Goal: Information Seeking & Learning: Learn about a topic

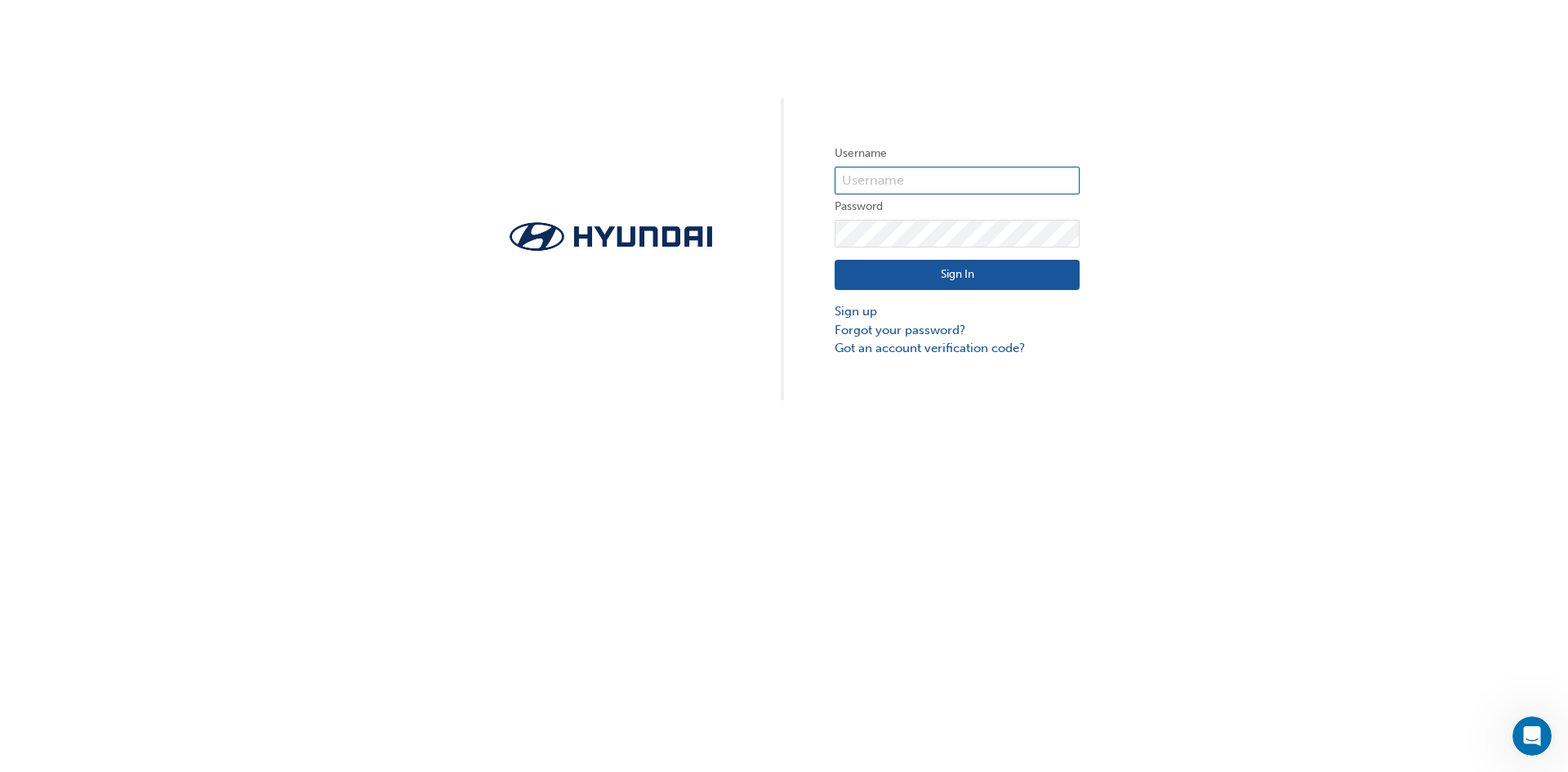
click at [922, 177] on input "text" at bounding box center [957, 181] width 245 height 28
type input "33912"
click button "Sign In" at bounding box center [957, 275] width 245 height 31
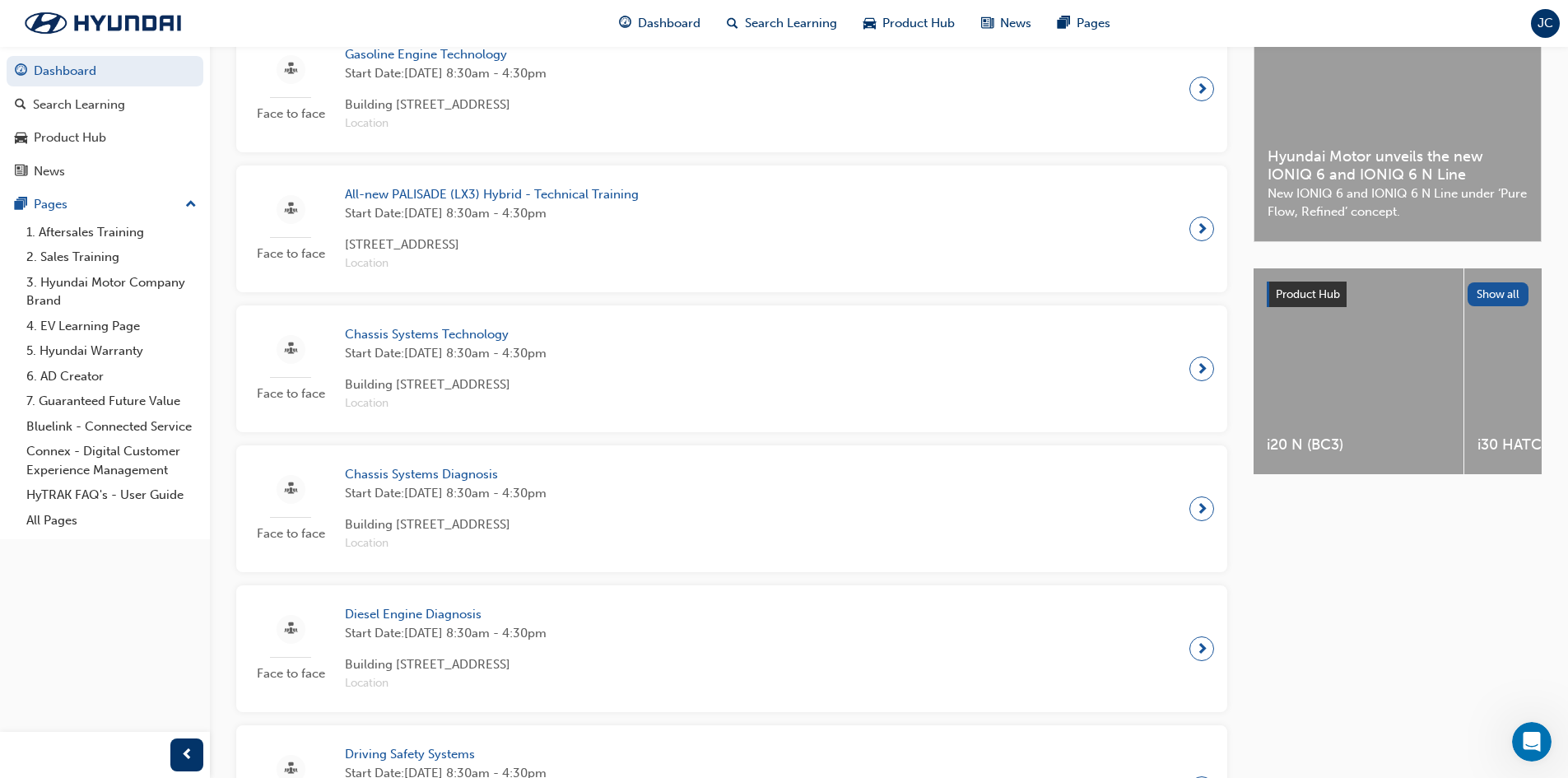
scroll to position [412, 0]
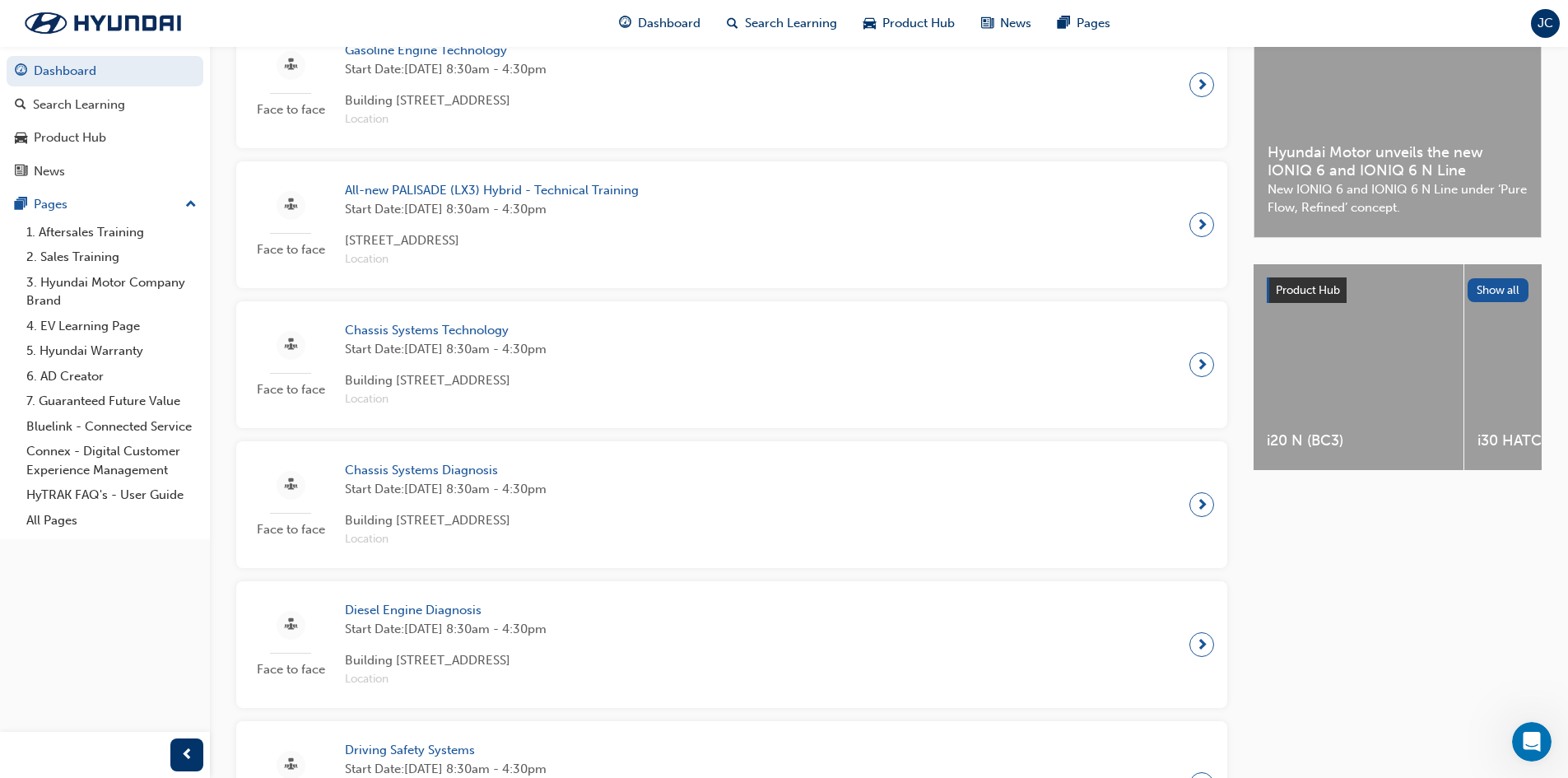
click at [1204, 227] on span "next-icon" at bounding box center [1201, 225] width 12 height 23
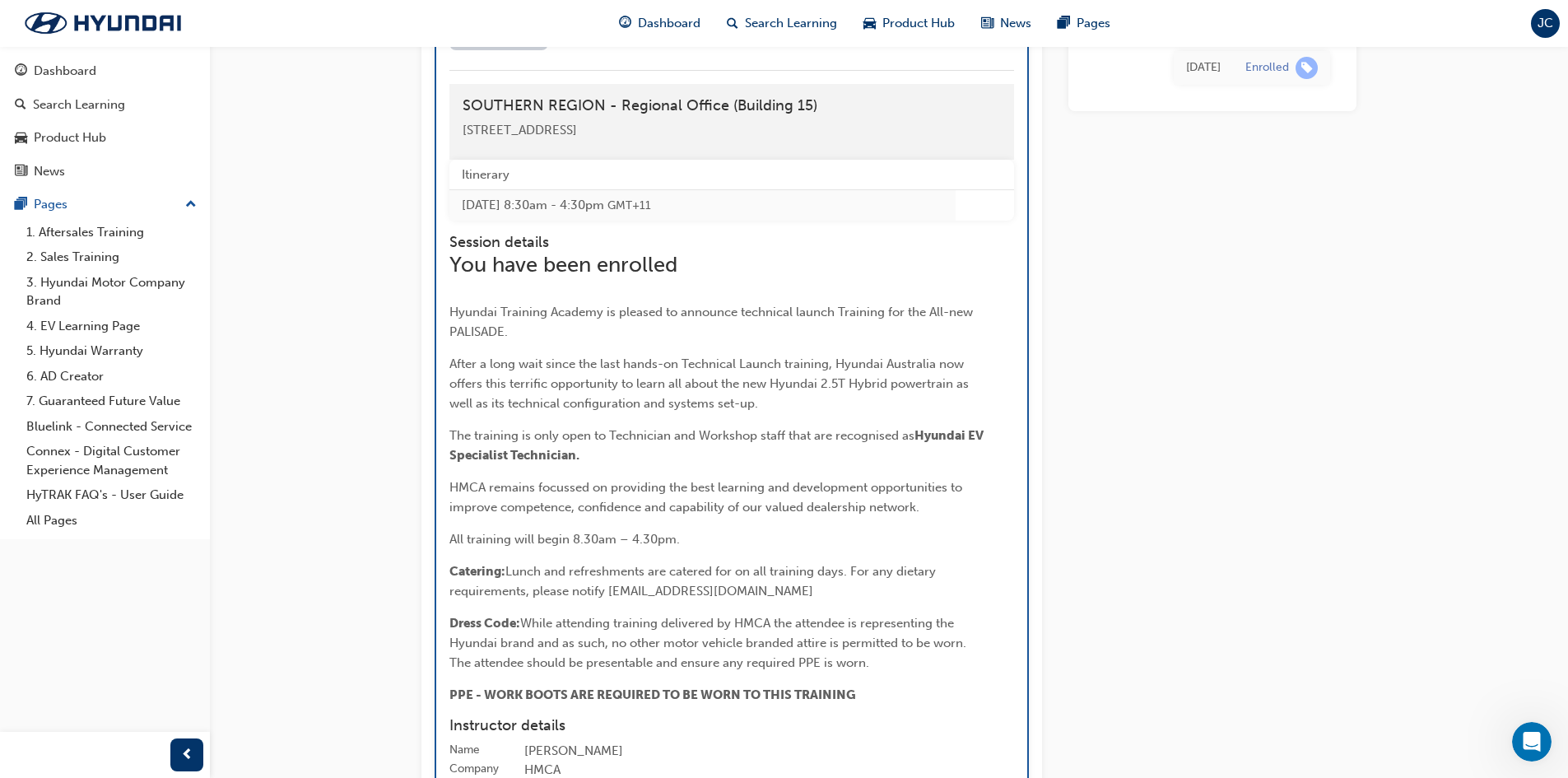
scroll to position [2975, 0]
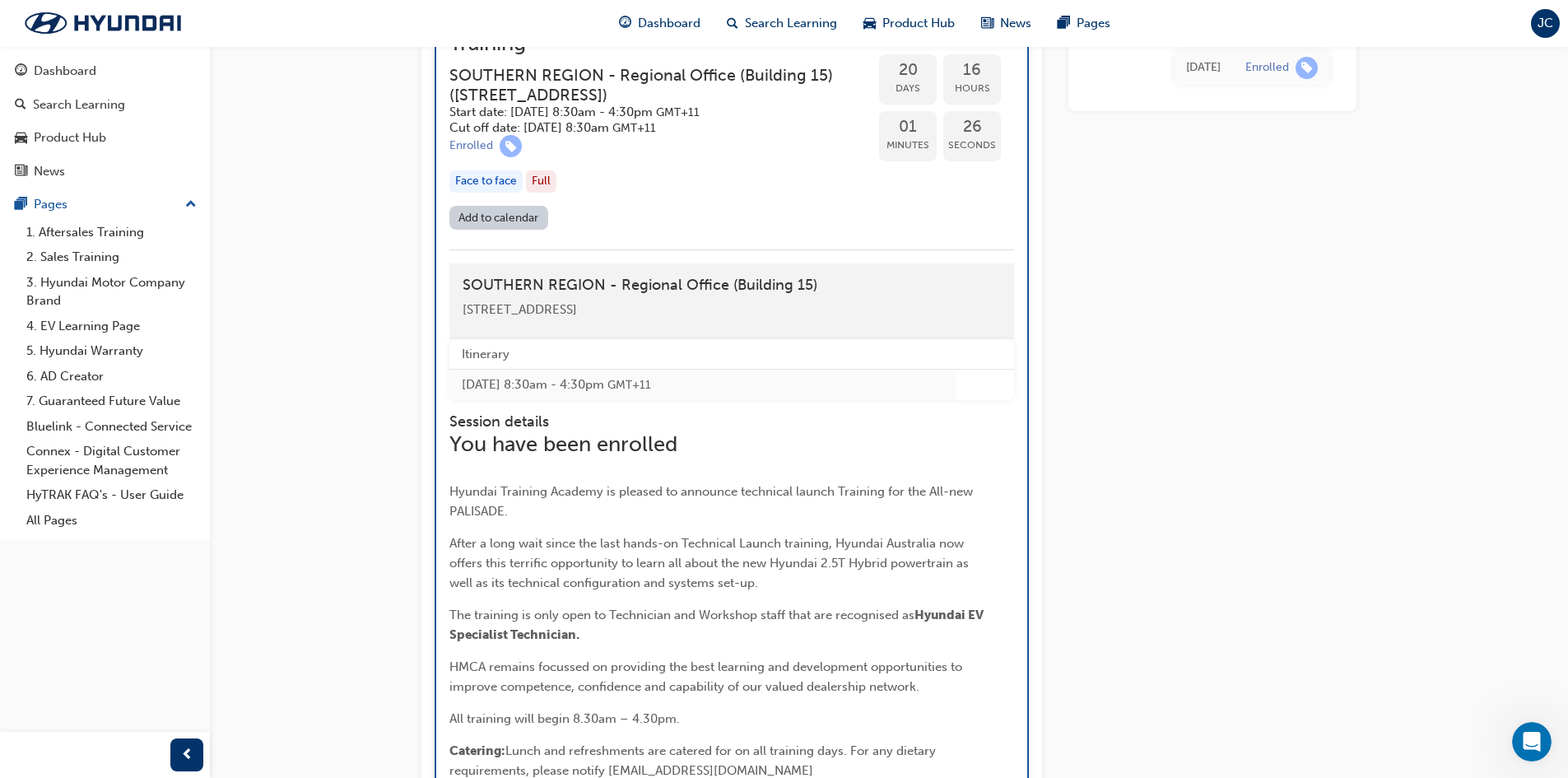
click at [538, 193] on div "Full" at bounding box center [541, 182] width 30 height 22
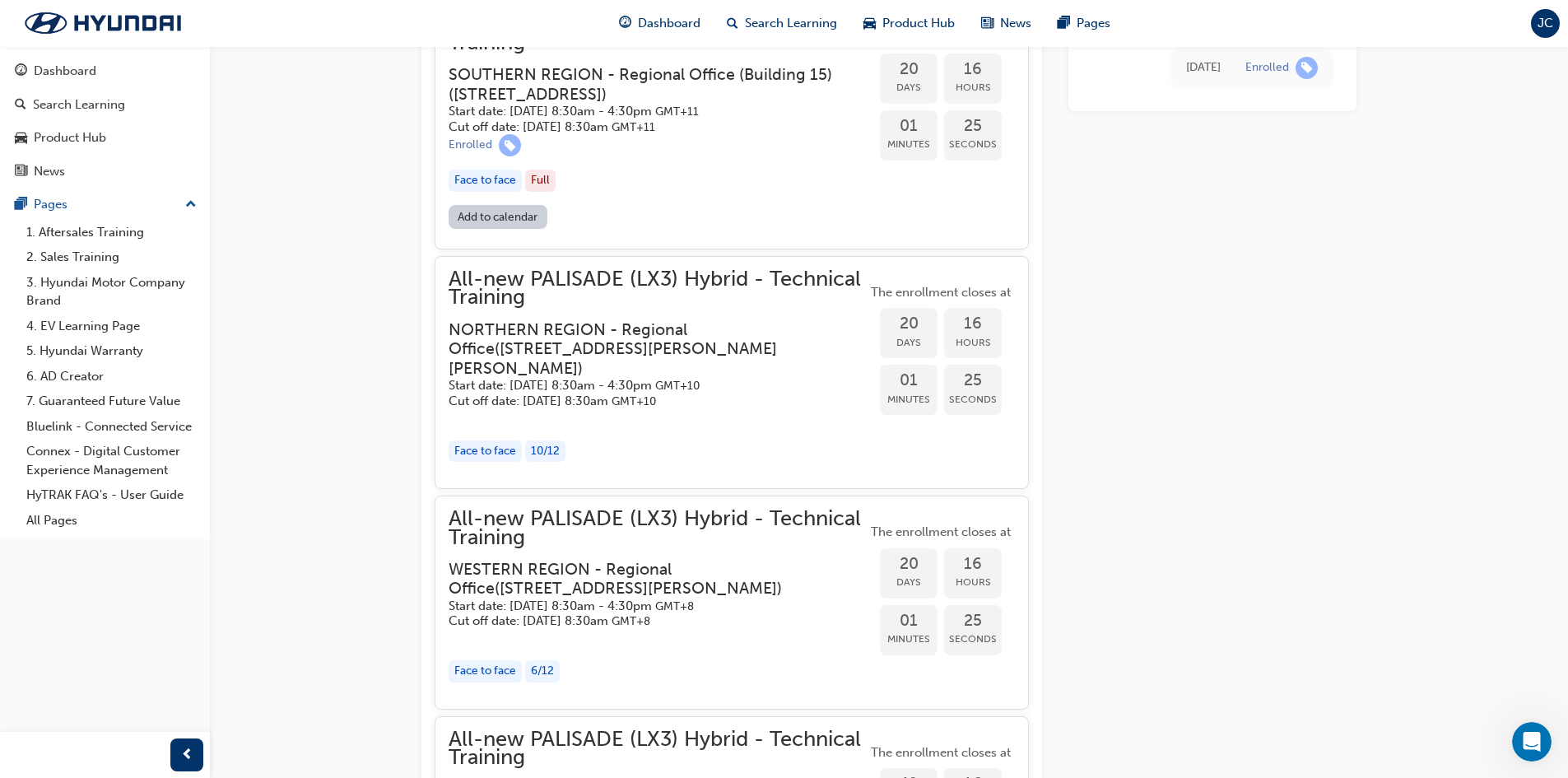
click at [538, 192] on div "Full" at bounding box center [540, 181] width 30 height 22
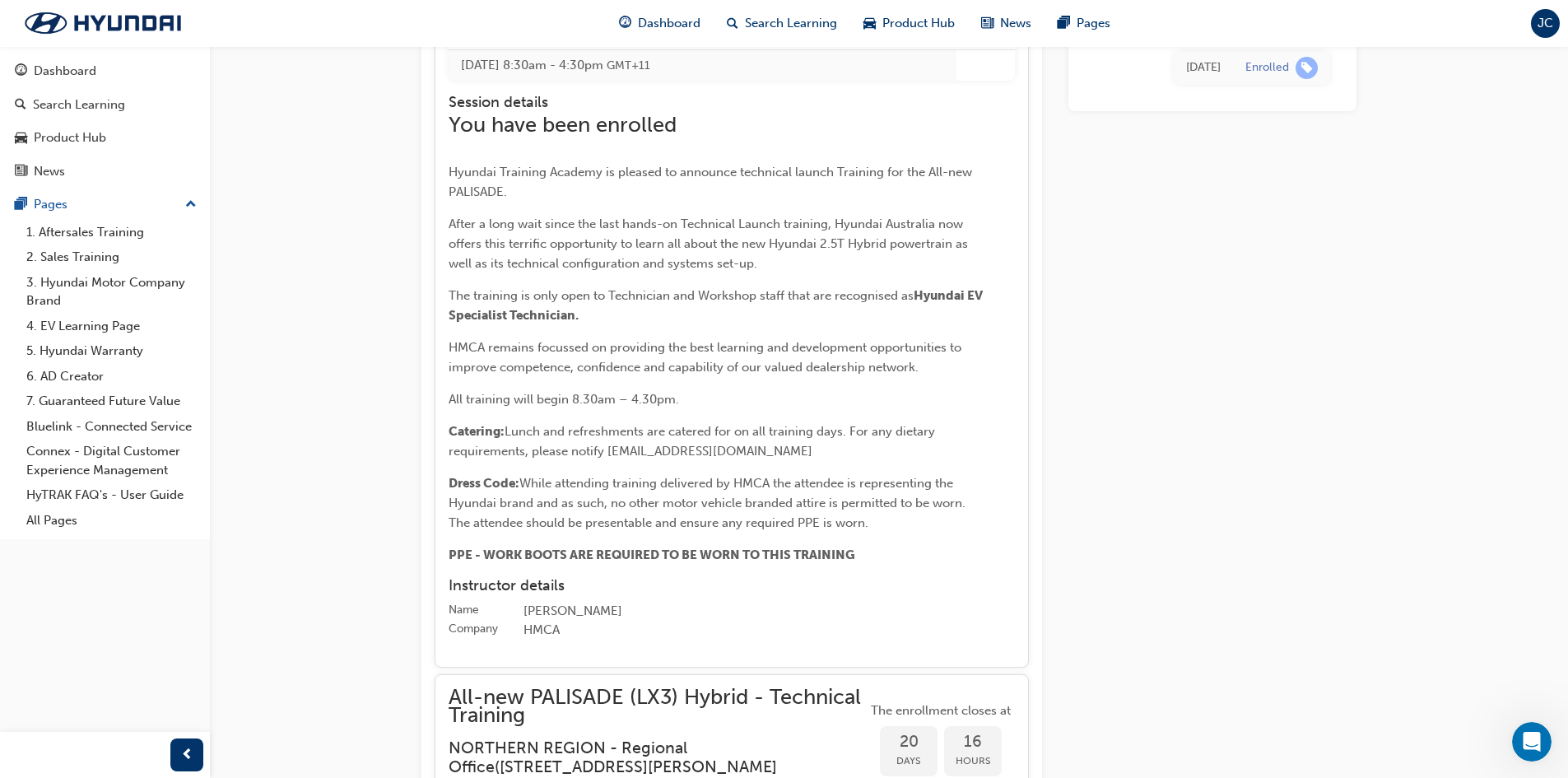
scroll to position [3304, 0]
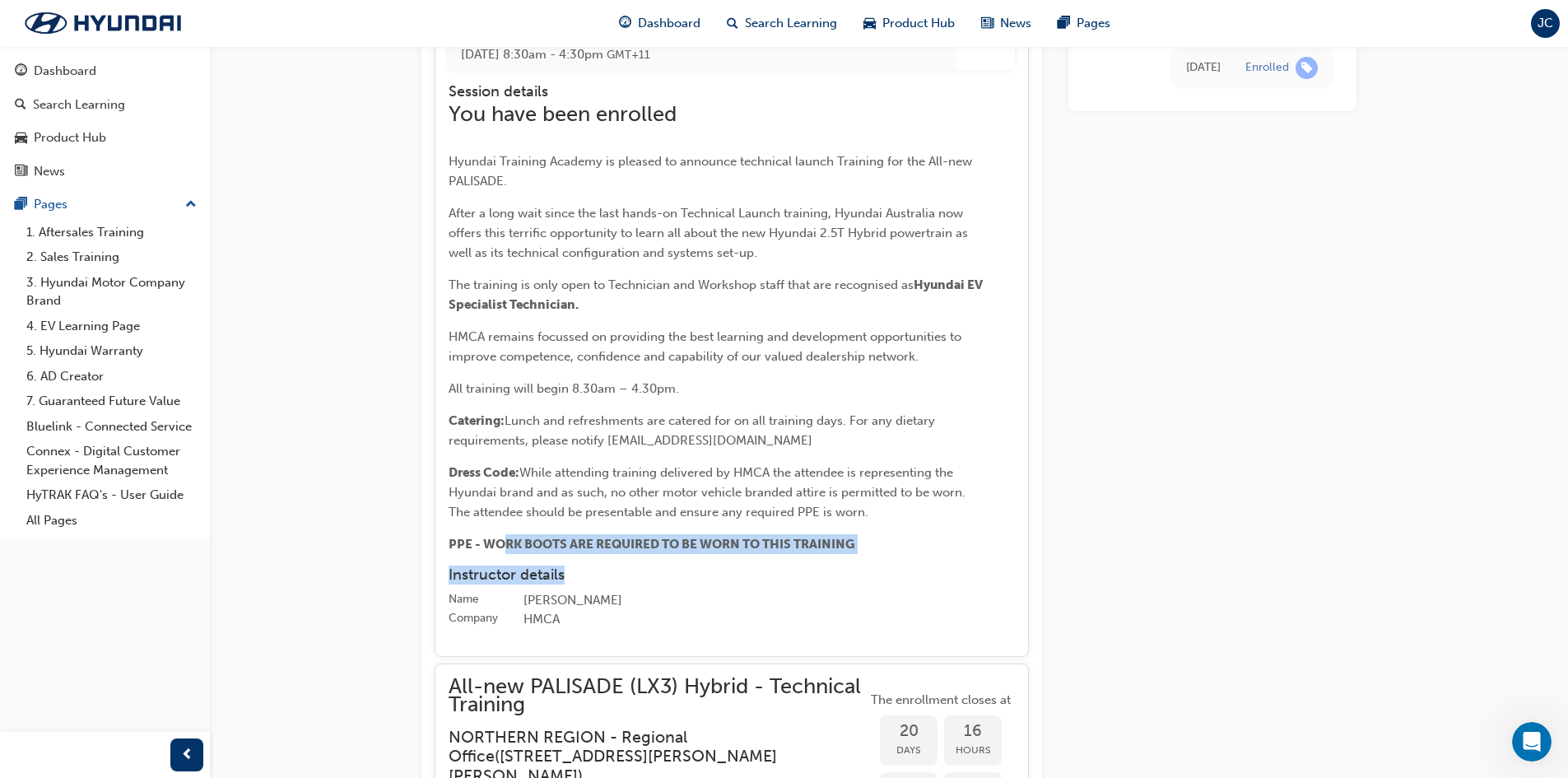
drag, startPoint x: 501, startPoint y: 585, endPoint x: 986, endPoint y: 599, distance: 485.2
click at [986, 599] on div "Itinerary [DATE] 8:30am - 4:30pm GMT+11 Session details You have been enrolled …" at bounding box center [731, 320] width 566 height 621
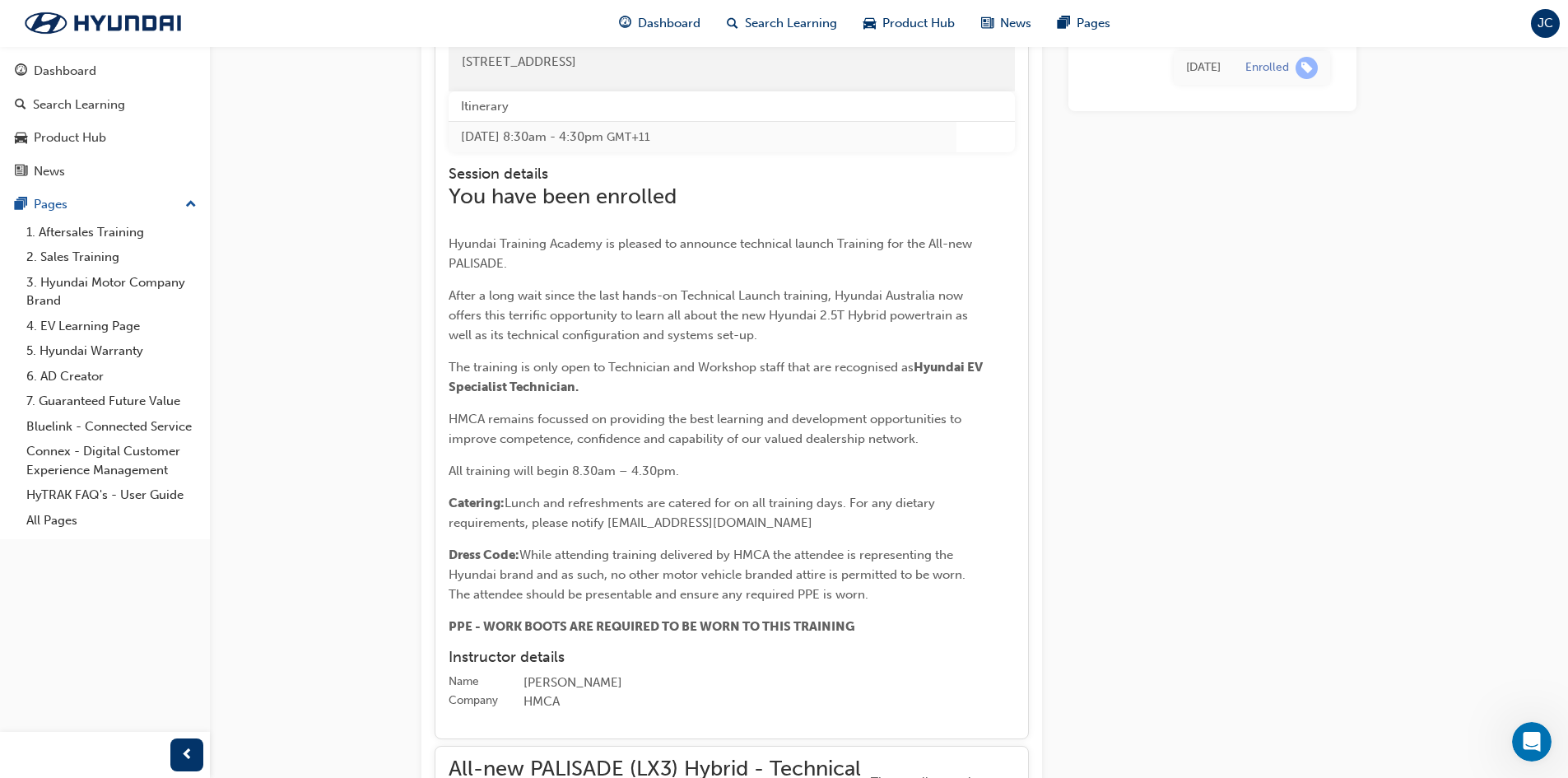
scroll to position [3140, 0]
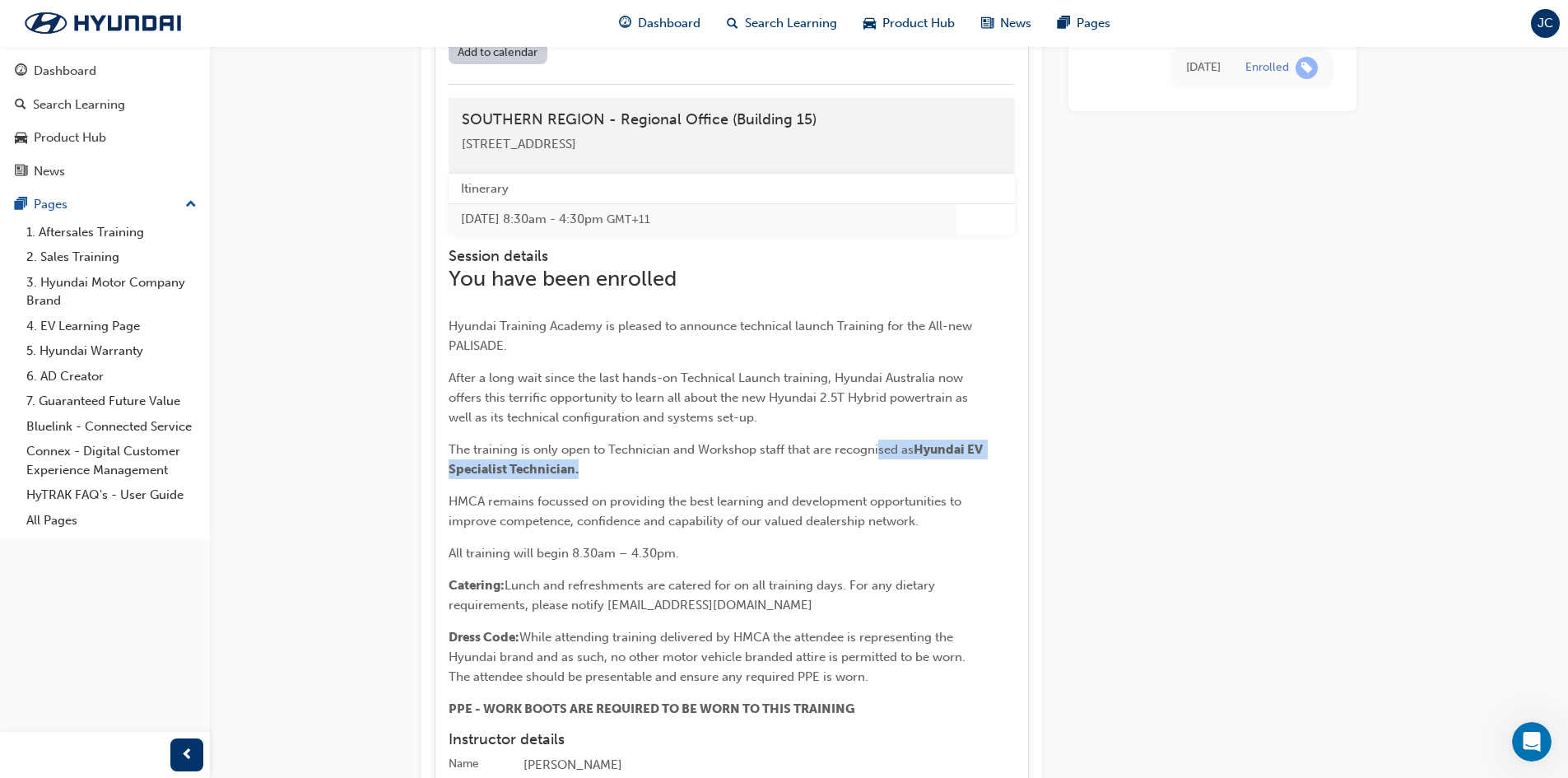
drag, startPoint x: 880, startPoint y: 487, endPoint x: 973, endPoint y: 512, distance: 96.3
click at [973, 480] on p "The training is only open to Technician and Workshop staff that are recognised …" at bounding box center [716, 459] width 535 height 40
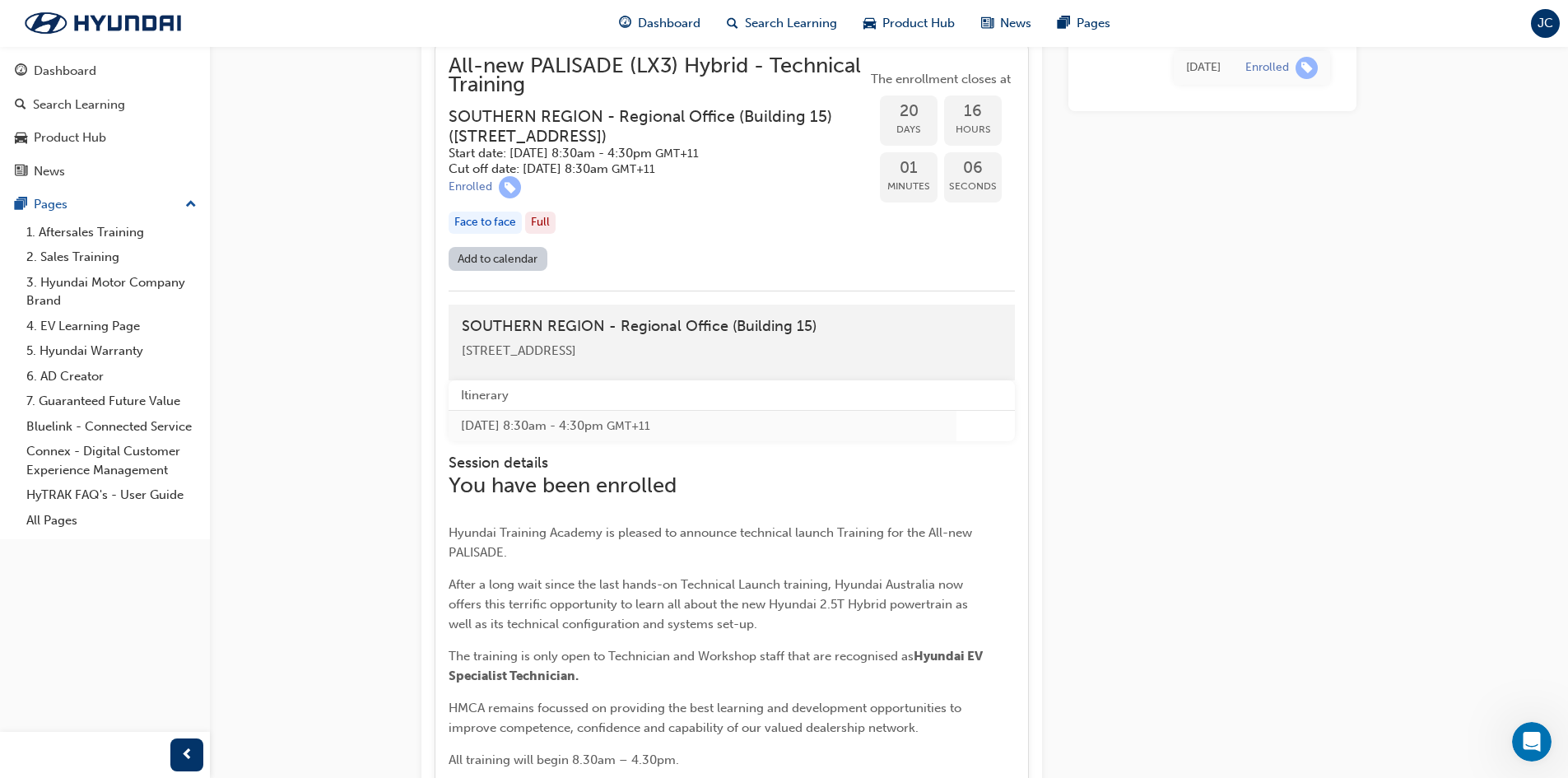
scroll to position [2728, 0]
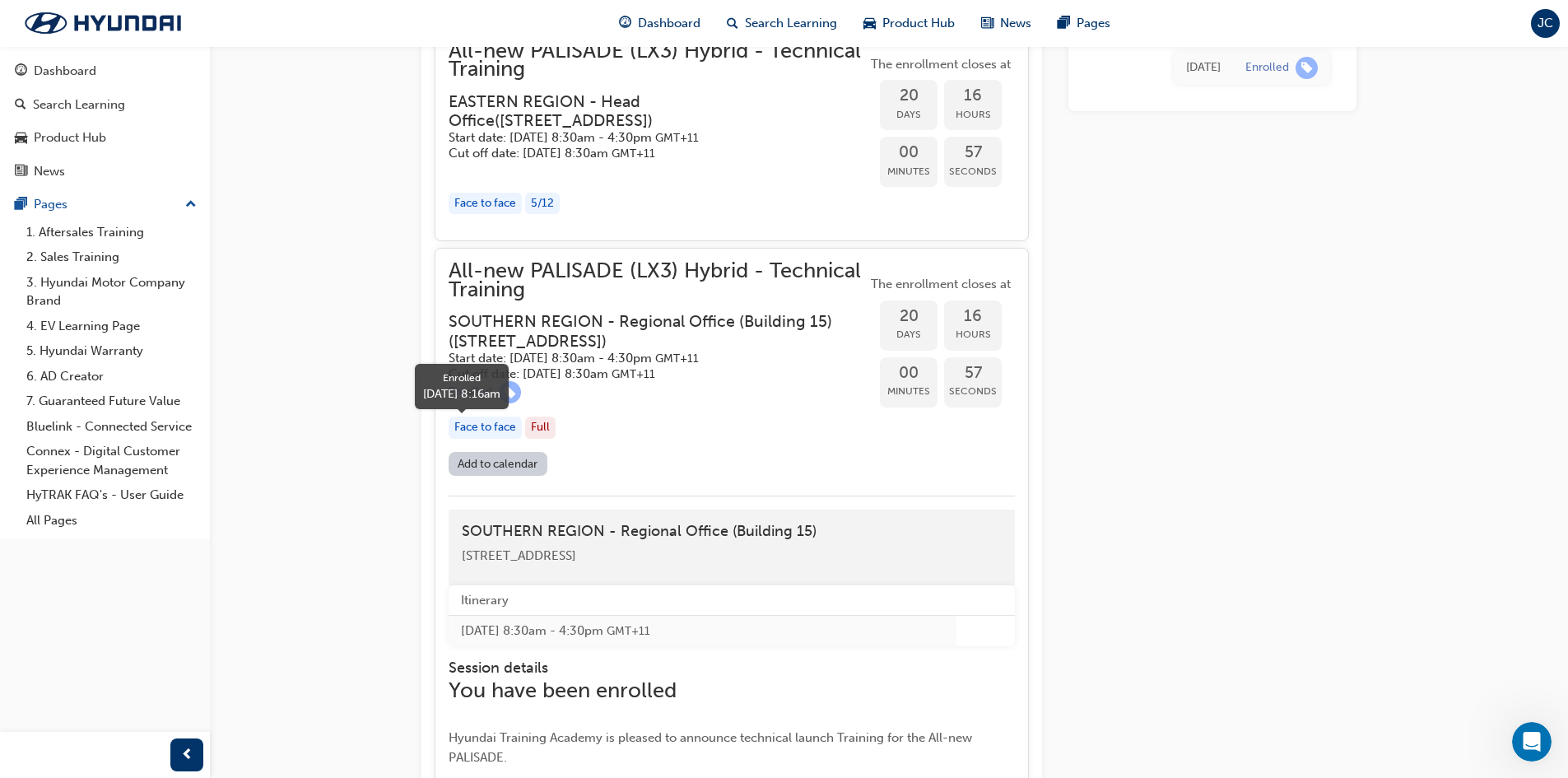
click at [503, 404] on span "learningRecordVerb_ENROLL-icon" at bounding box center [510, 393] width 22 height 22
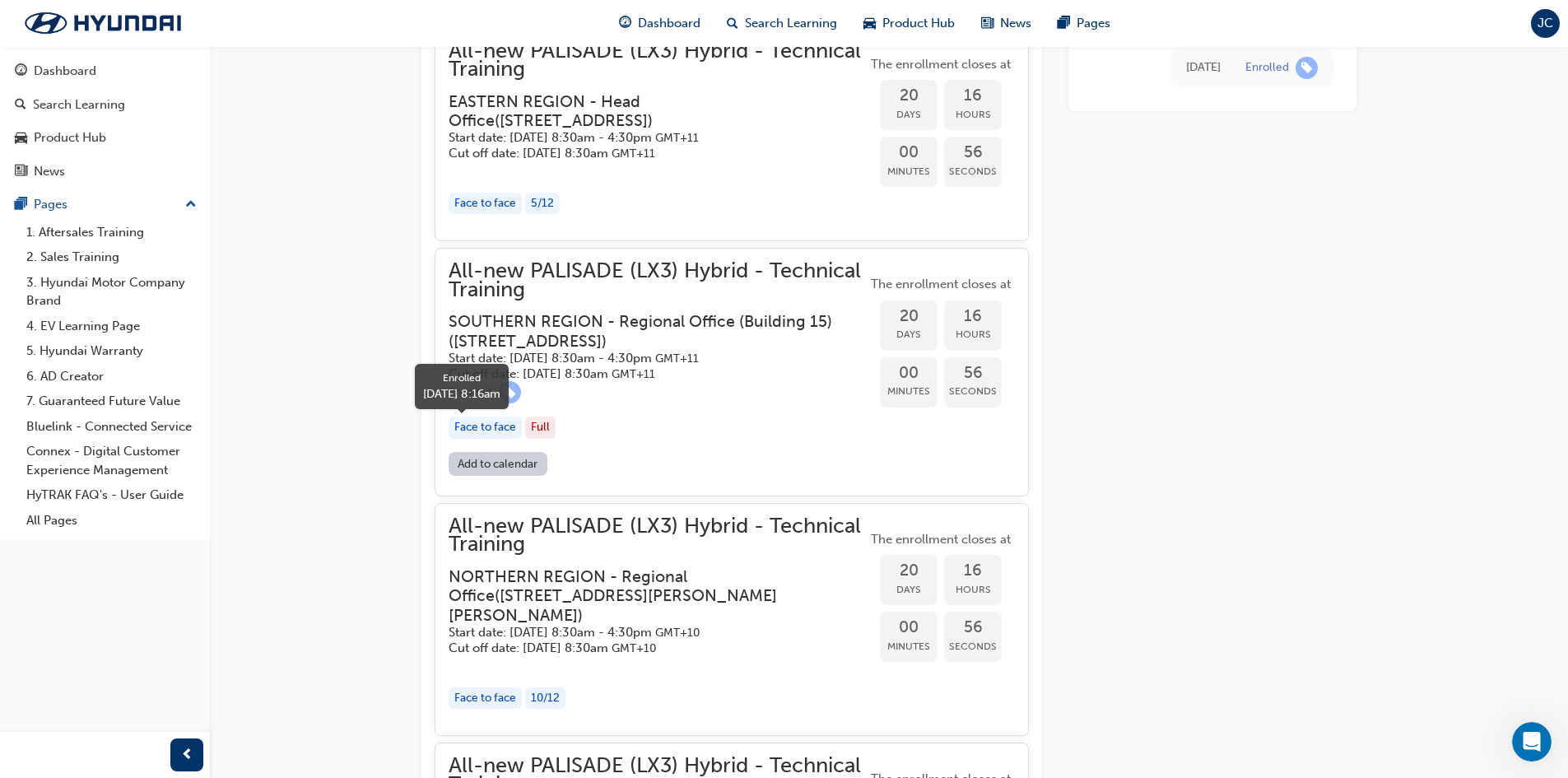
click at [503, 404] on span "learningRecordVerb_ENROLL-icon" at bounding box center [510, 393] width 22 height 22
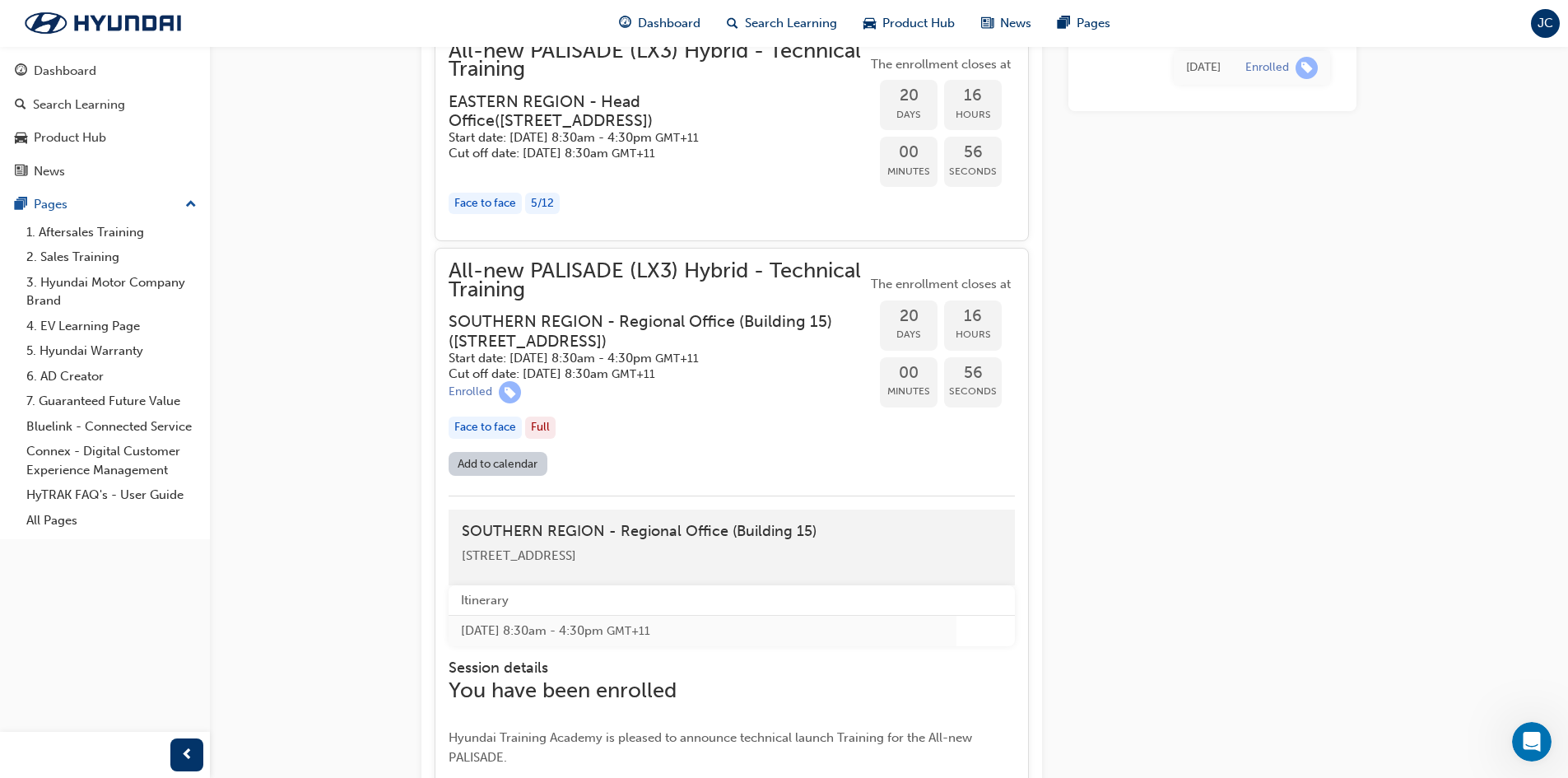
click at [530, 439] on div "Full" at bounding box center [540, 428] width 30 height 22
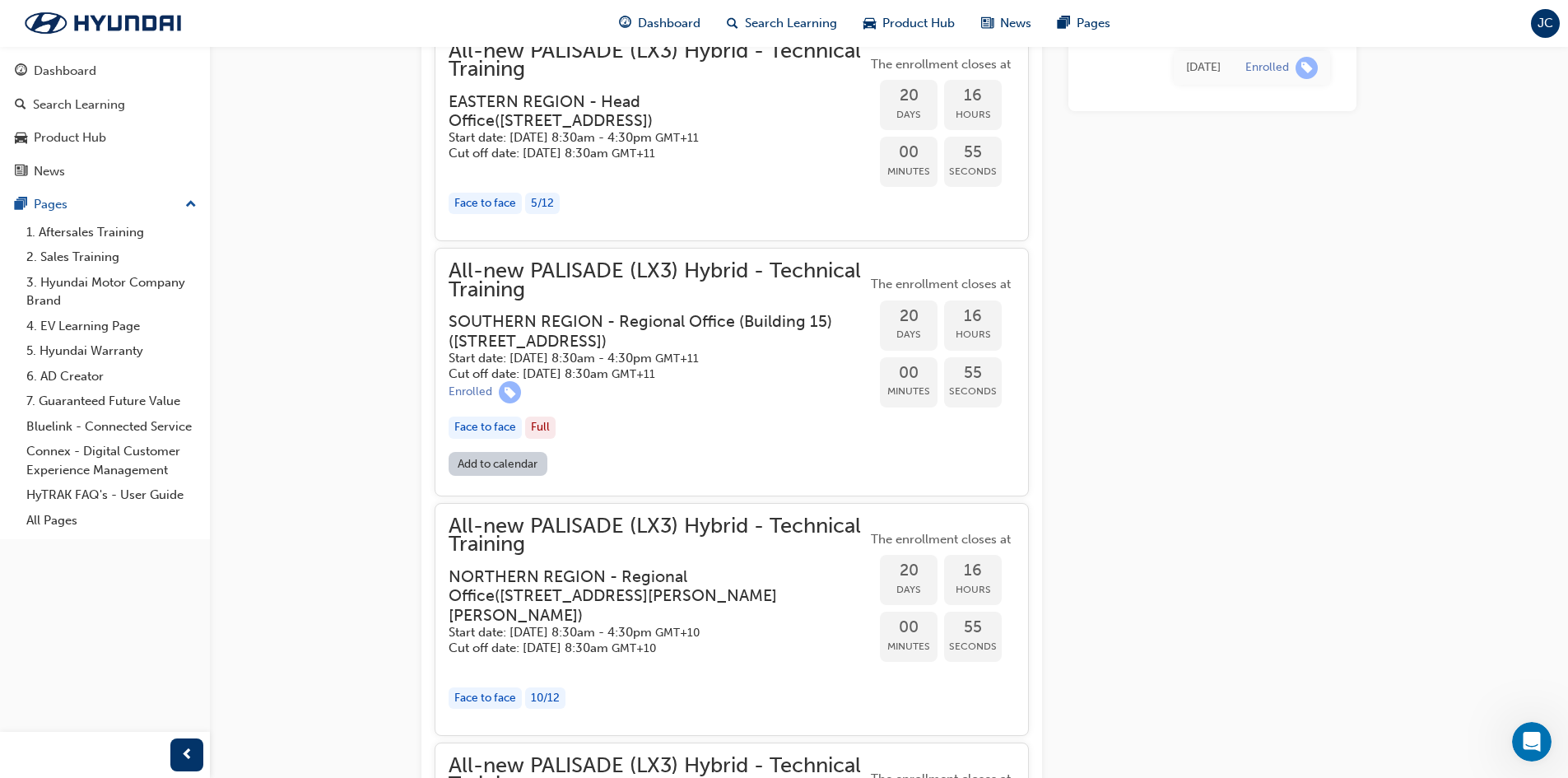
click at [530, 439] on div "Full" at bounding box center [540, 428] width 30 height 22
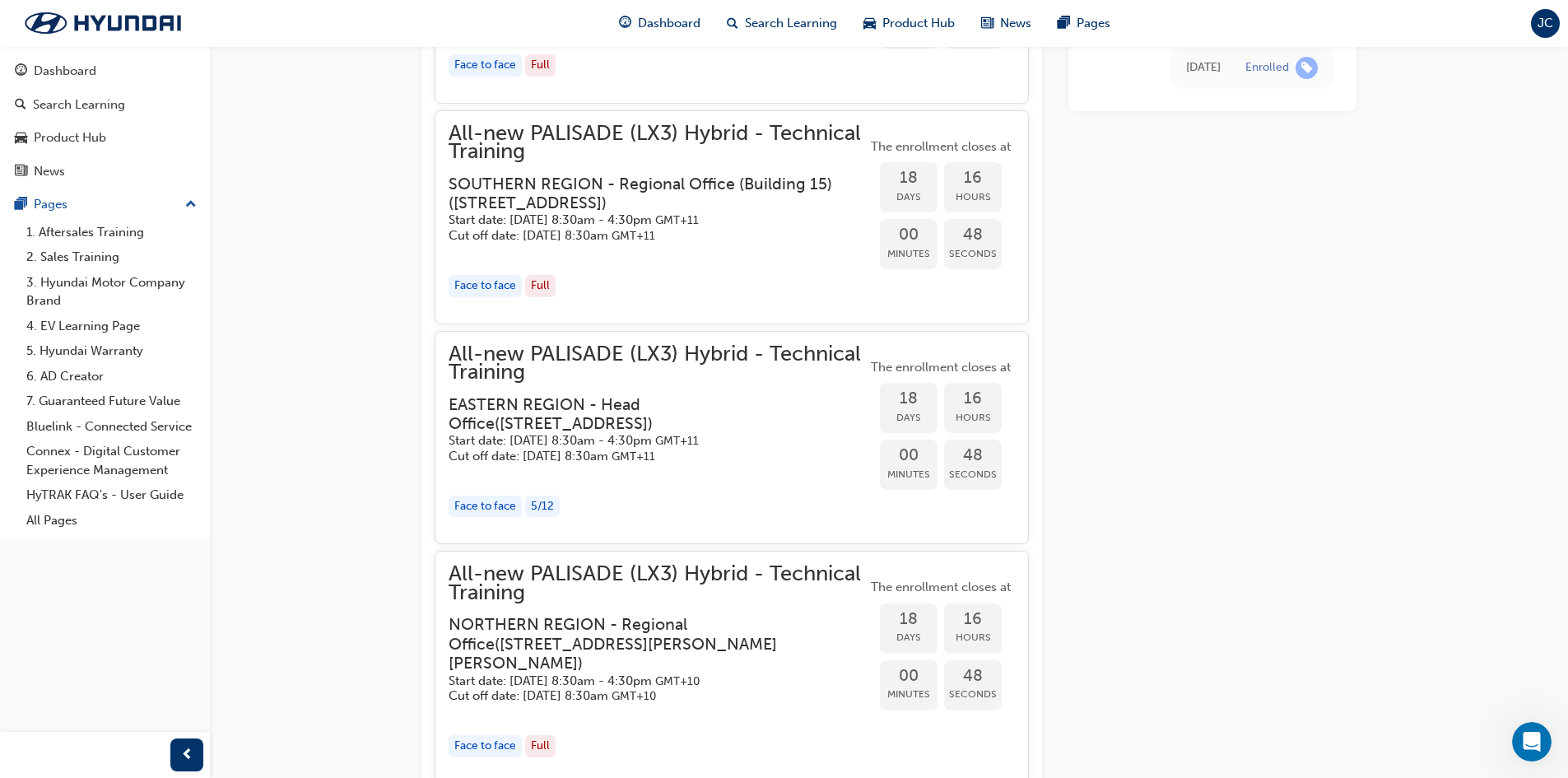
scroll to position [916, 0]
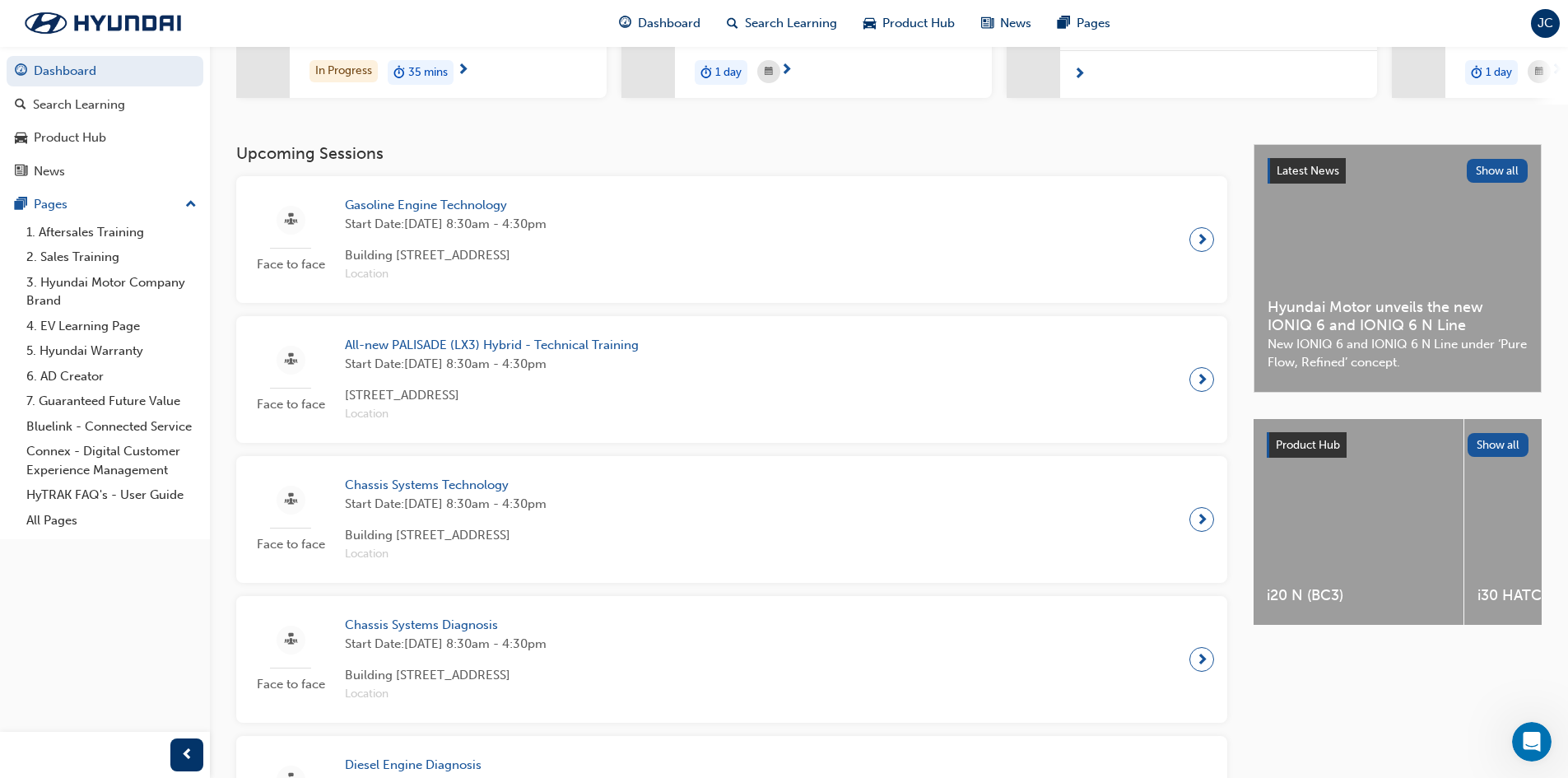
scroll to position [339, 0]
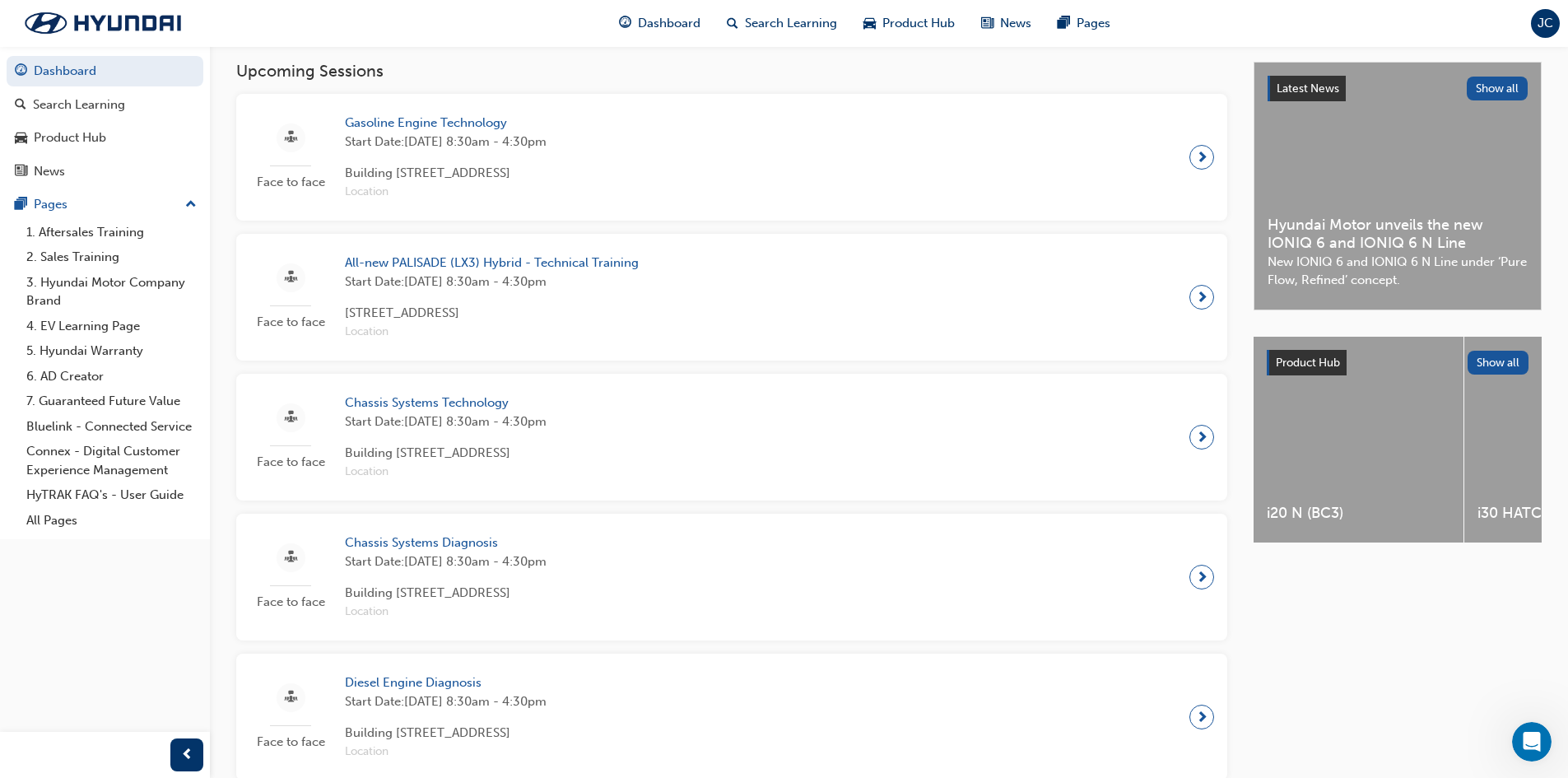
click at [779, 306] on div "Face to face All-new PALISADE (LX3) Hybrid - Technical Training Start Date: [DA…" at bounding box center [731, 297] width 965 height 101
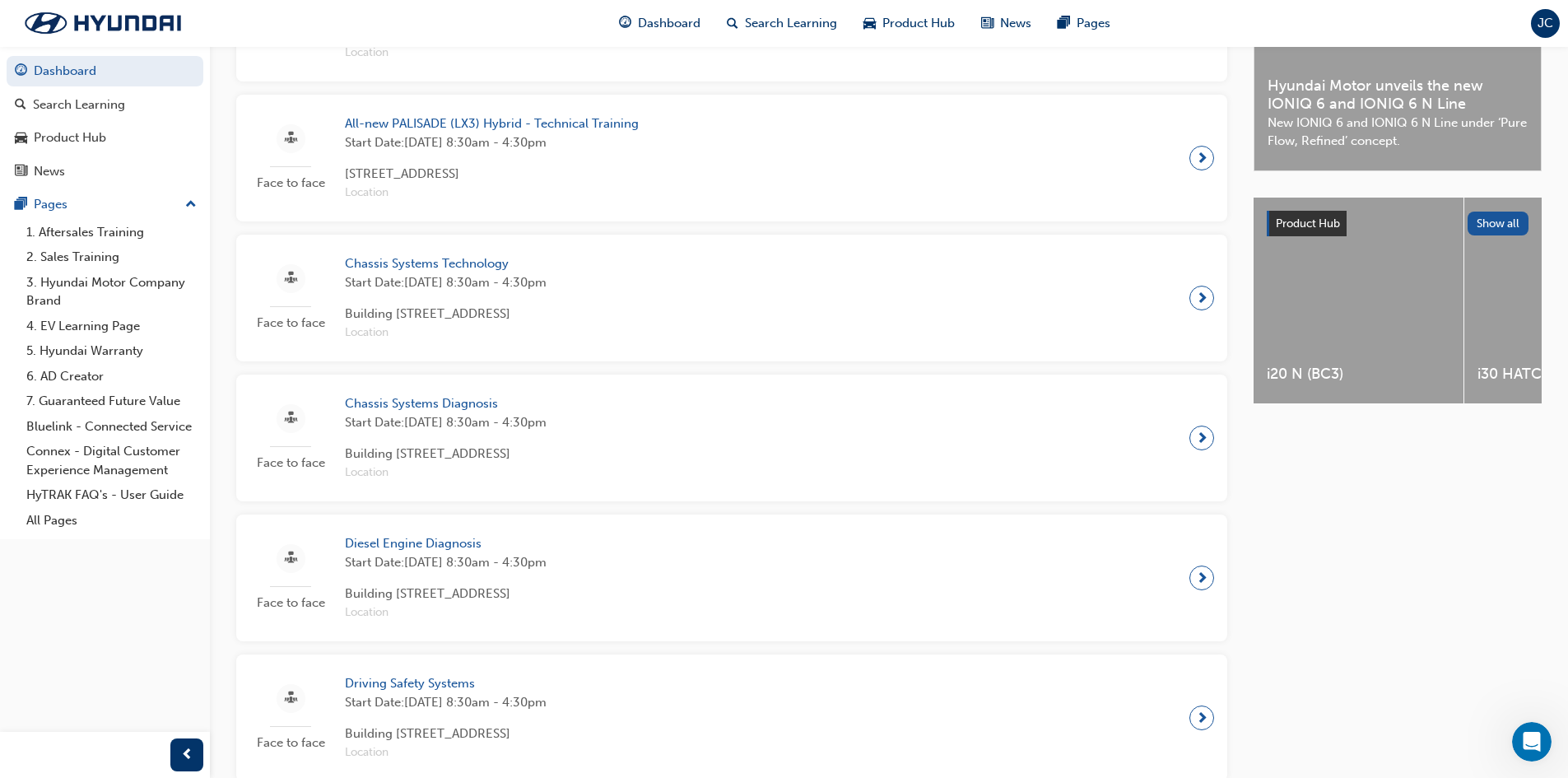
scroll to position [451, 0]
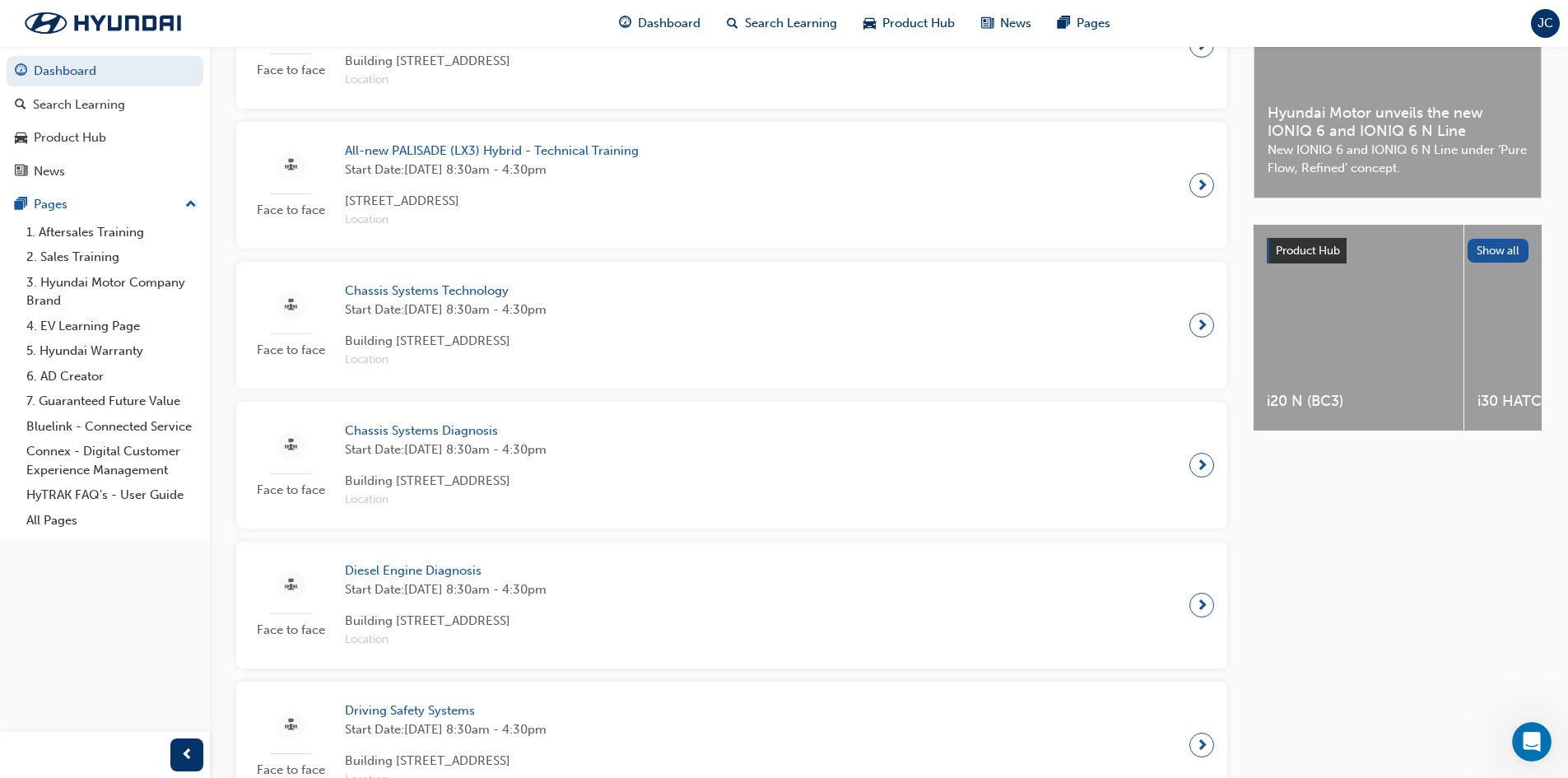
click at [1203, 188] on span "next-icon" at bounding box center [1201, 185] width 12 height 23
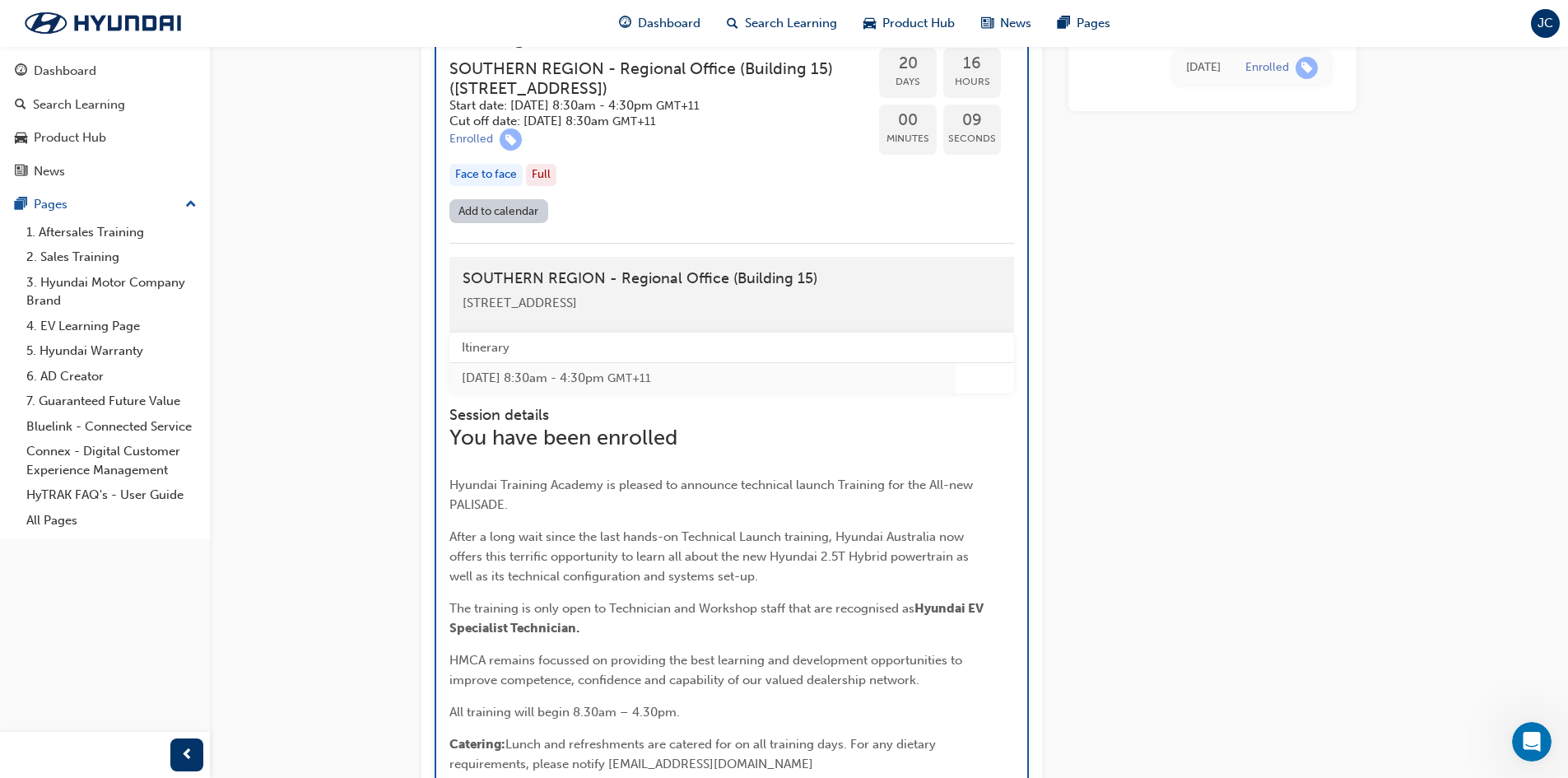
scroll to position [3011, 0]
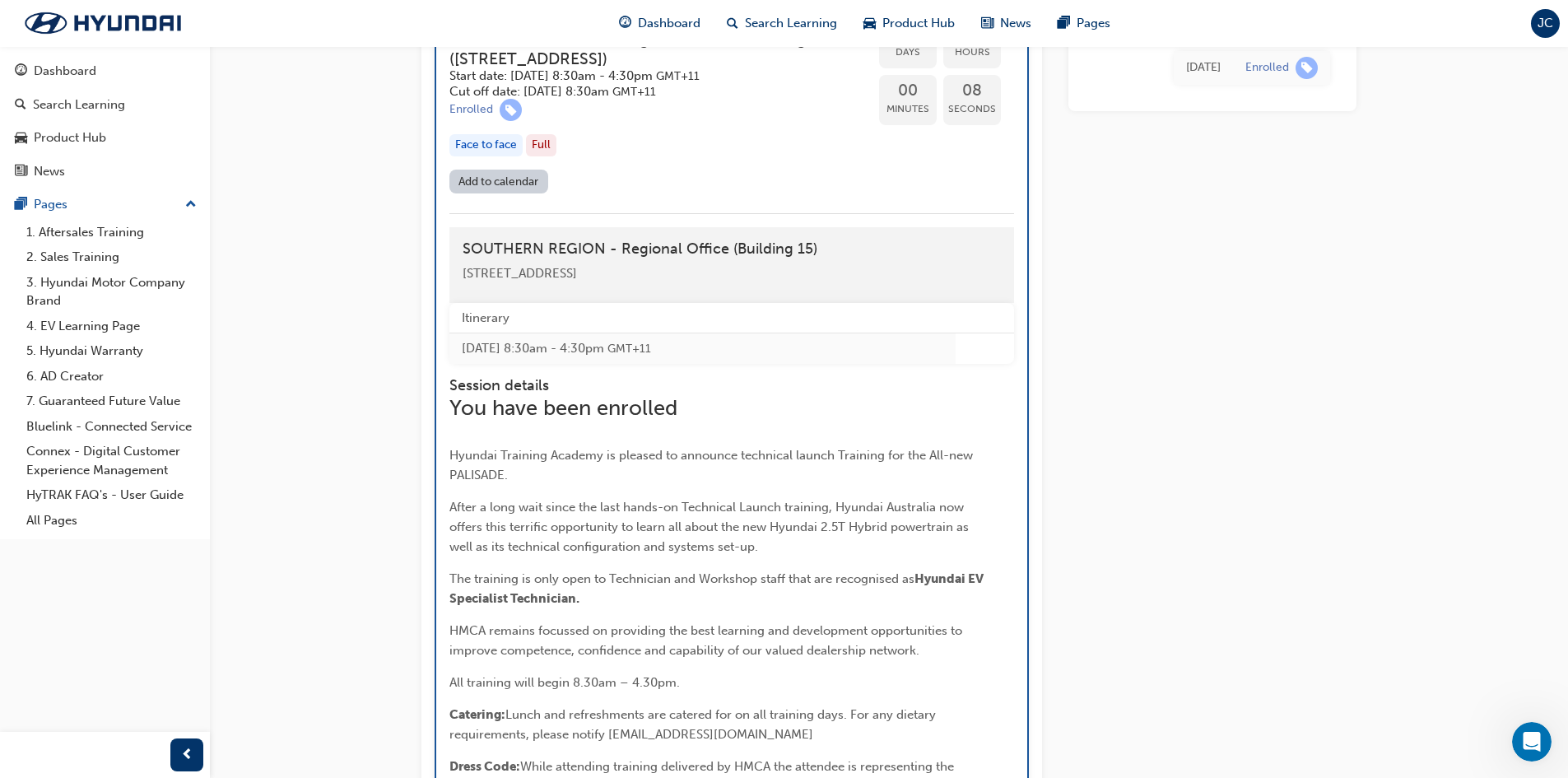
click at [531, 193] on link "Add to calendar" at bounding box center [499, 182] width 99 height 24
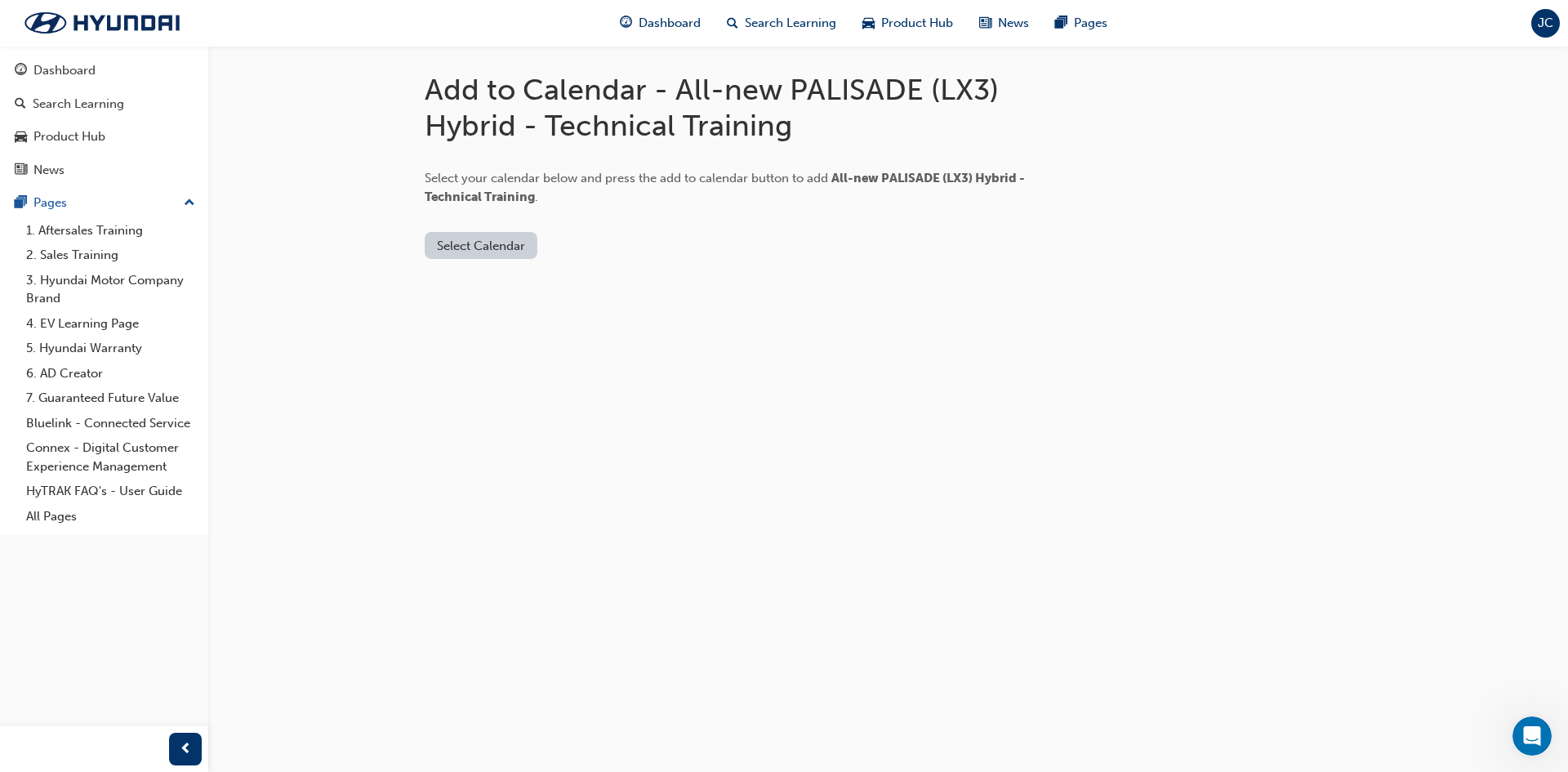
click at [474, 252] on button "Select Calendar" at bounding box center [481, 245] width 113 height 27
click at [508, 350] on div "Google Calendar" at bounding box center [480, 347] width 95 height 19
click at [623, 250] on button "Add to Calendar" at bounding box center [616, 245] width 116 height 27
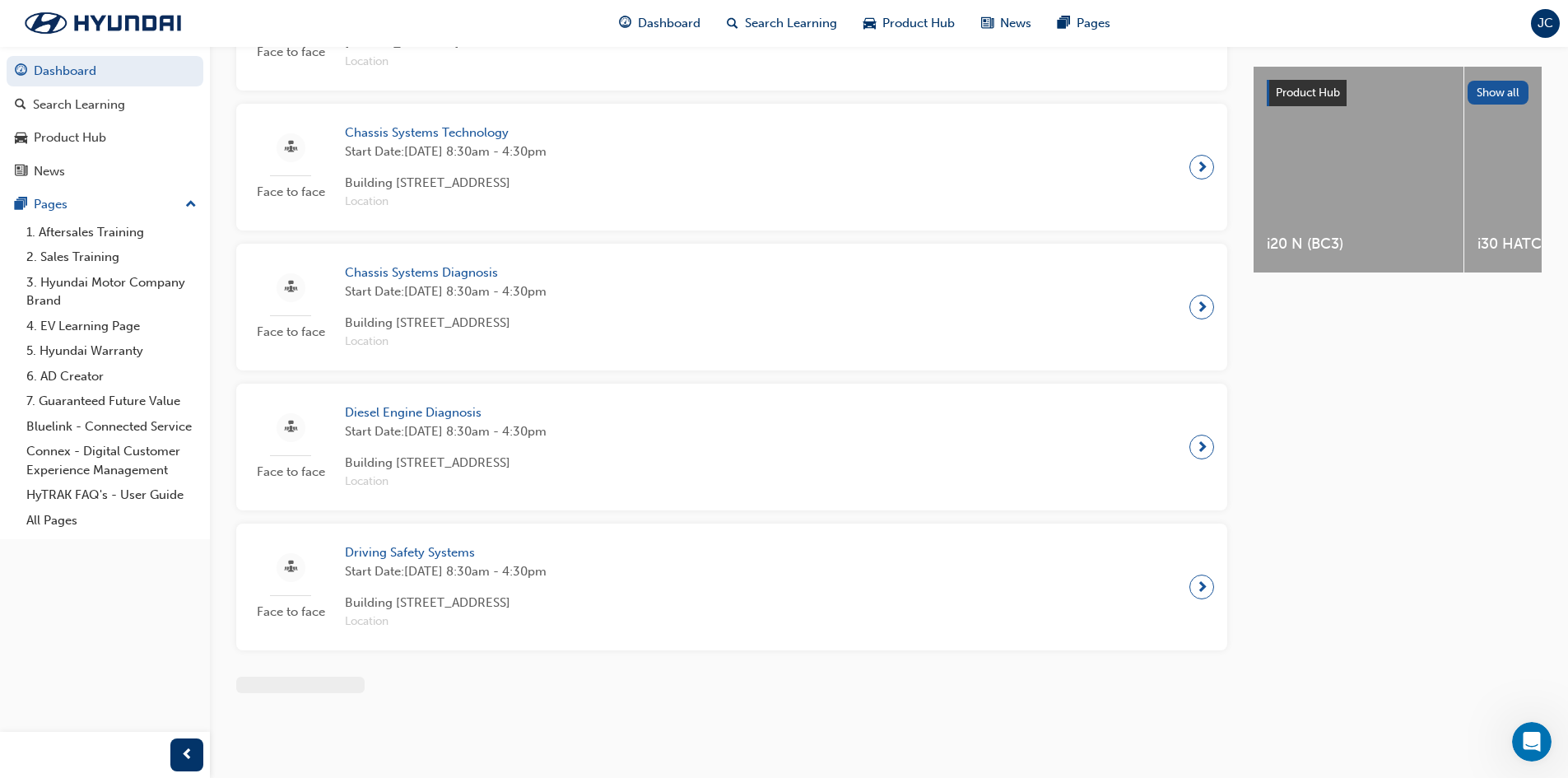
scroll to position [1103, 0]
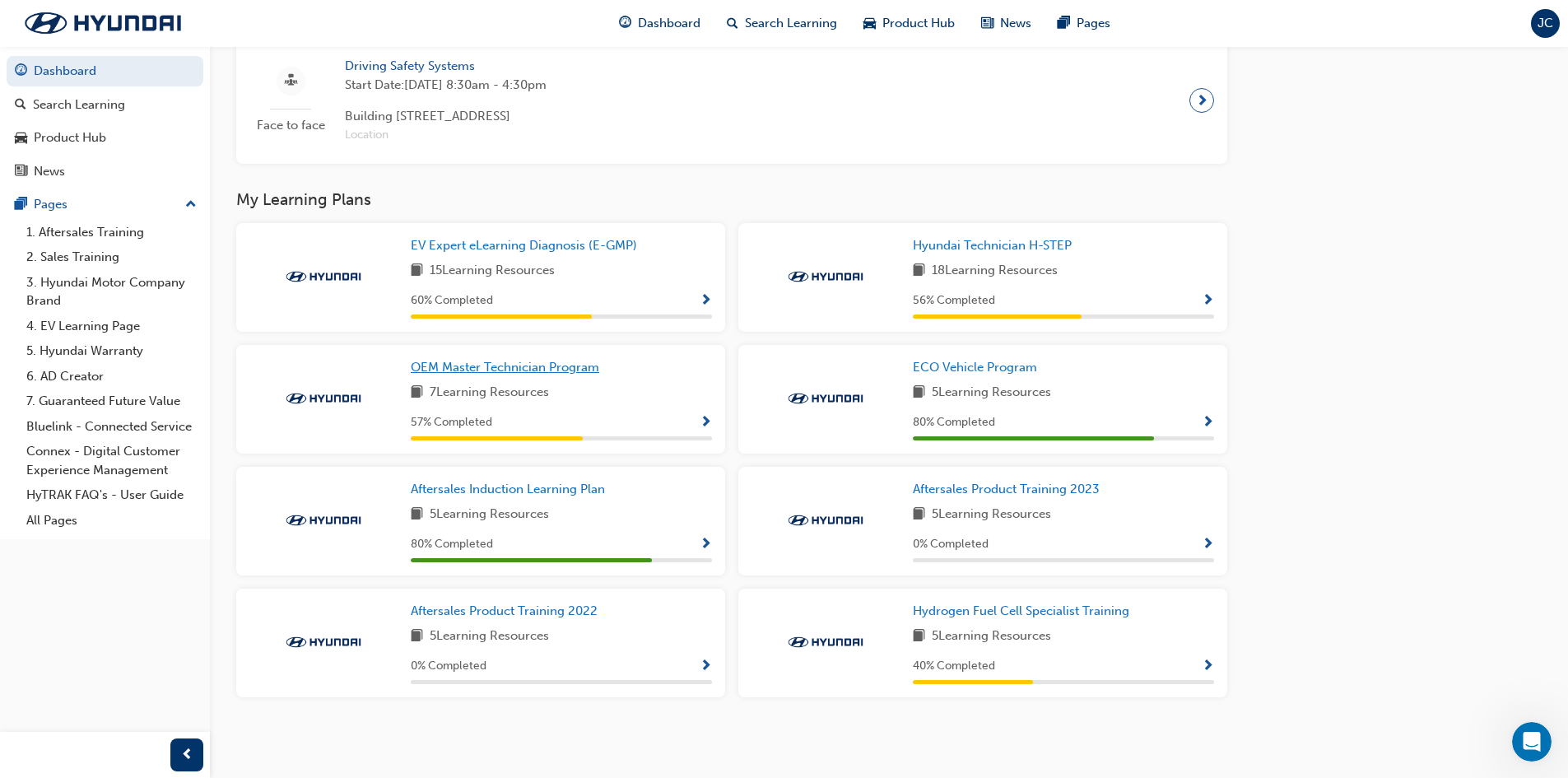
click at [539, 368] on span "OEM Master Technician Program" at bounding box center [505, 368] width 188 height 15
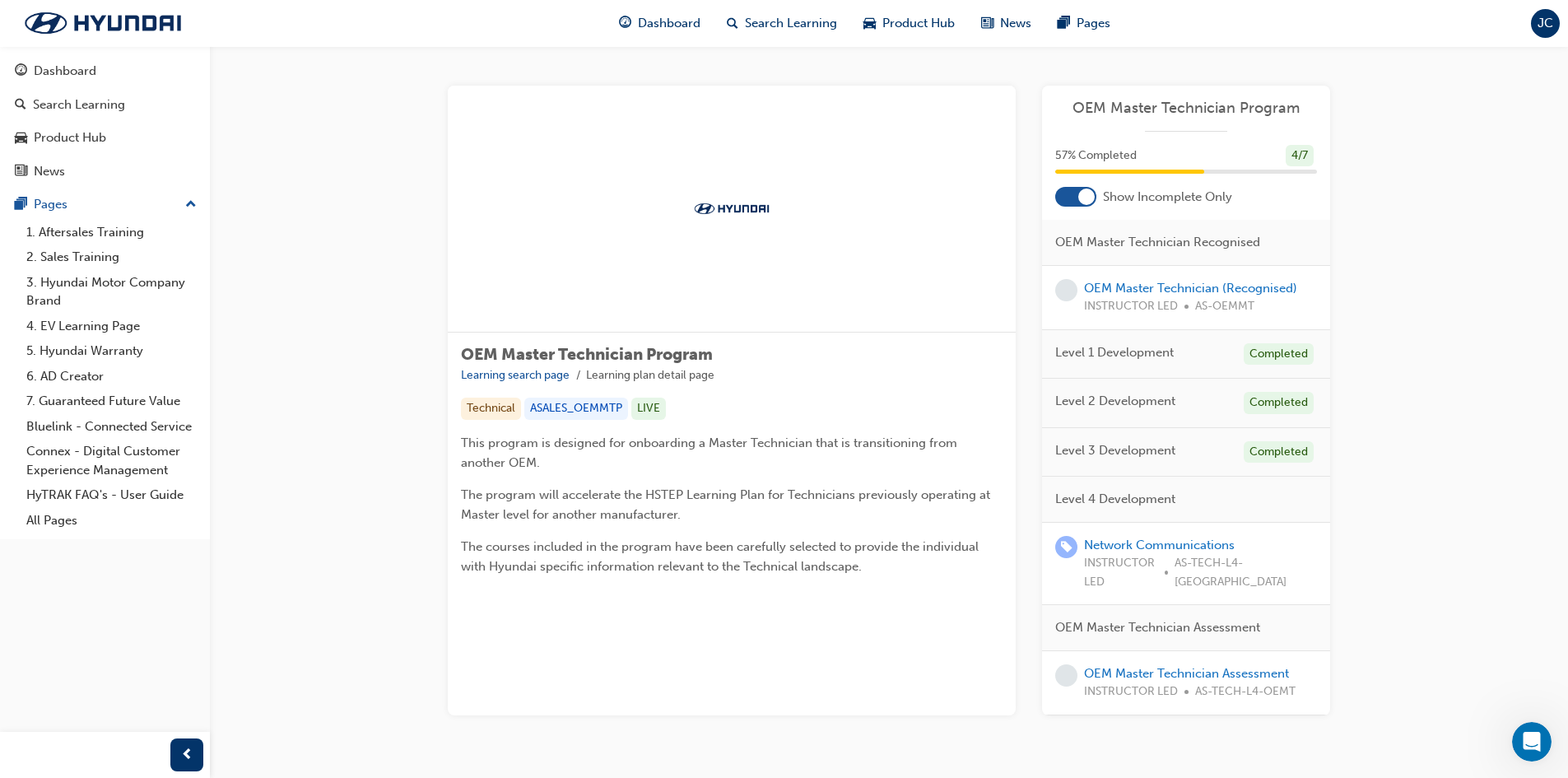
click at [1112, 497] on span "Level 4 Development" at bounding box center [1116, 499] width 120 height 19
click at [1122, 451] on span "Level 3 Development" at bounding box center [1116, 451] width 120 height 19
click at [1072, 196] on div at bounding box center [1076, 196] width 42 height 19
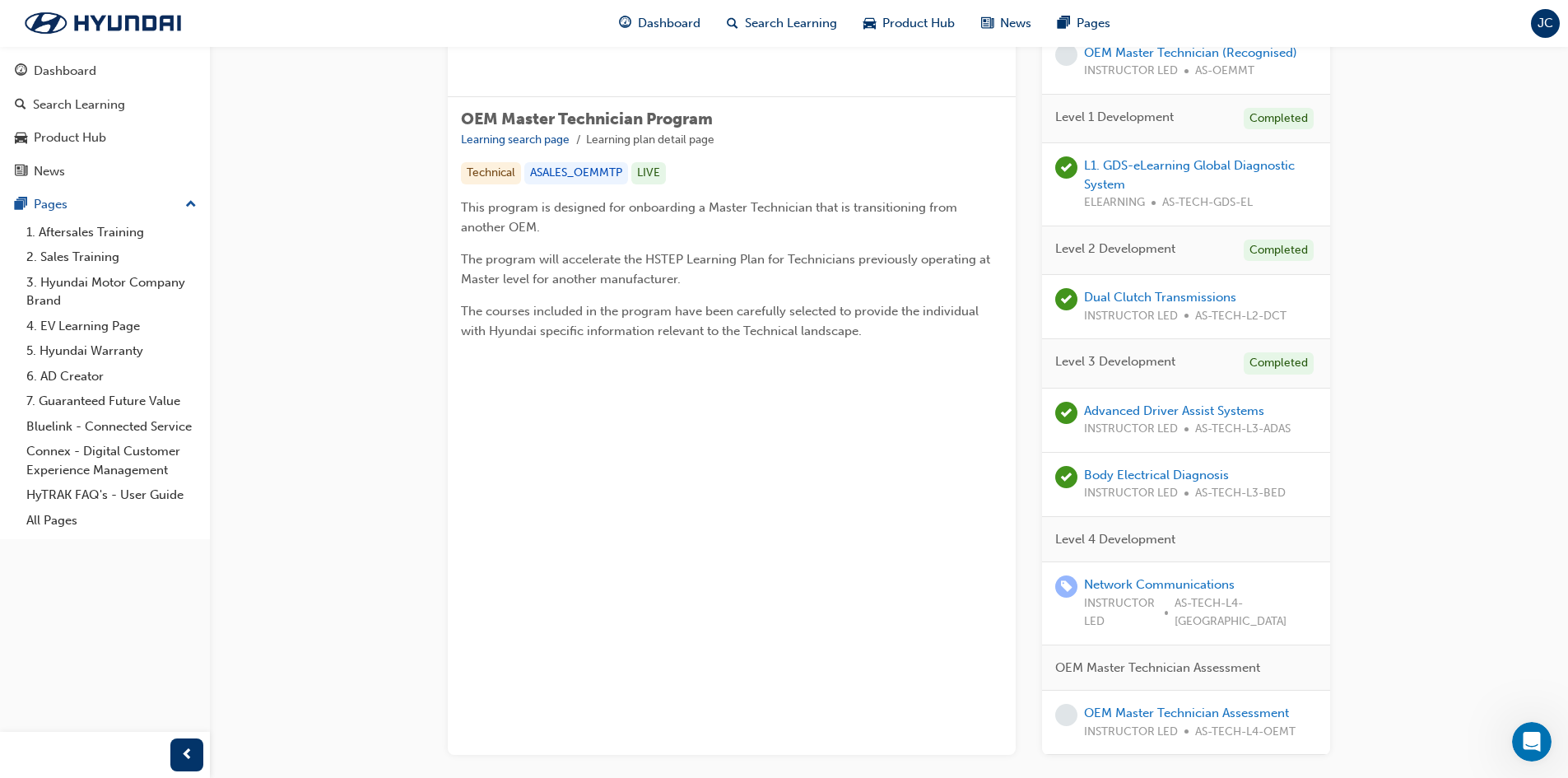
scroll to position [315, 0]
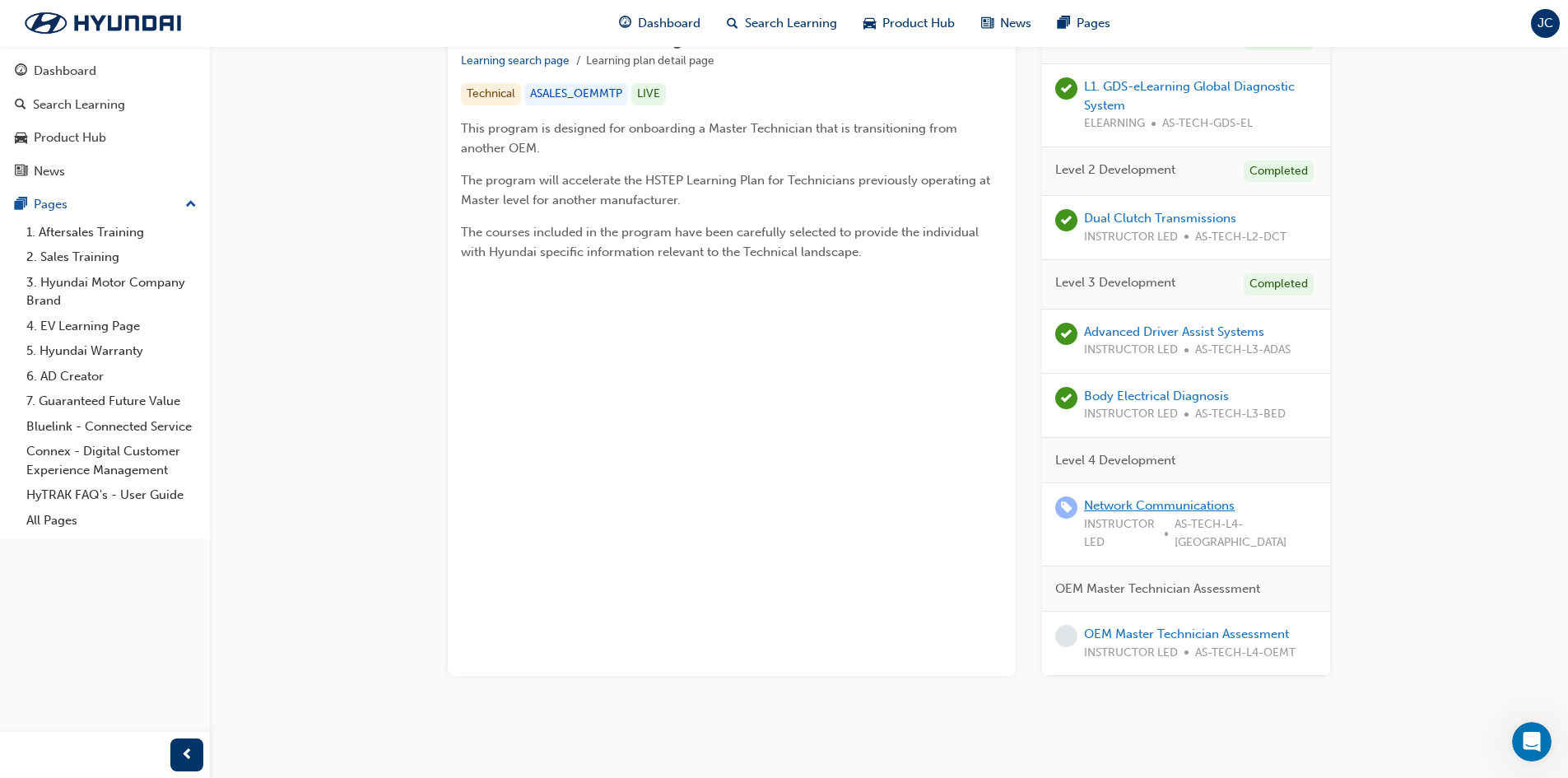
click at [1232, 502] on link "Network Communications" at bounding box center [1159, 505] width 151 height 15
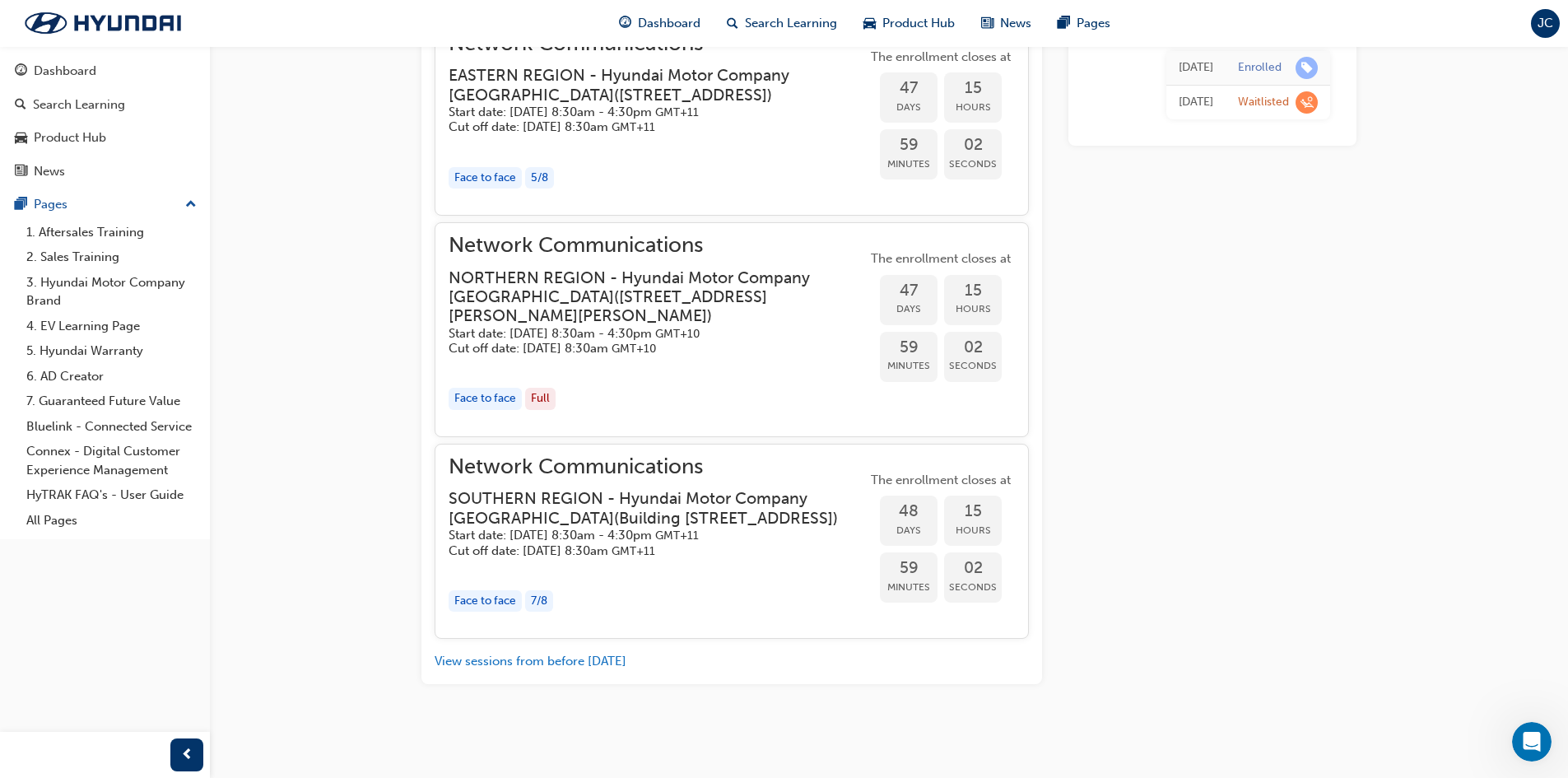
scroll to position [1673, 0]
click at [597, 664] on button "View sessions from before [DATE]" at bounding box center [531, 662] width 192 height 19
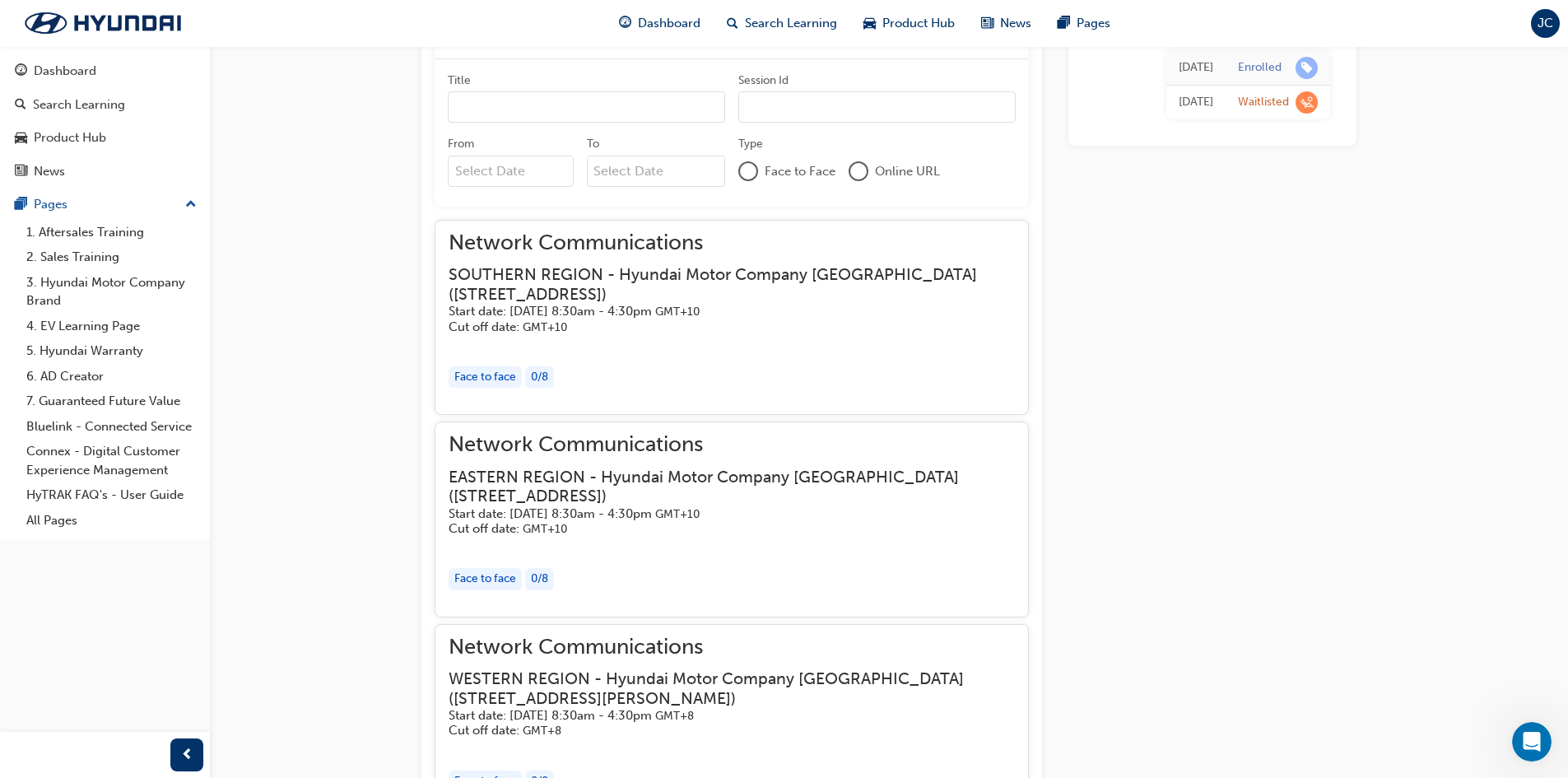
scroll to position [1235, 0]
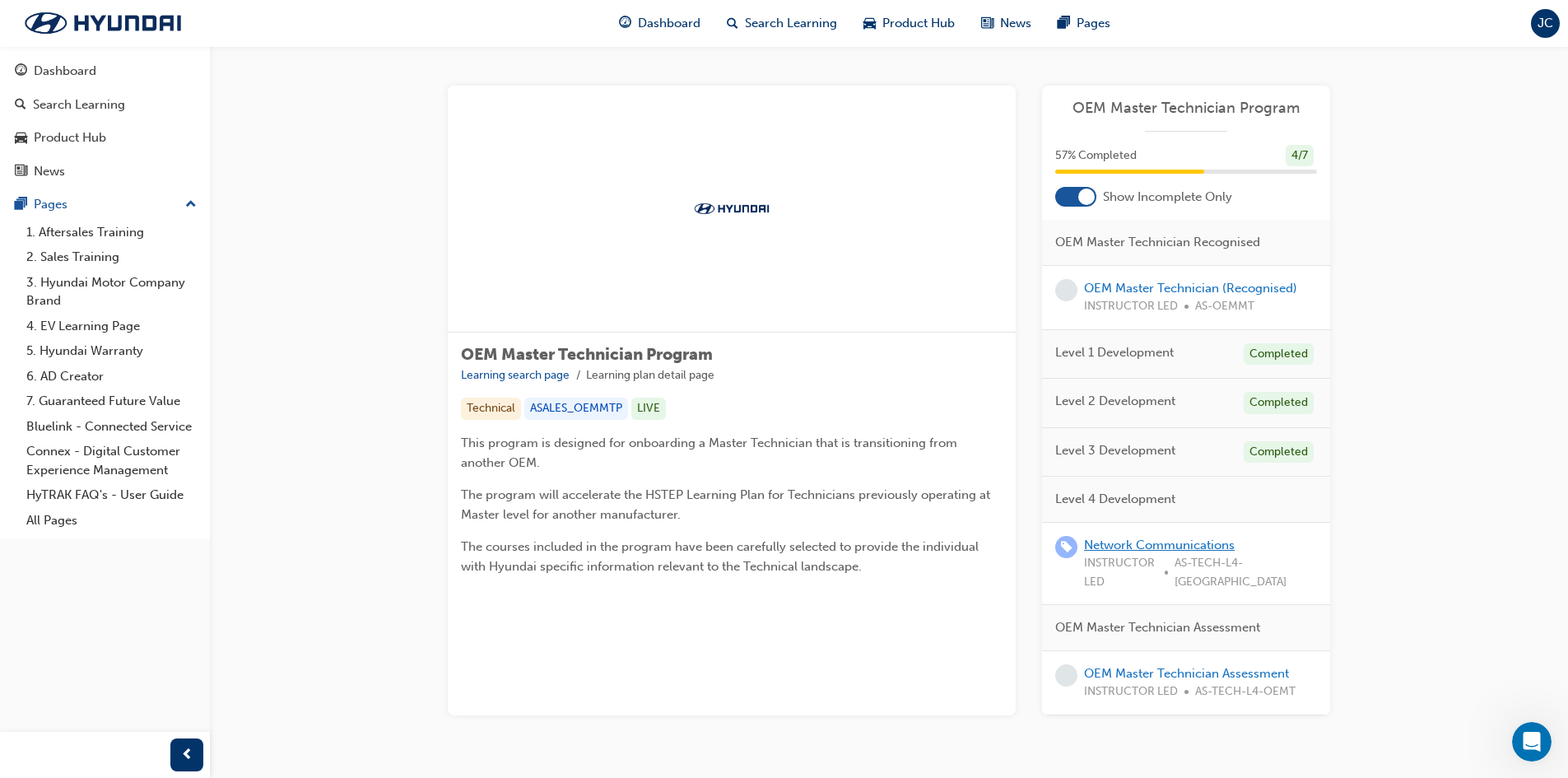
click at [1141, 541] on link "Network Communications" at bounding box center [1159, 545] width 151 height 15
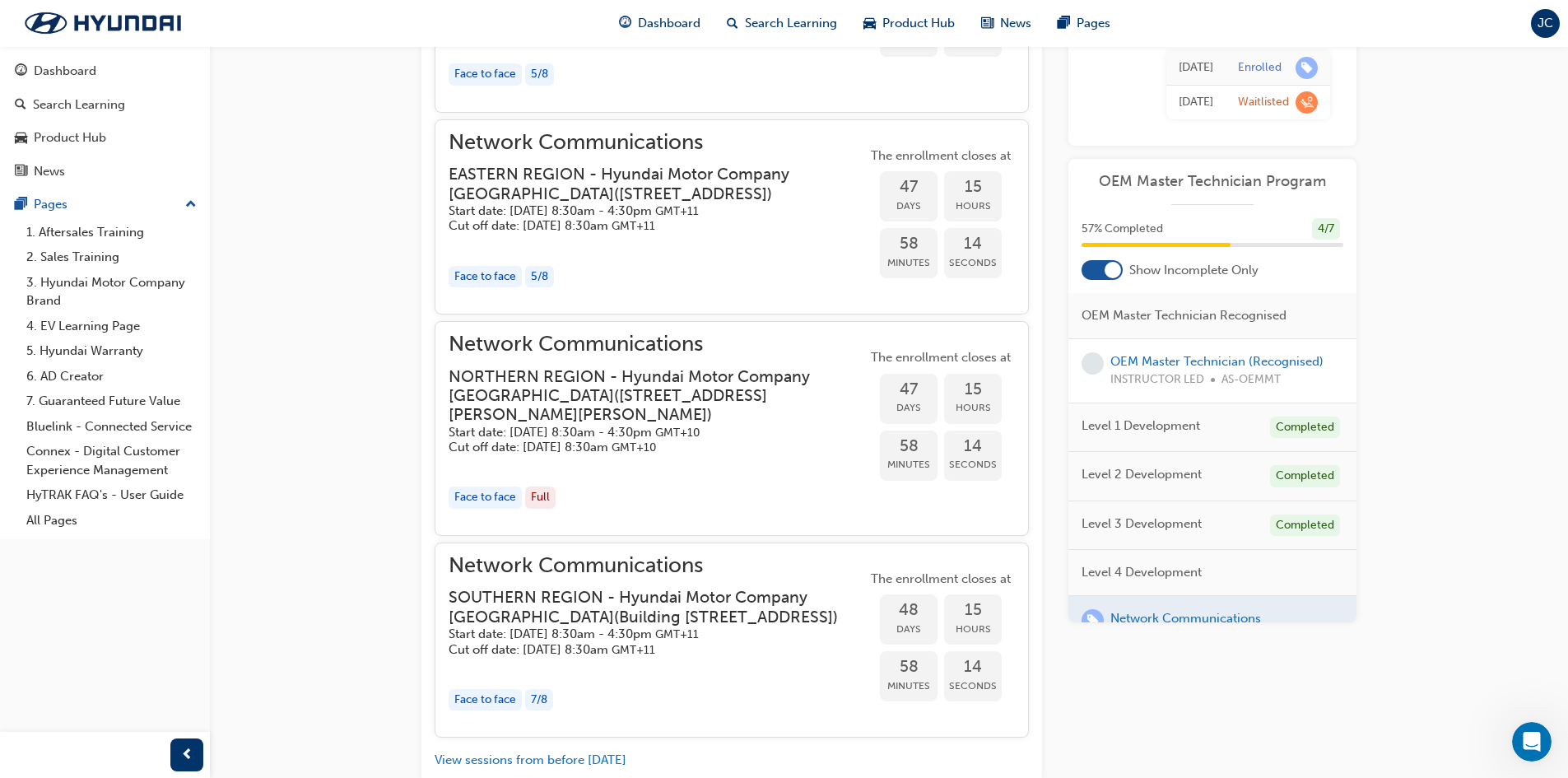
scroll to position [1673, 0]
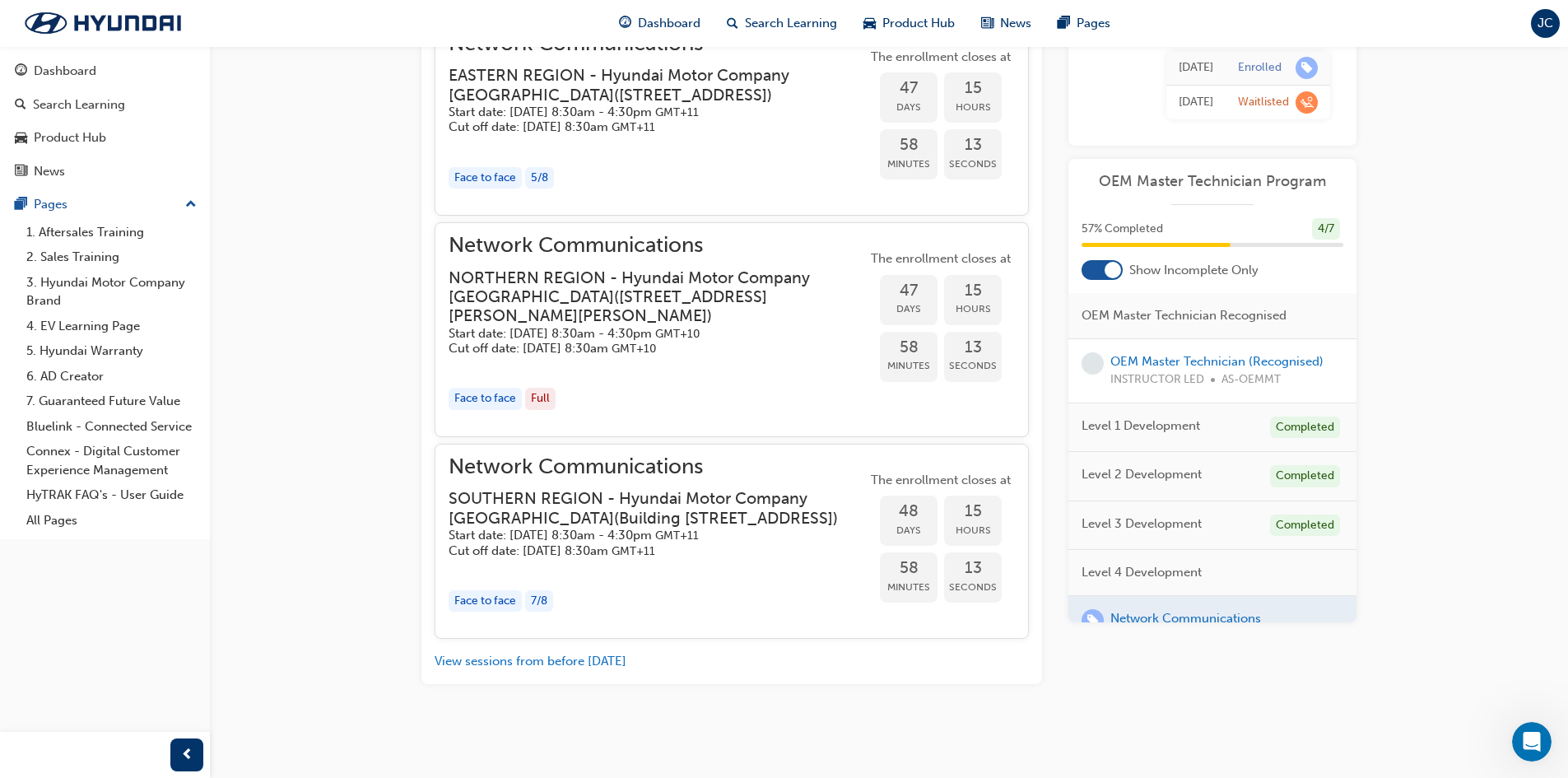
click at [587, 489] on h3 "SOUTHERN REGION - Hyundai Motor Company [GEOGRAPHIC_DATA] ( [STREET_ADDRESS] )" at bounding box center [645, 508] width 392 height 39
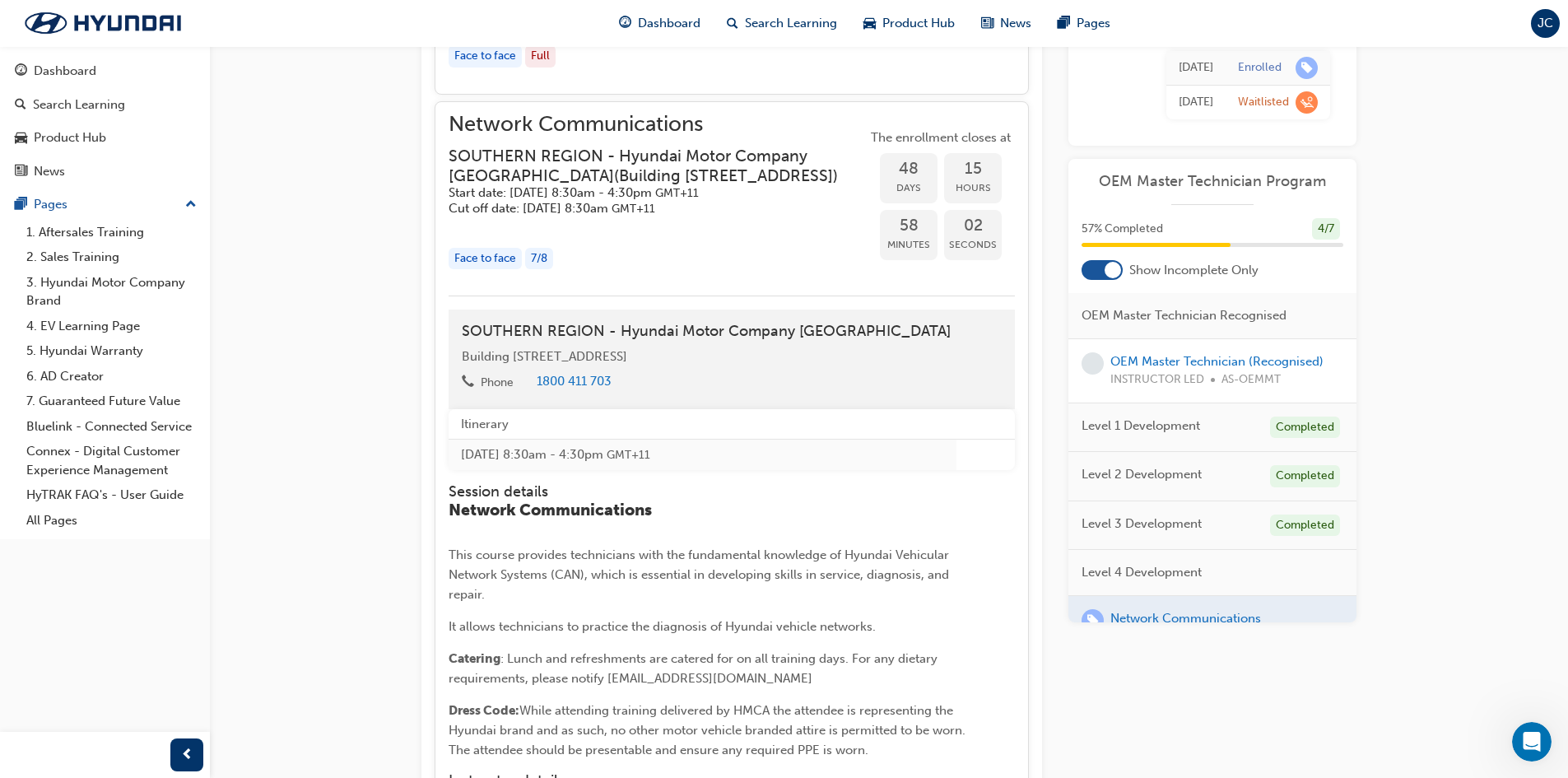
scroll to position [1957, 0]
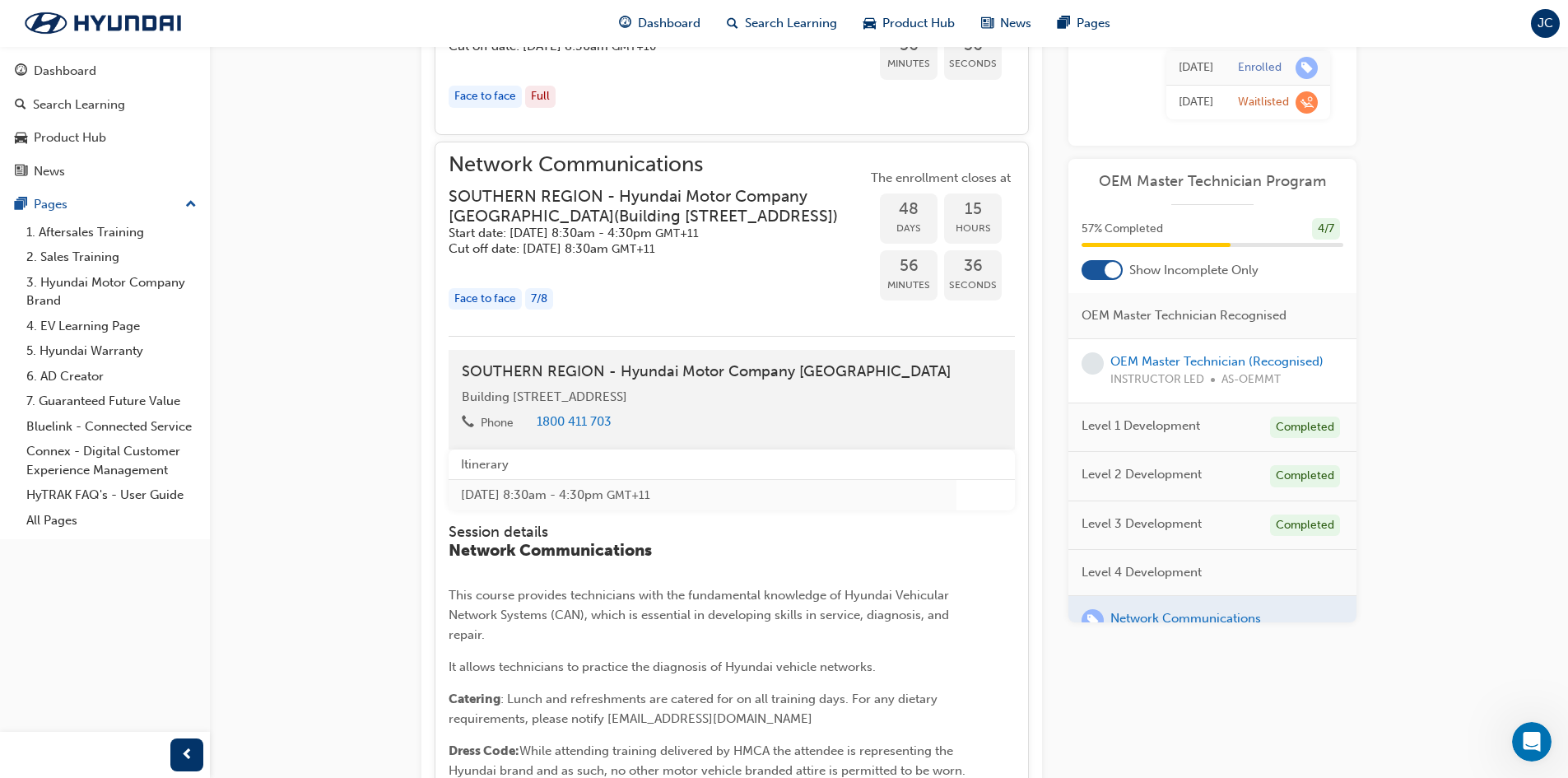
click at [551, 309] on div "7 / 8" at bounding box center [539, 299] width 28 height 22
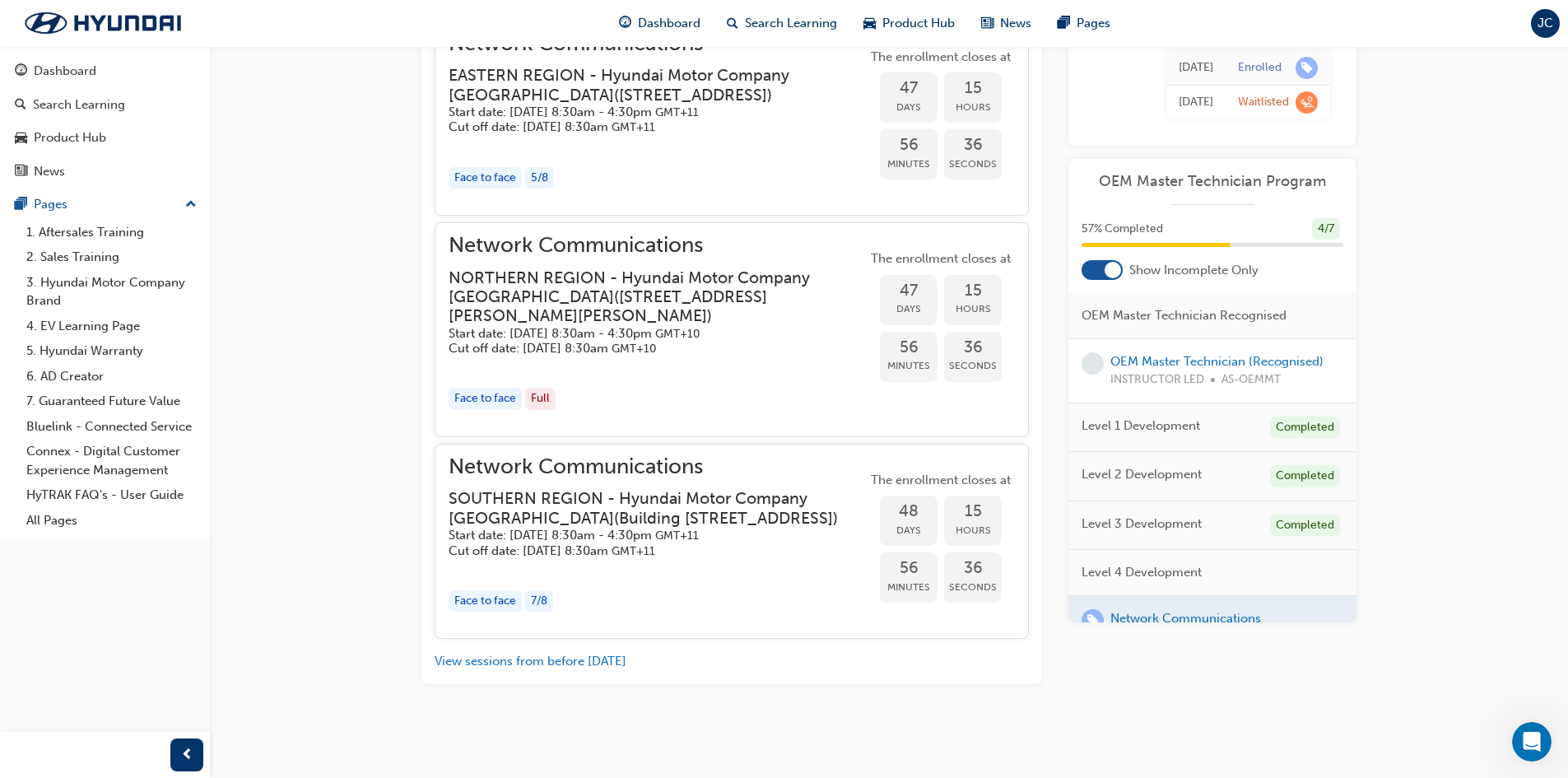
scroll to position [1673, 0]
click at [542, 596] on div "7 / 8" at bounding box center [539, 602] width 28 height 22
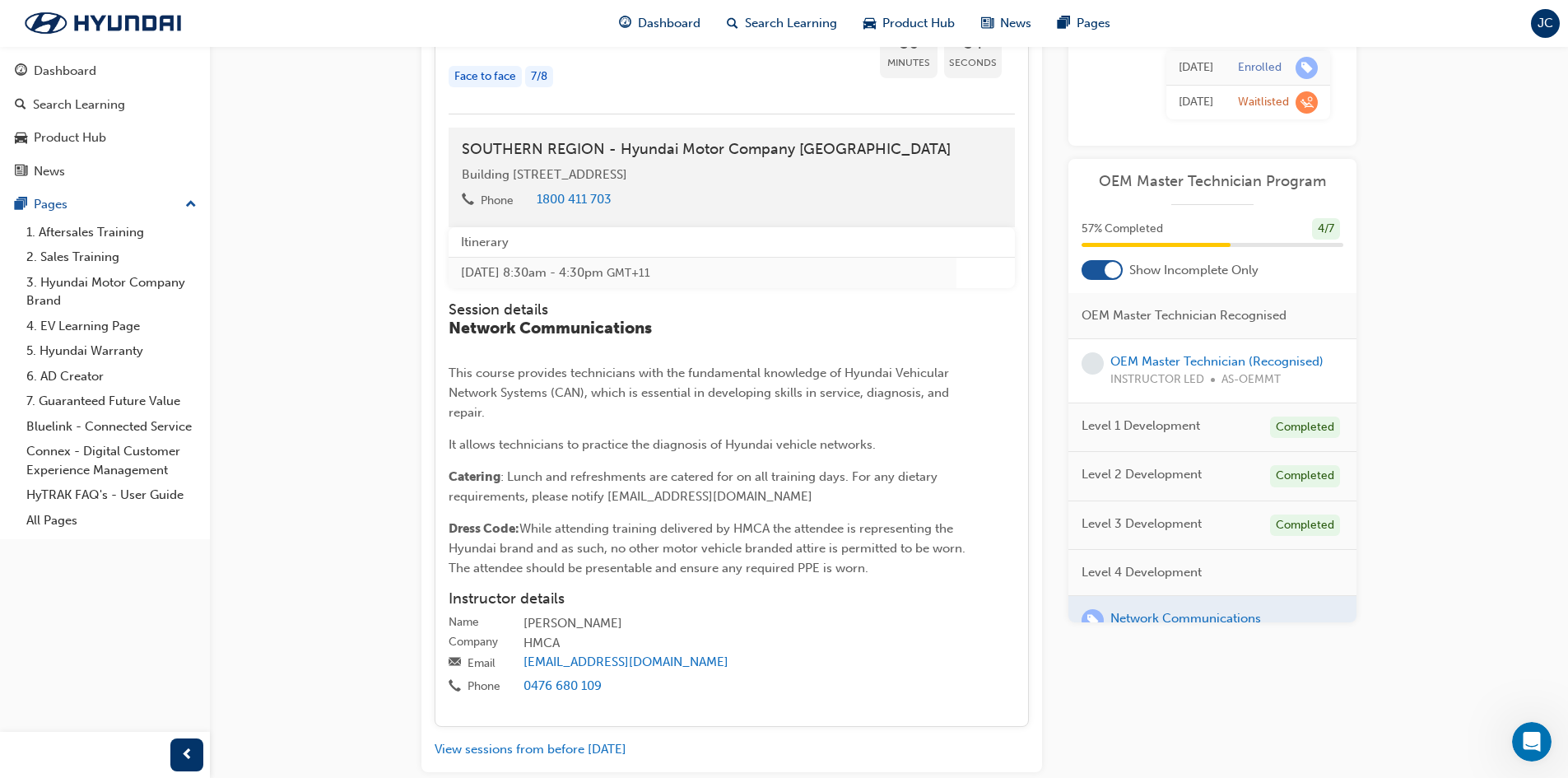
scroll to position [2287, 0]
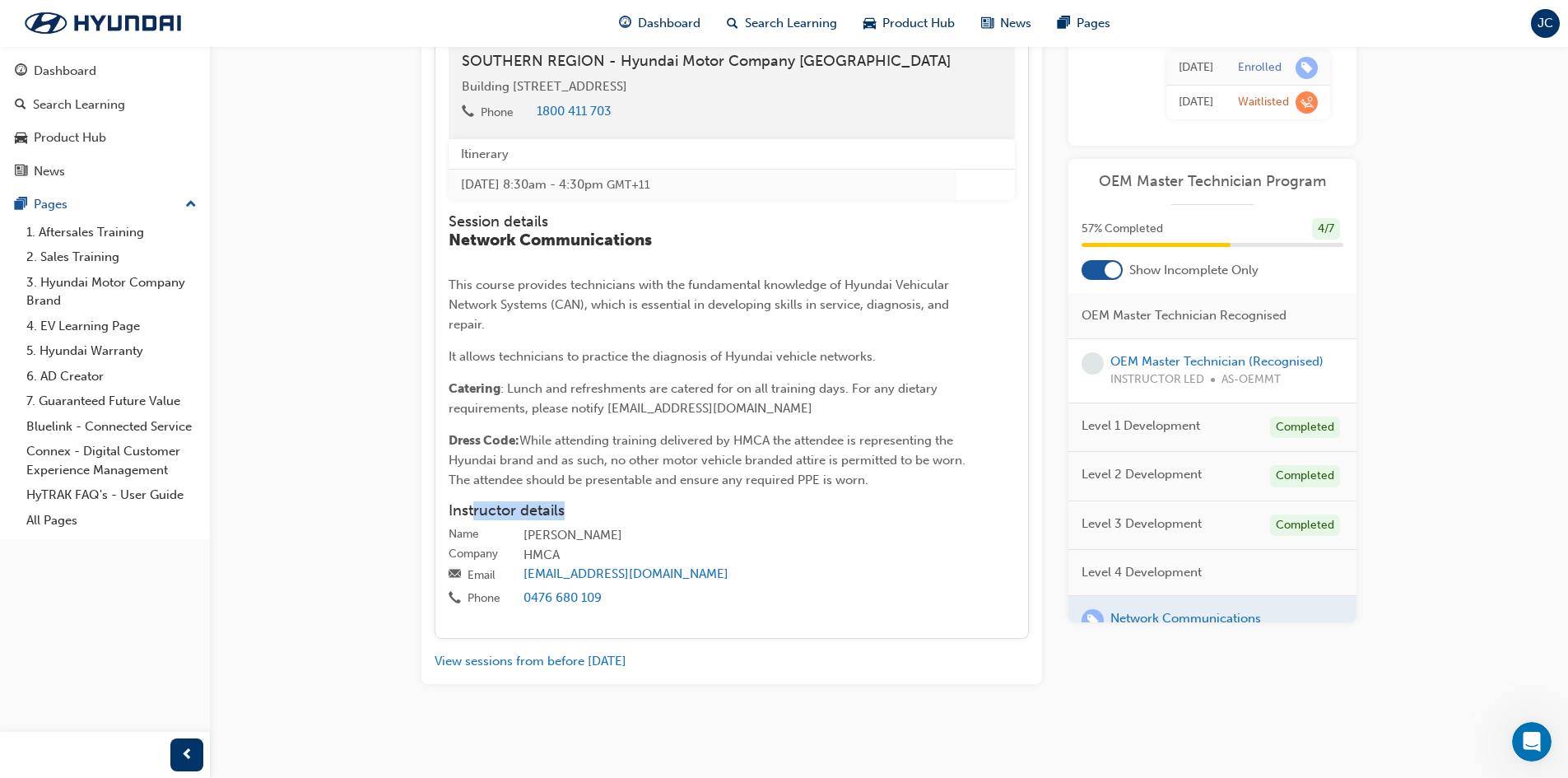
drag, startPoint x: 474, startPoint y: 511, endPoint x: 648, endPoint y: 506, distance: 174.1
click at [648, 506] on h4 "Instructor details" at bounding box center [731, 512] width 566 height 18
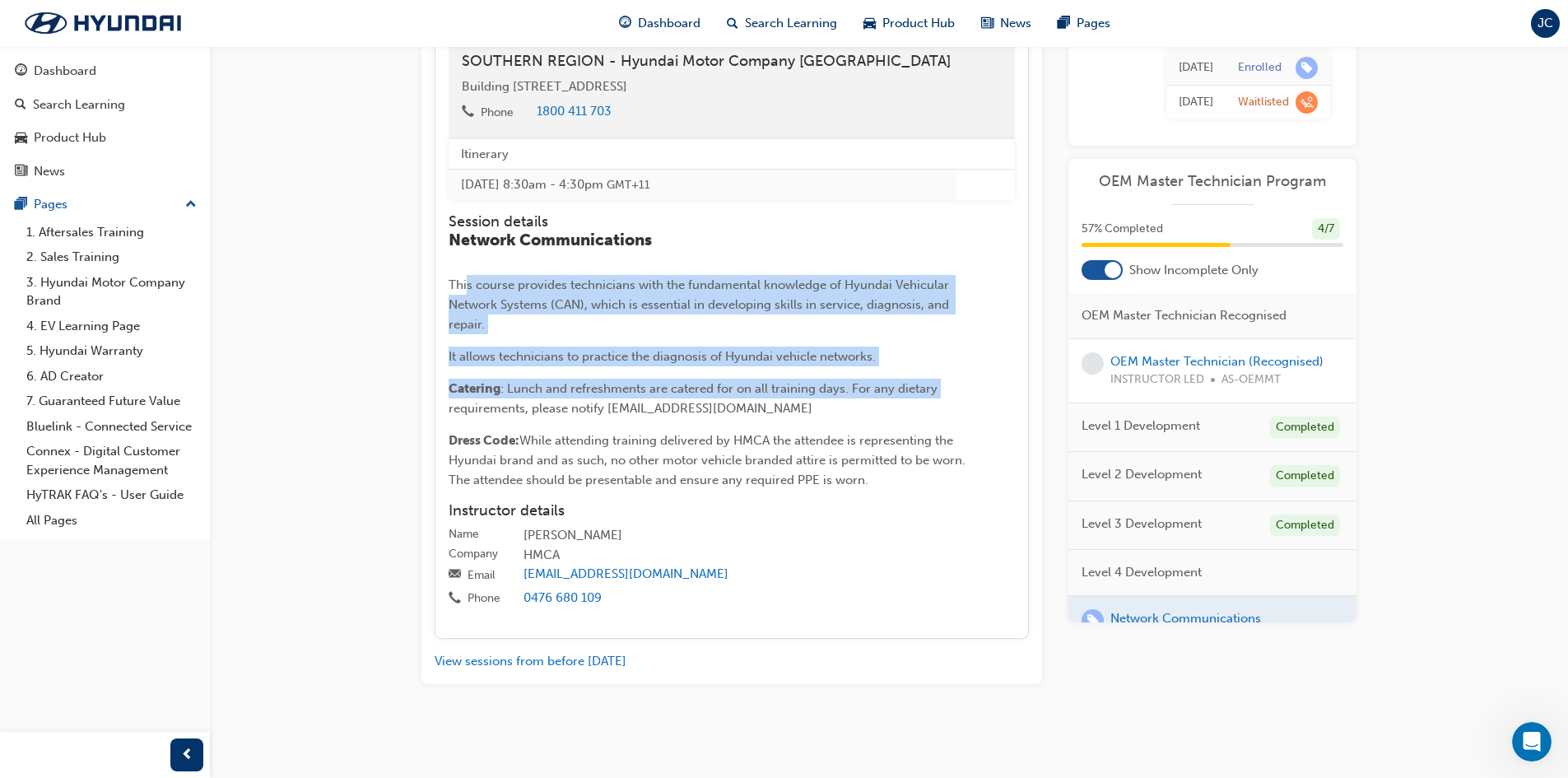
drag, startPoint x: 466, startPoint y: 290, endPoint x: 967, endPoint y: 388, distance: 510.5
click at [967, 388] on div "Network Communications This course provides technicians with the fundamental kn…" at bounding box center [716, 360] width 535 height 259
click at [967, 388] on p "Catering : Lunch and refreshments are catered for on all training days. For any…" at bounding box center [716, 398] width 535 height 40
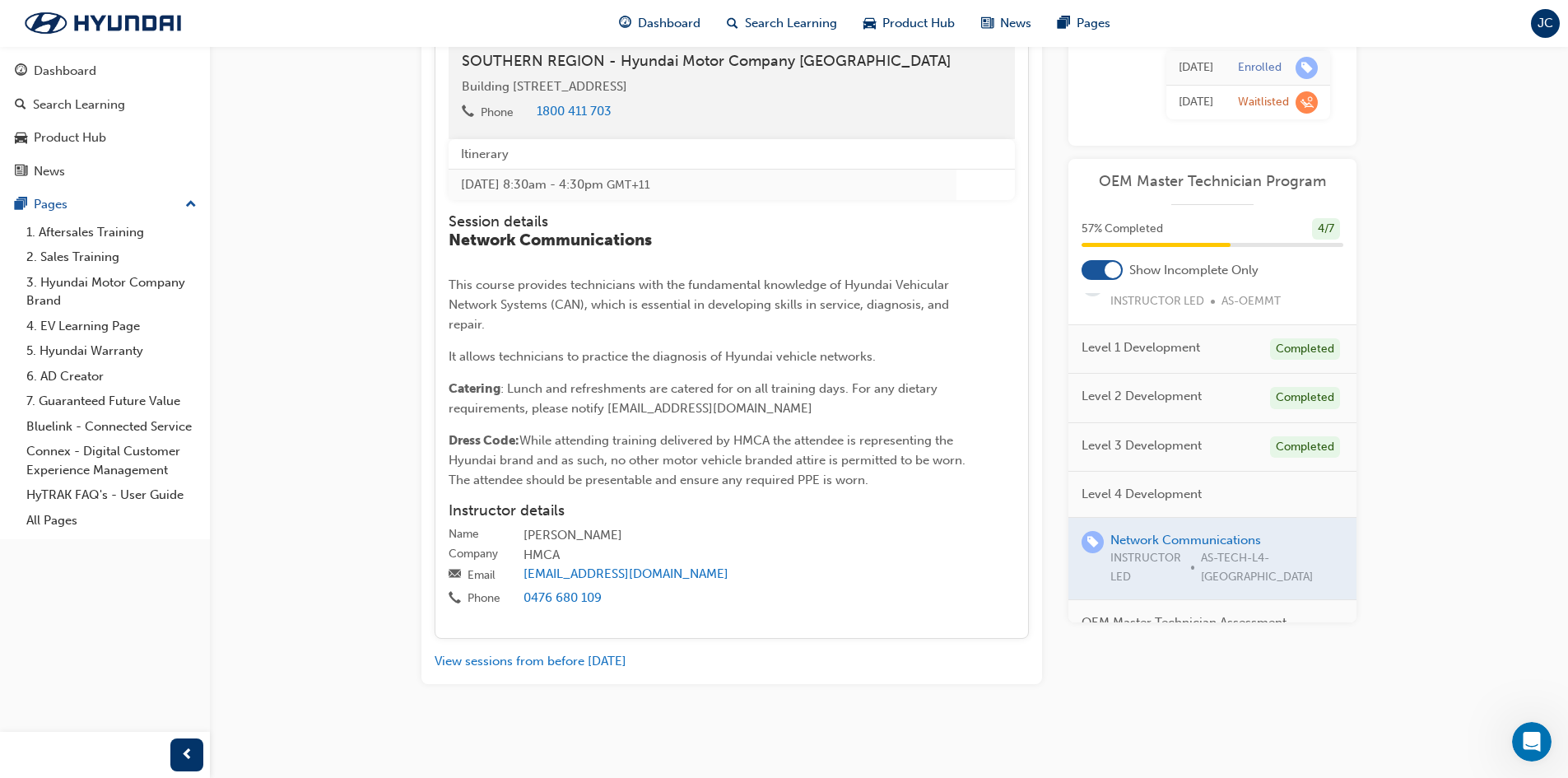
scroll to position [148, 0]
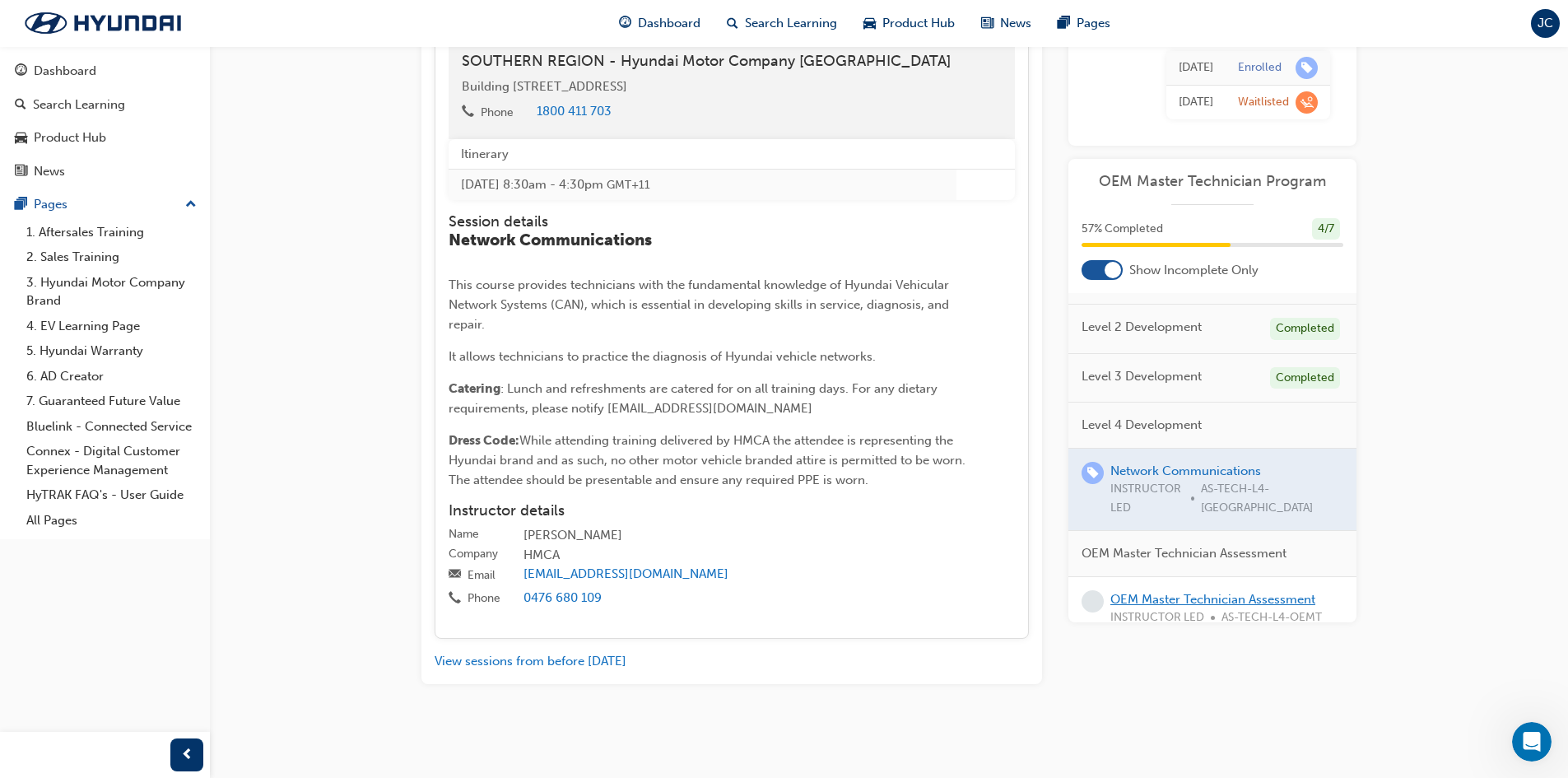
click at [1133, 592] on link "OEM Master Technician Assessment" at bounding box center [1213, 600] width 205 height 15
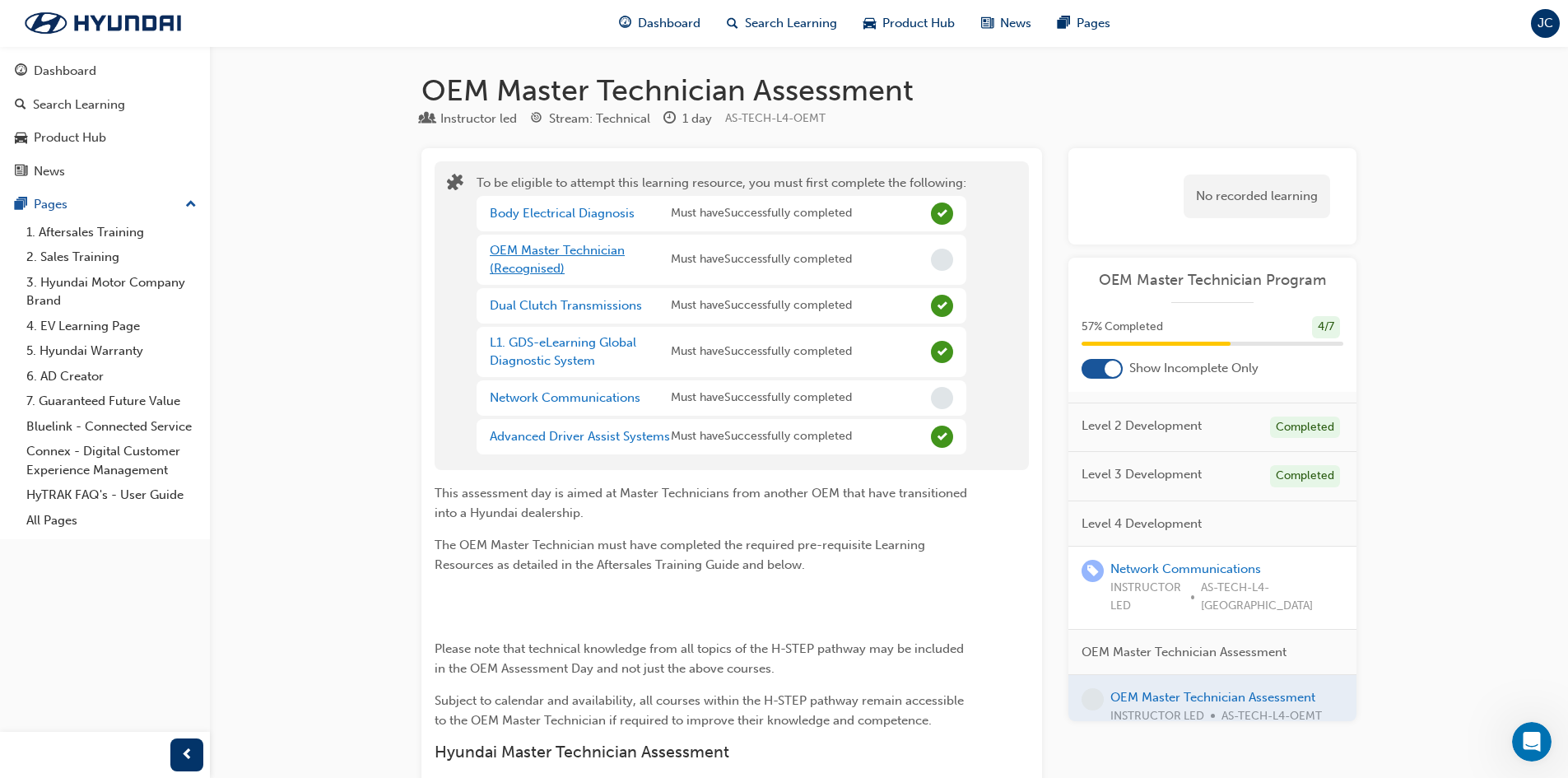
click at [526, 248] on link "OEM Master Technician (Recognised)" at bounding box center [557, 260] width 135 height 34
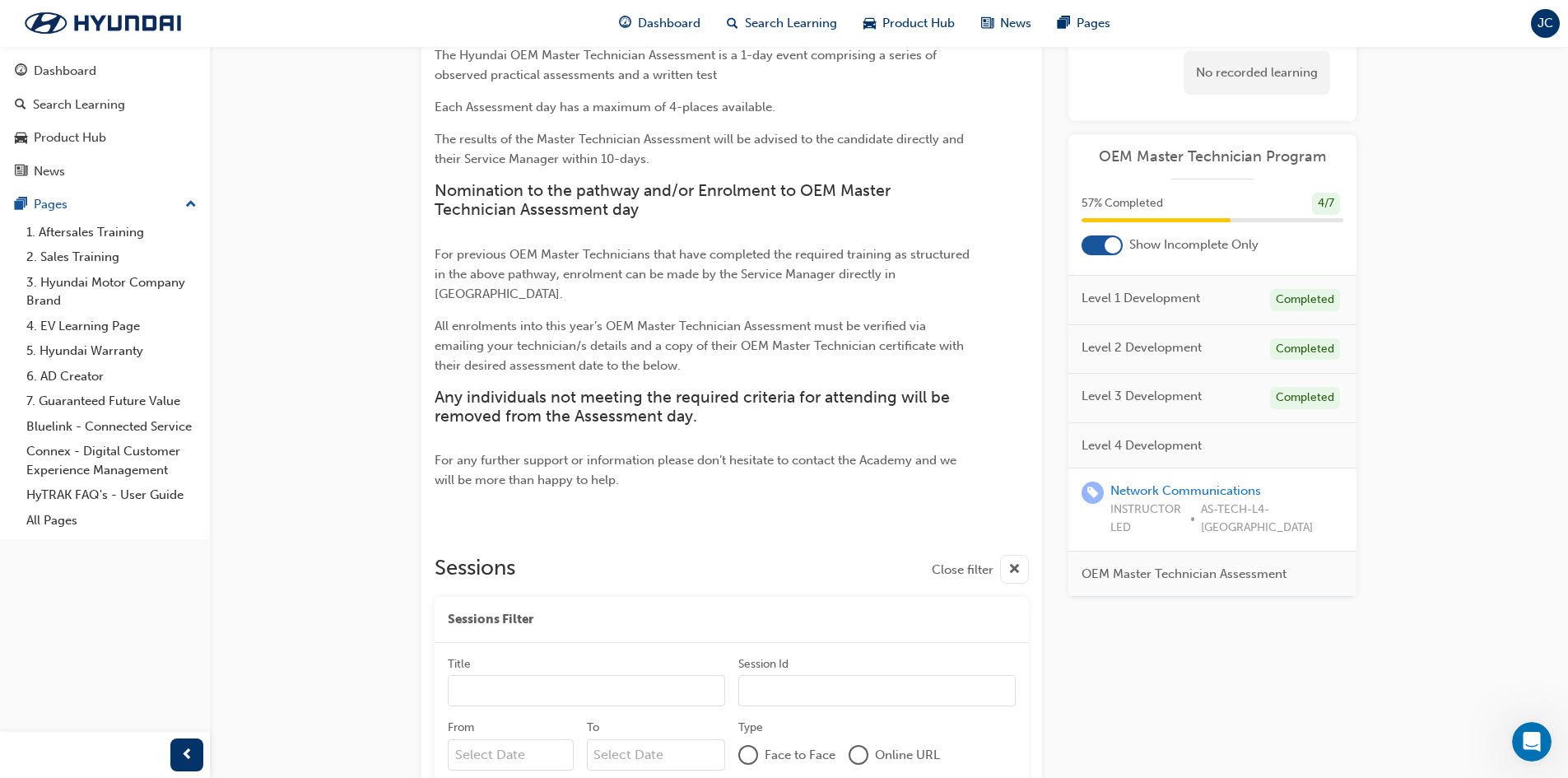
scroll to position [148, 0]
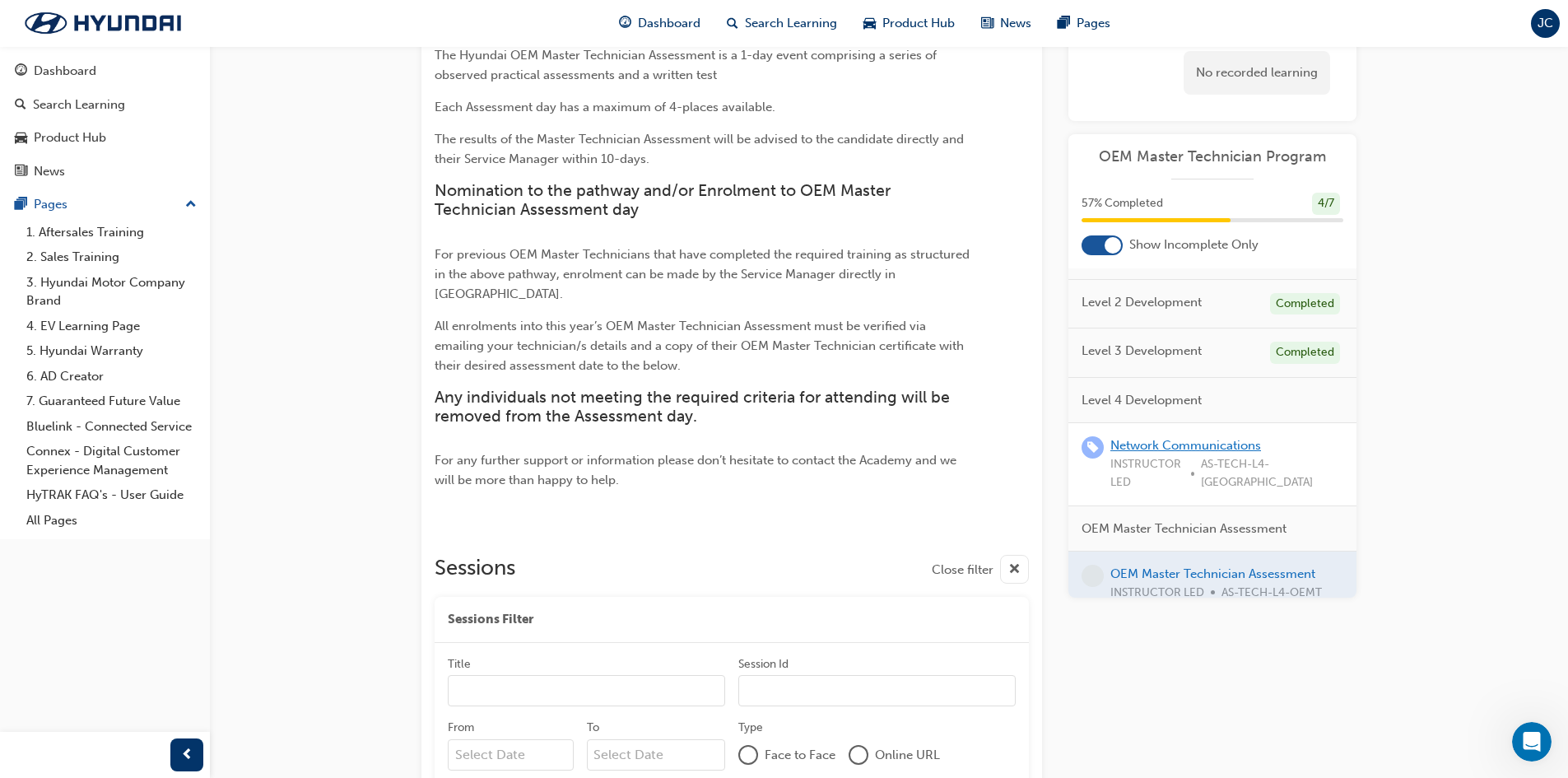
click at [1166, 440] on link "Network Communications" at bounding box center [1186, 445] width 151 height 15
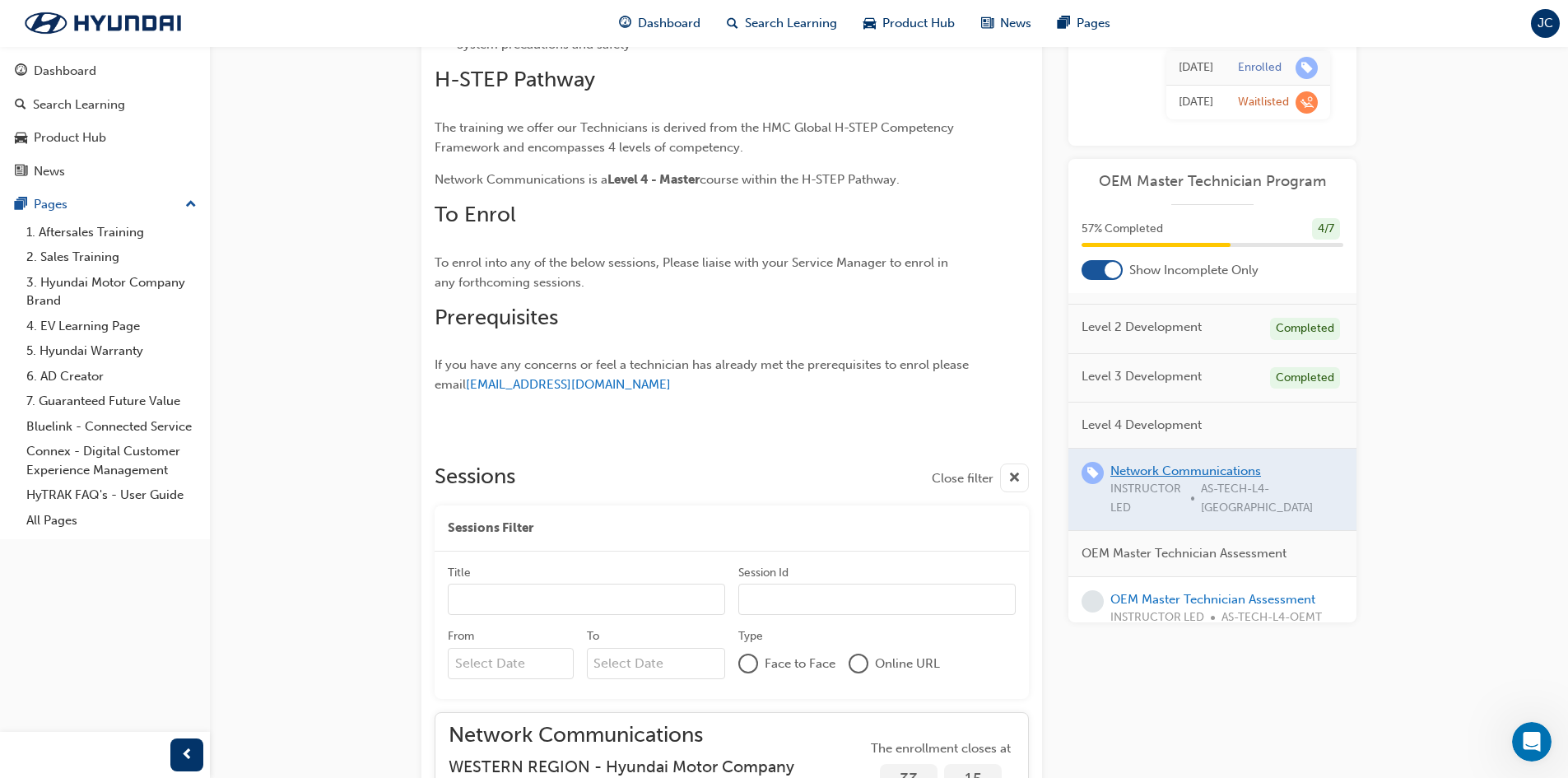
scroll to position [432, 0]
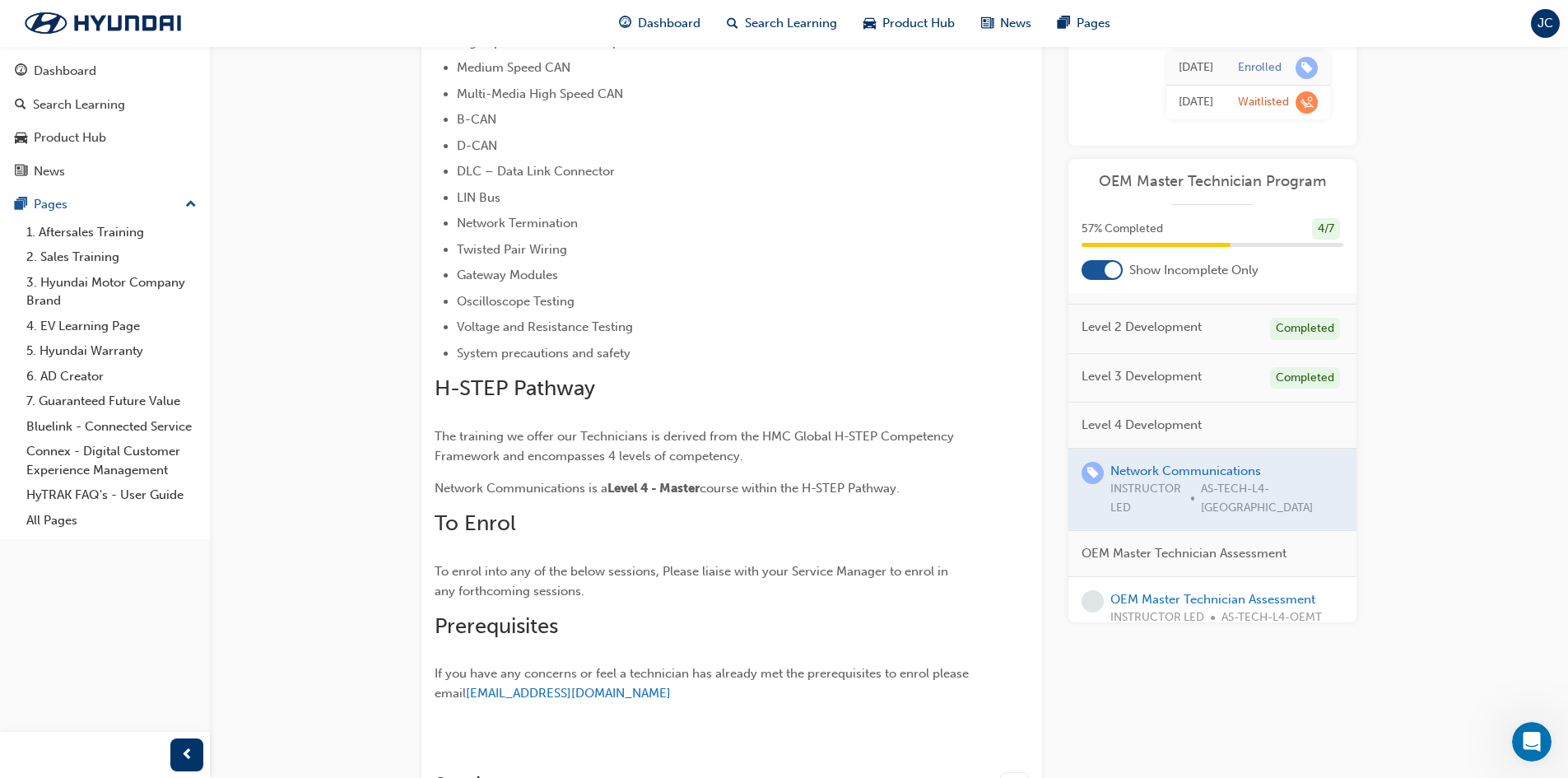
click at [1149, 468] on div at bounding box center [1212, 490] width 288 height 82
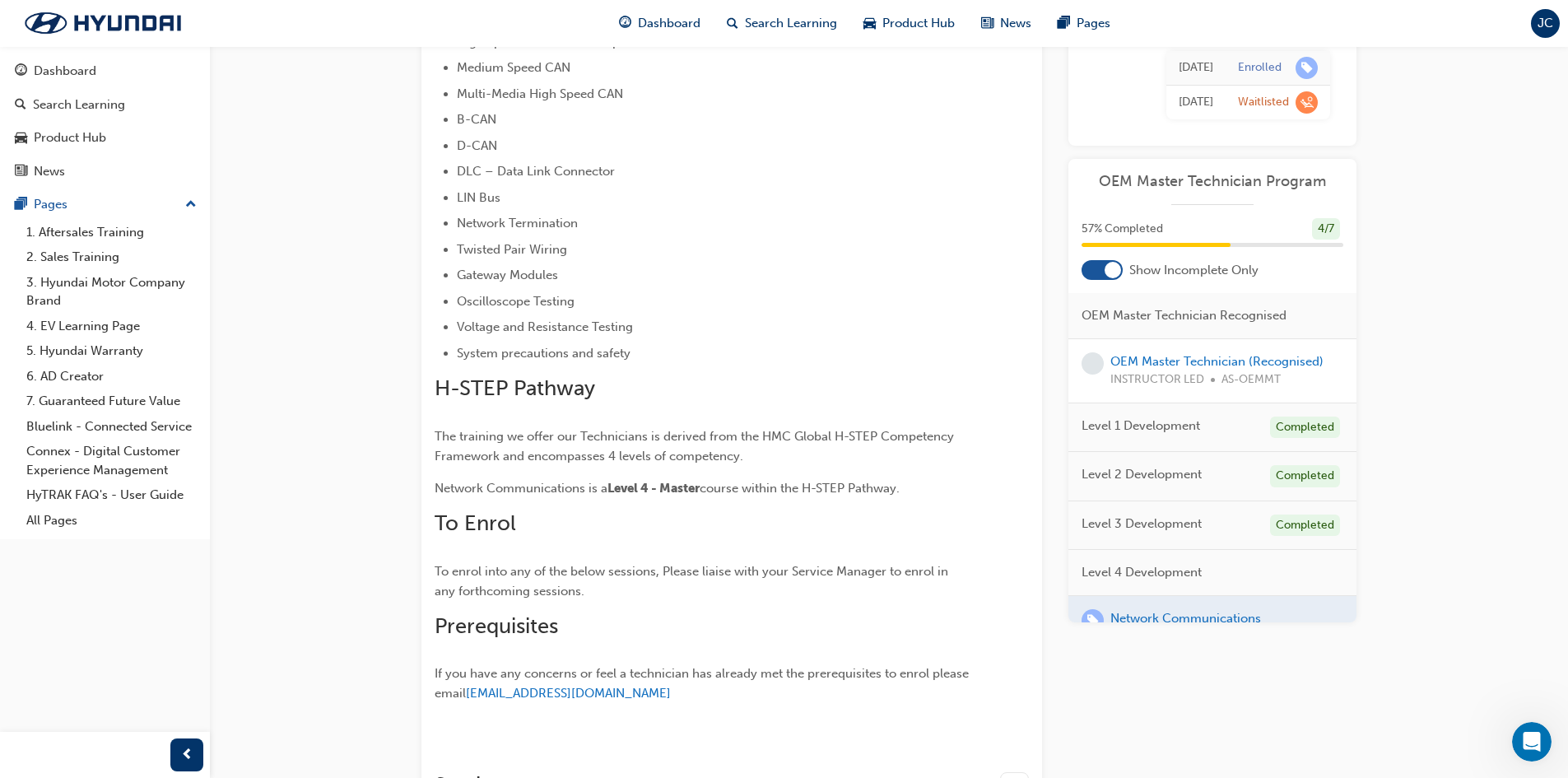
click at [1109, 265] on div at bounding box center [1113, 270] width 17 height 17
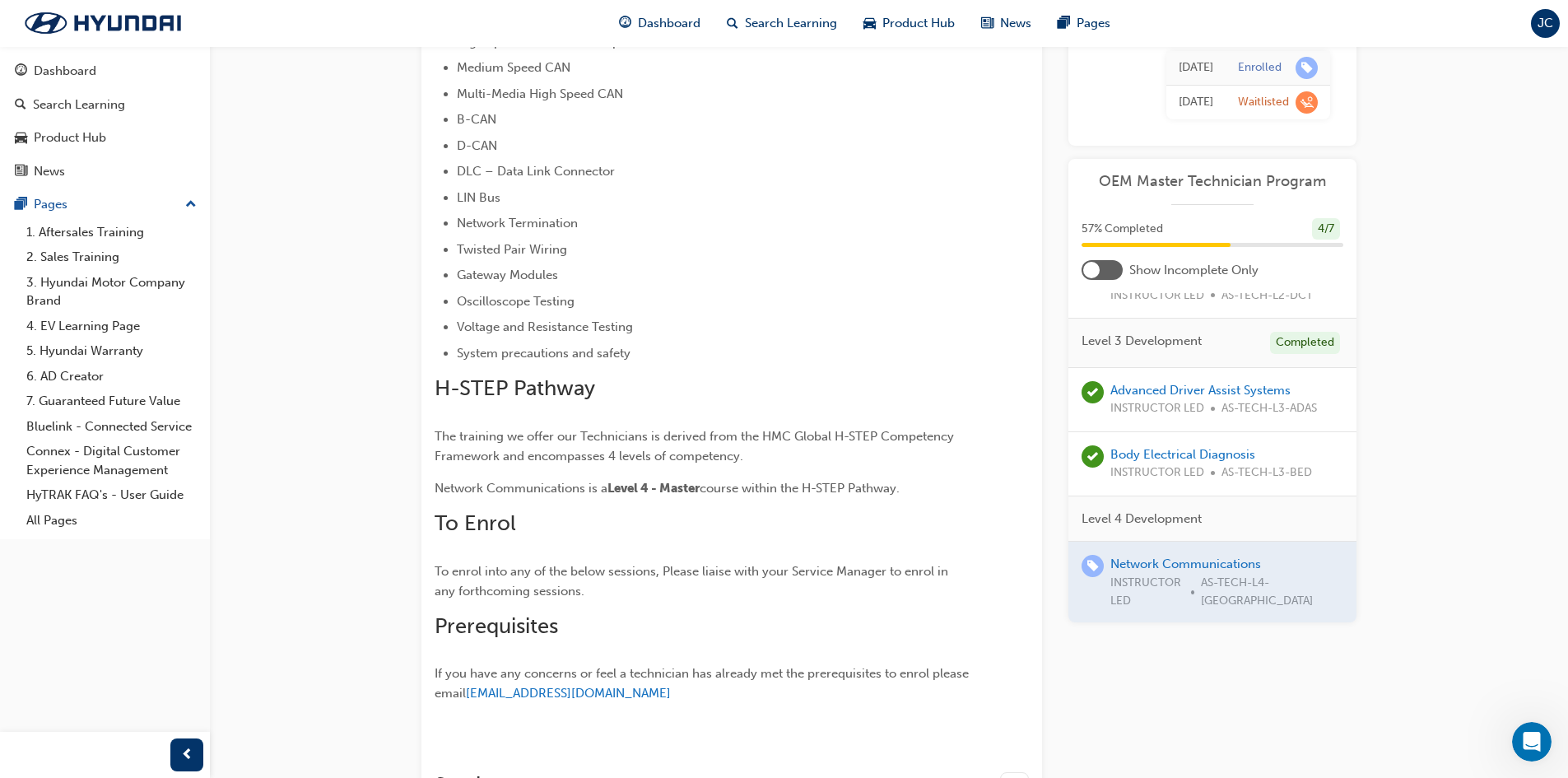
scroll to position [423, 0]
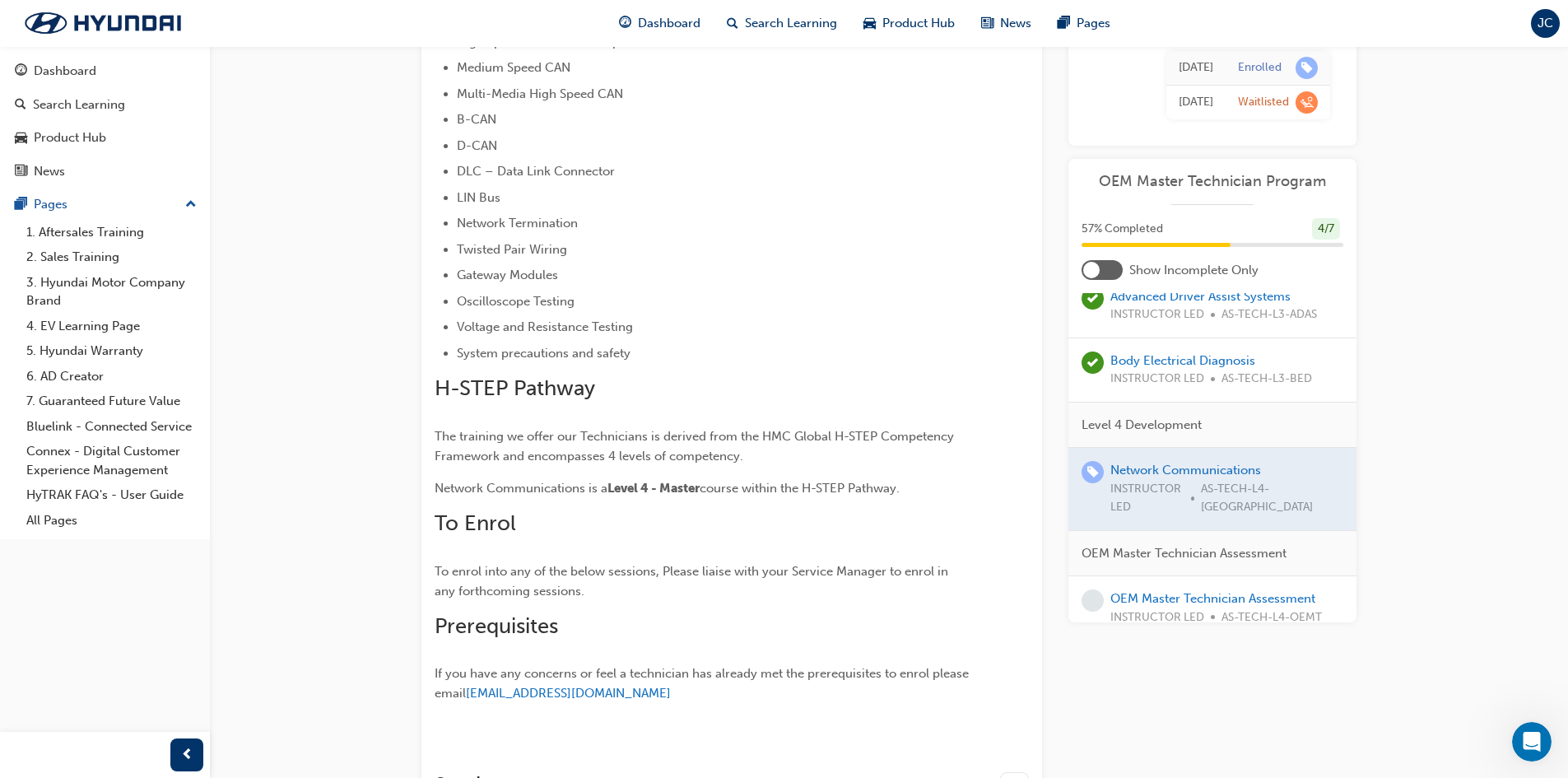
click at [1174, 467] on div at bounding box center [1212, 489] width 288 height 82
click at [1174, 471] on div at bounding box center [1212, 489] width 288 height 82
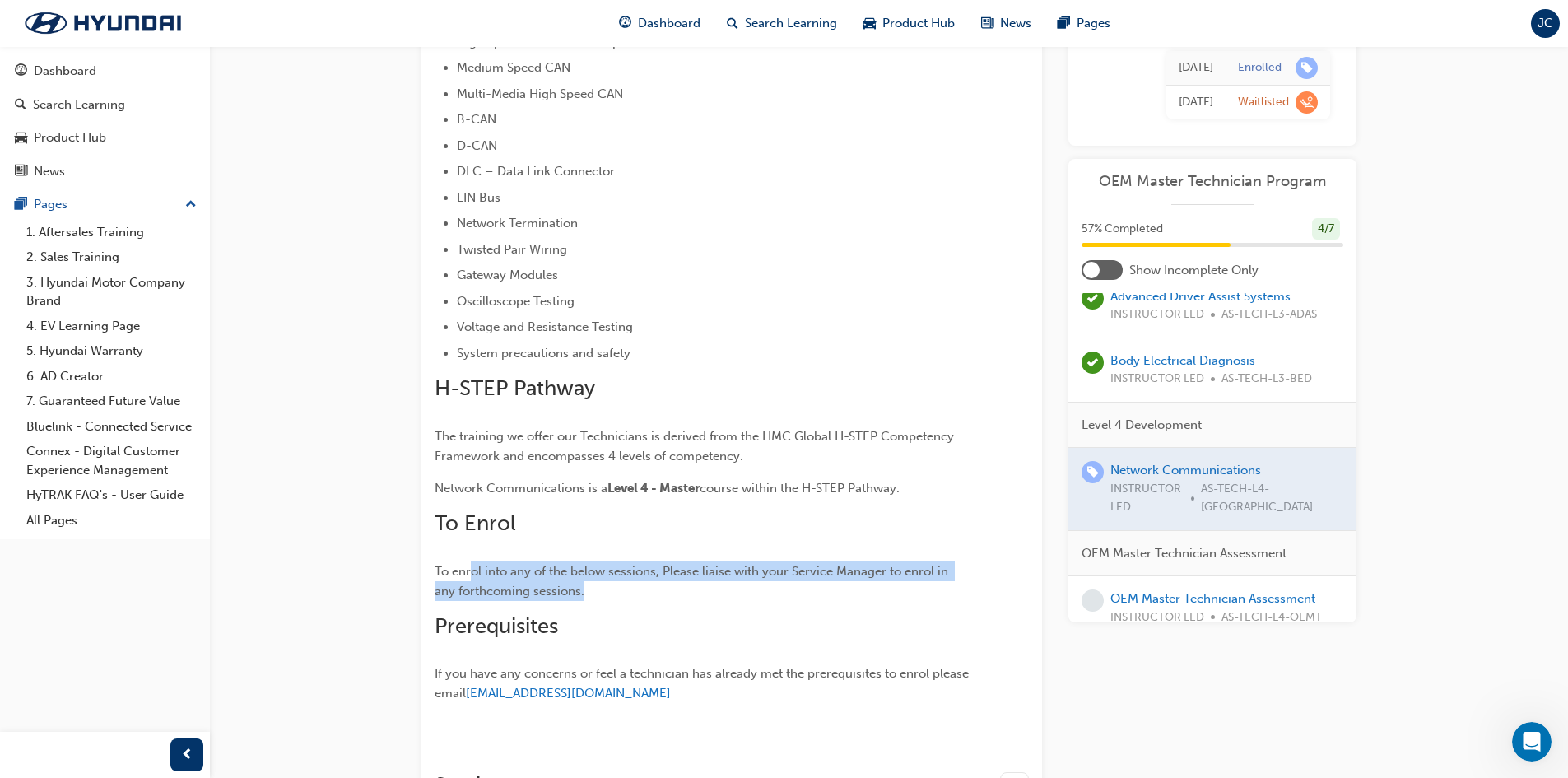
drag, startPoint x: 468, startPoint y: 558, endPoint x: 826, endPoint y: 588, distance: 359.3
click at [826, 588] on div "Learning Outcomes Gain an understanding of Hyundai vehicle network communicatio…" at bounding box center [702, 225] width 535 height 966
click at [826, 588] on p "To enrol into any of the below sessions, Please liaise with your Service Manage…" at bounding box center [702, 581] width 535 height 40
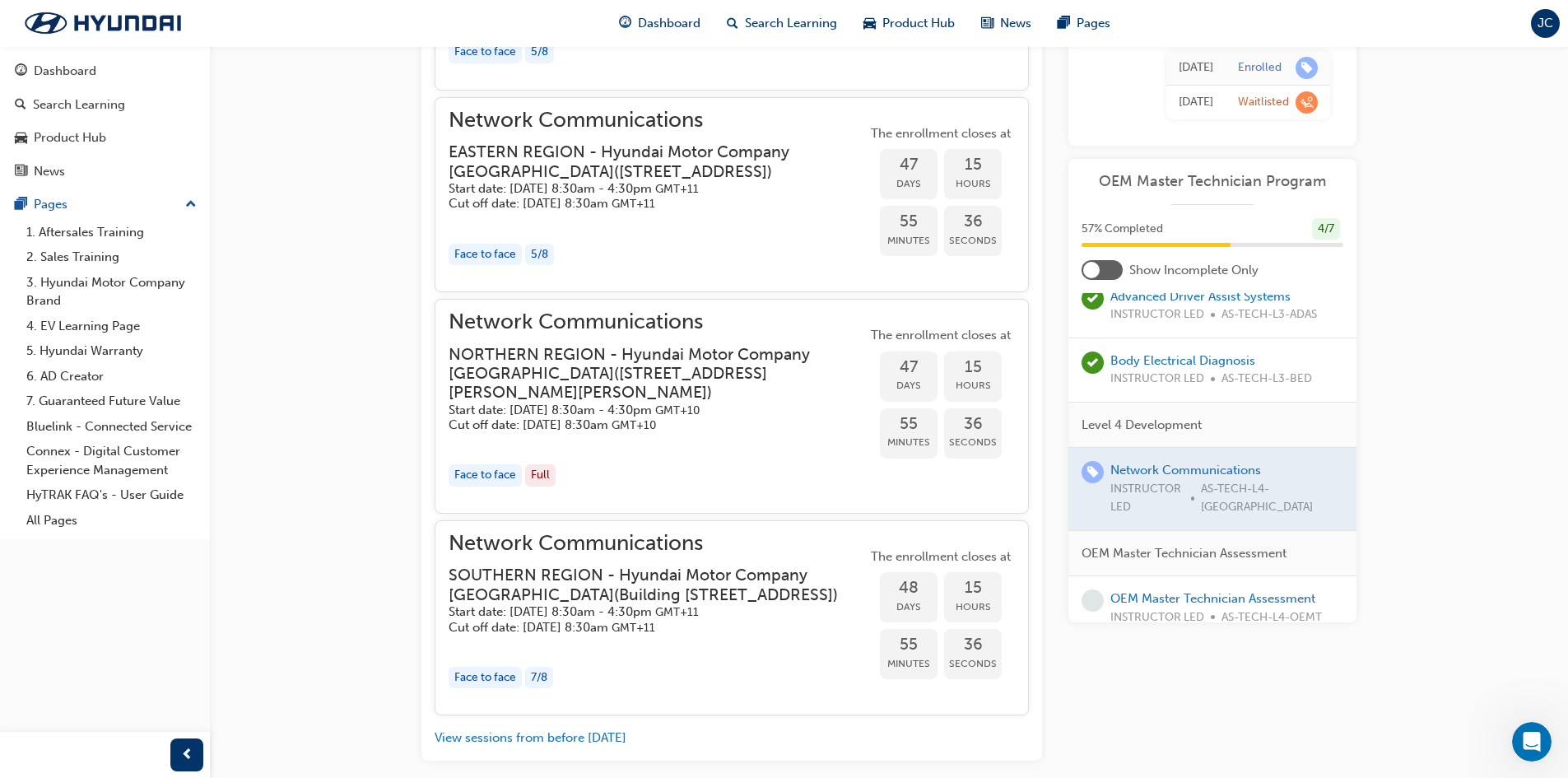
scroll to position [1673, 0]
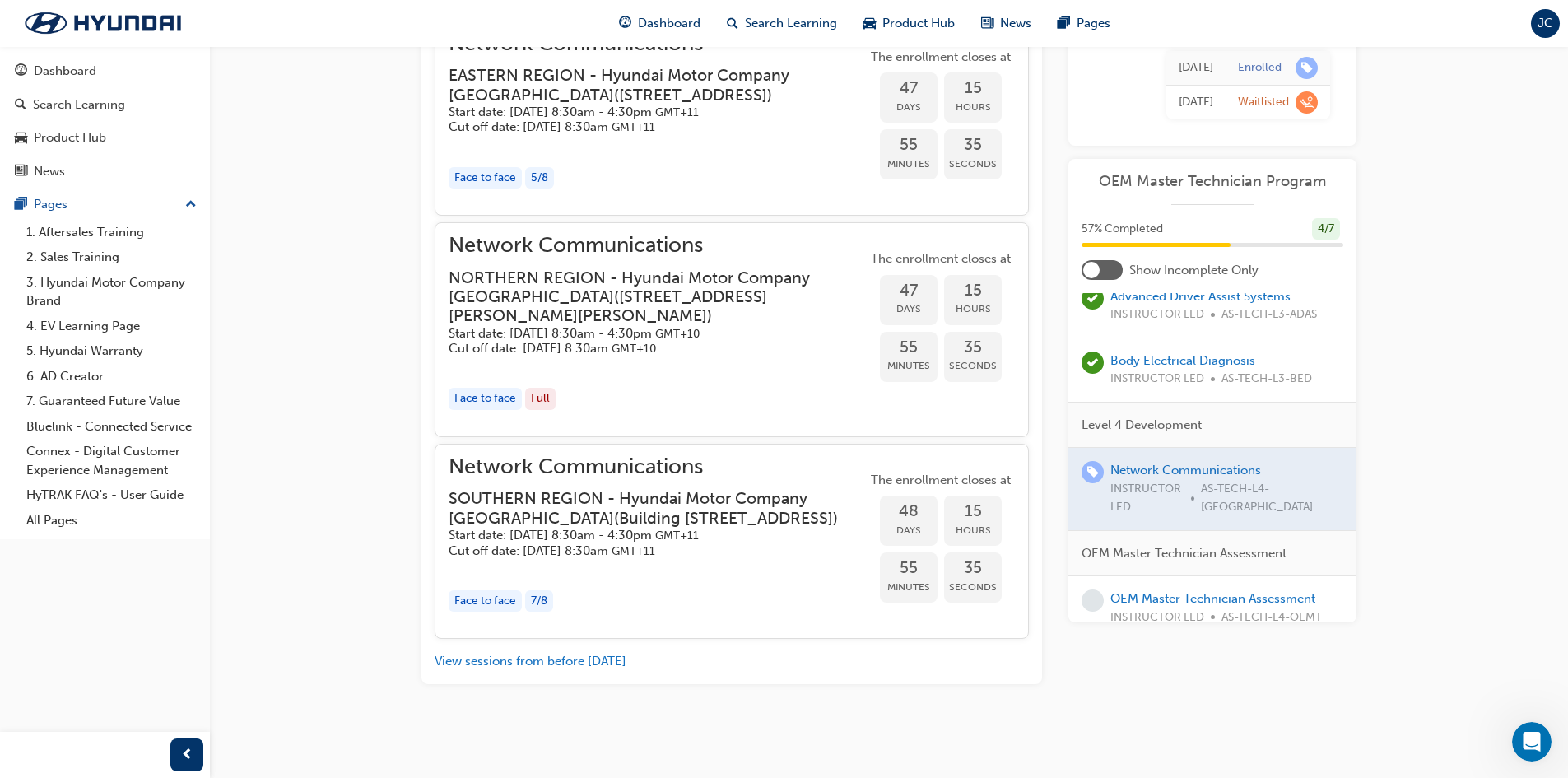
click at [599, 532] on h5 "Start date: [DATE] 8:30am - 4:30pm GMT+11" at bounding box center [645, 535] width 392 height 16
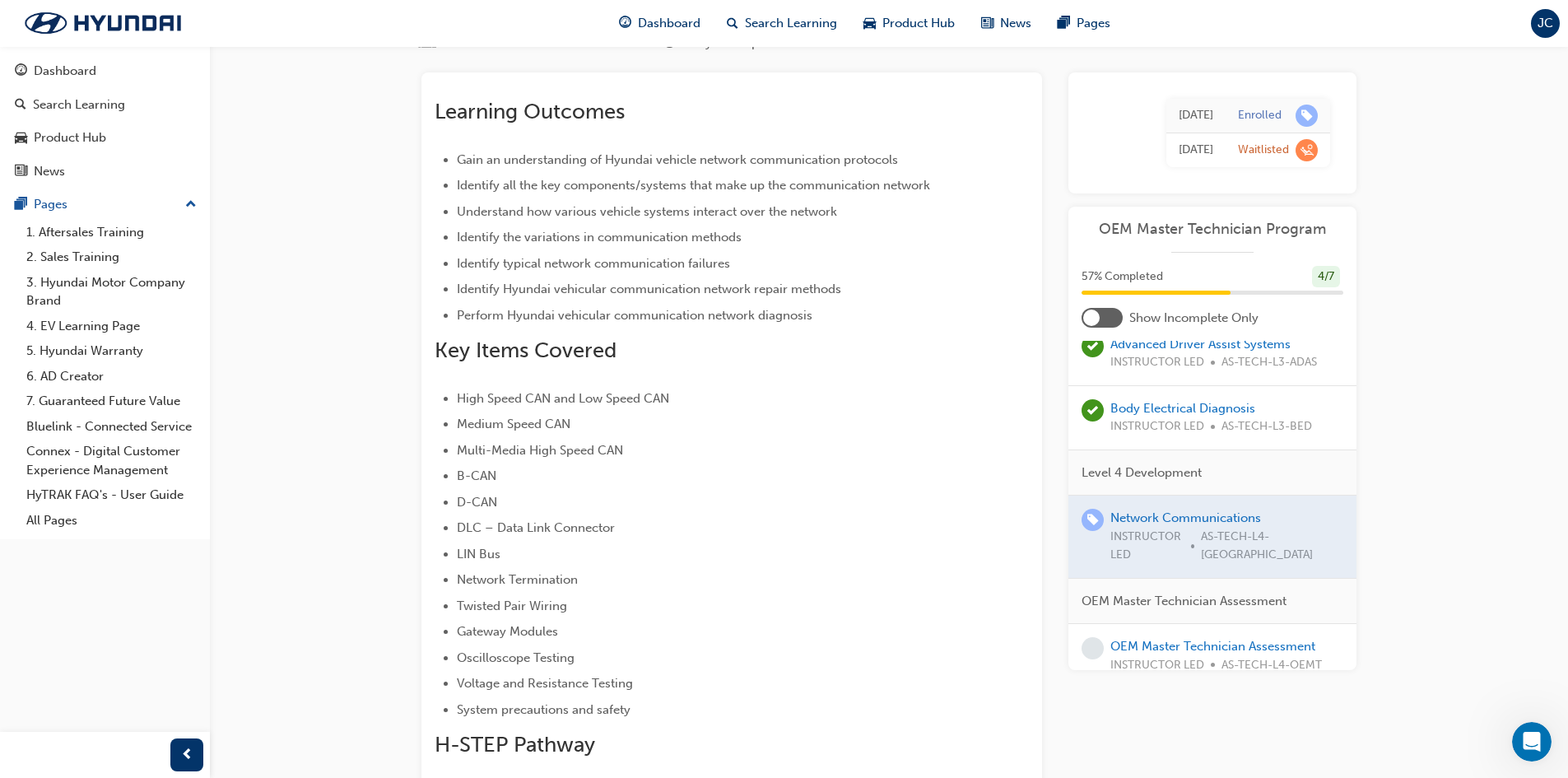
scroll to position [0, 0]
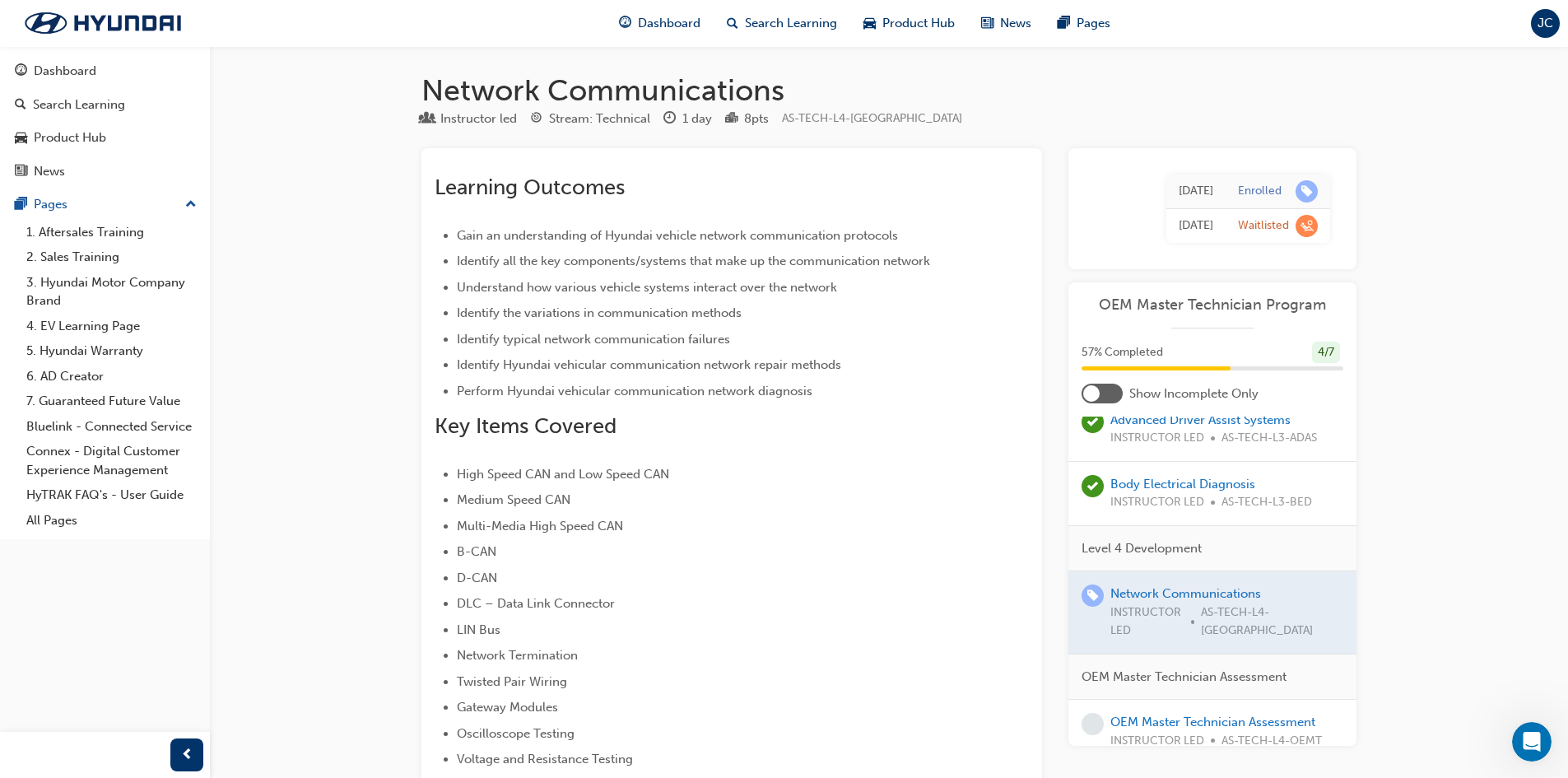
drag, startPoint x: 1147, startPoint y: 229, endPoint x: 1217, endPoint y: 228, distance: 70.0
click at [1217, 228] on td "[DATE]" at bounding box center [1196, 225] width 59 height 34
click at [1311, 230] on span "learningRecordVerb_WAITLIST-icon" at bounding box center [1307, 226] width 22 height 22
click at [1248, 224] on div "Waitlisted" at bounding box center [1263, 225] width 51 height 16
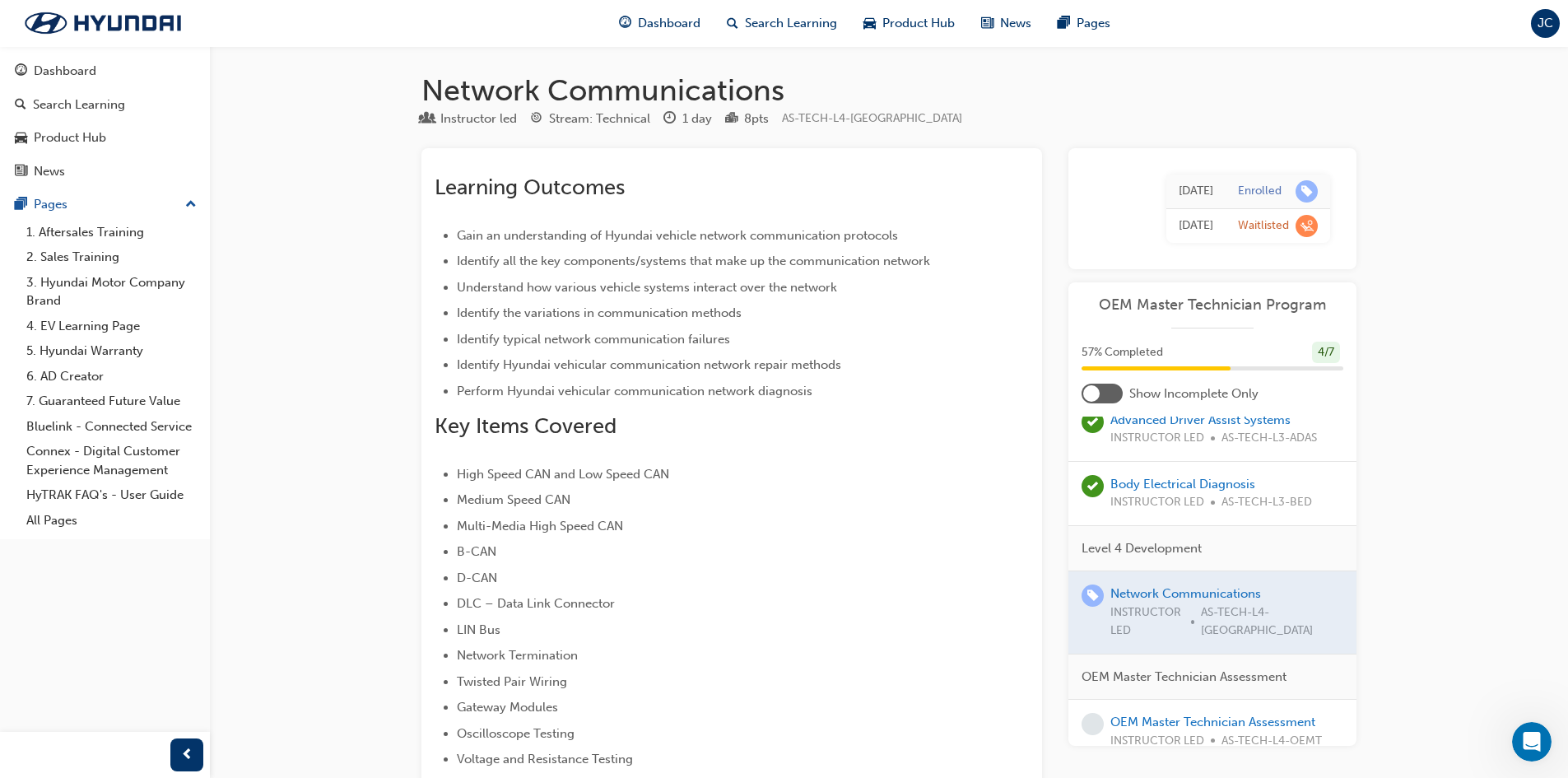
click at [1198, 196] on div "[DATE]" at bounding box center [1195, 191] width 34 height 19
click at [1276, 190] on div "Enrolled" at bounding box center [1260, 191] width 43 height 16
click at [1306, 189] on span "learningRecordVerb_ENROLL-icon" at bounding box center [1307, 191] width 22 height 22
click at [1307, 225] on span "learningRecordVerb_WAITLIST-icon" at bounding box center [1307, 226] width 22 height 22
click at [1178, 227] on div "[DATE]" at bounding box center [1195, 225] width 34 height 19
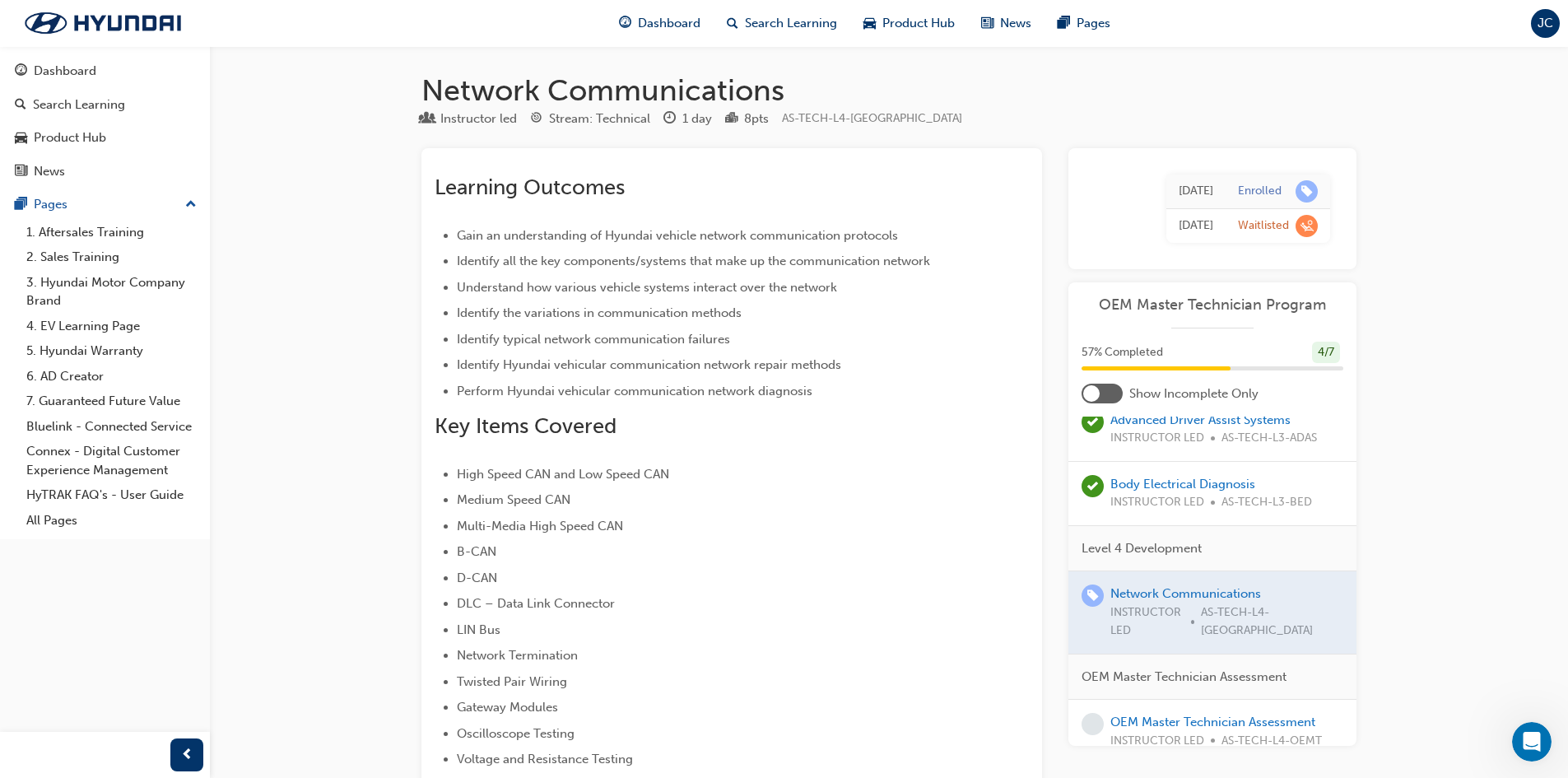
click at [1178, 196] on div "[DATE]" at bounding box center [1195, 191] width 34 height 19
click at [103, 17] on img at bounding box center [103, 22] width 189 height 34
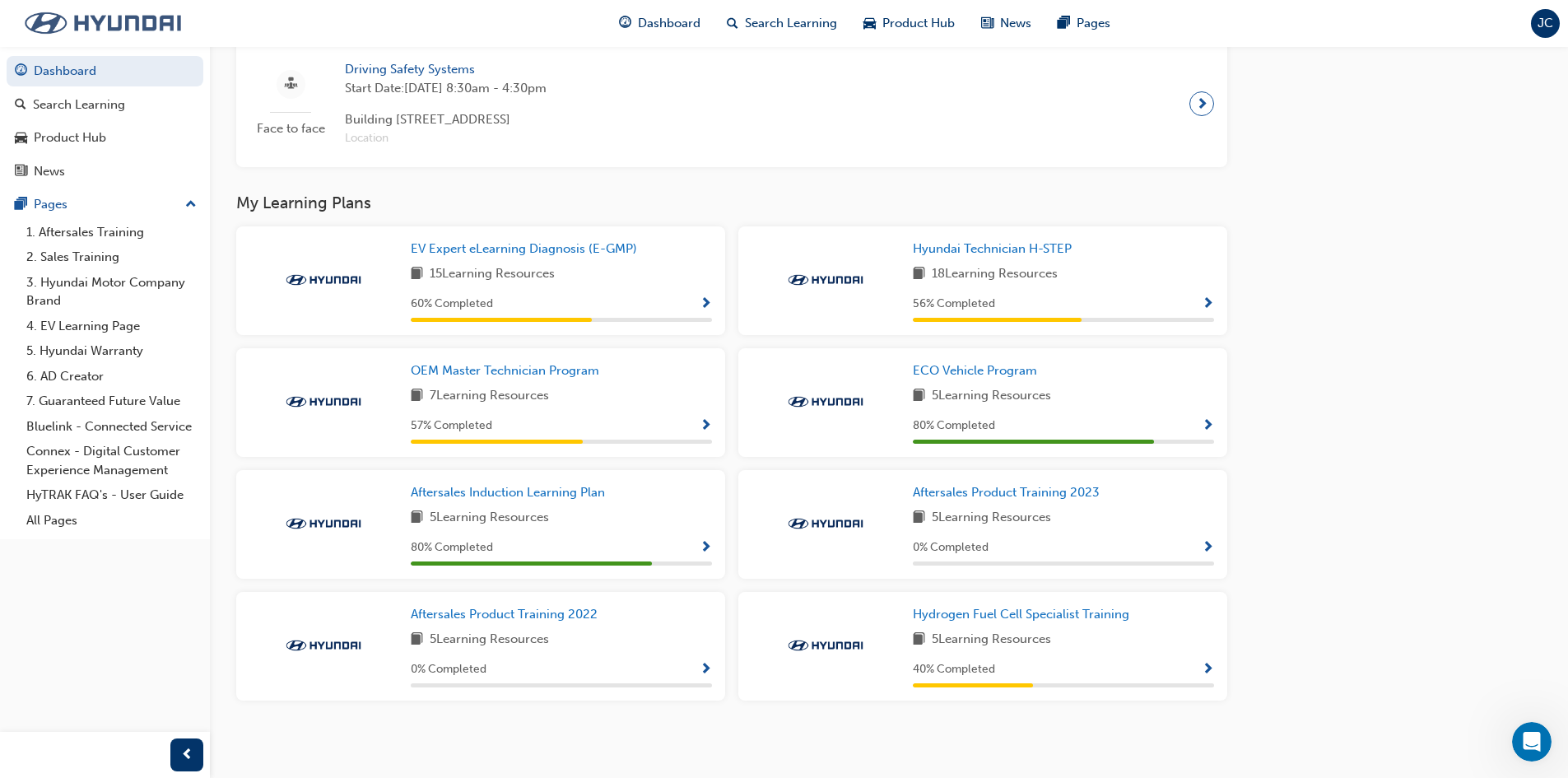
scroll to position [1103, 0]
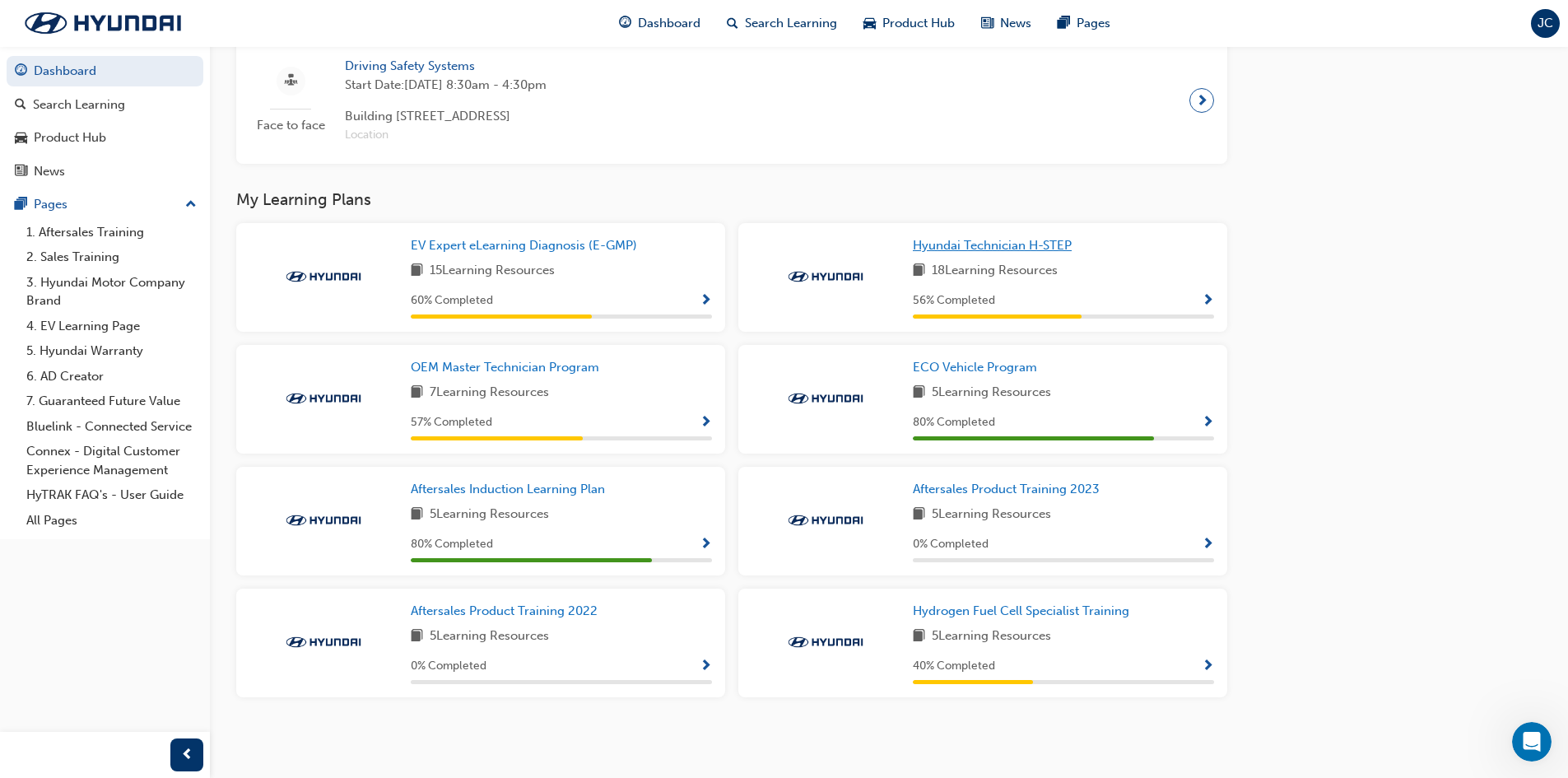
click at [1006, 249] on span "Hyundai Technician H-STEP" at bounding box center [993, 246] width 159 height 15
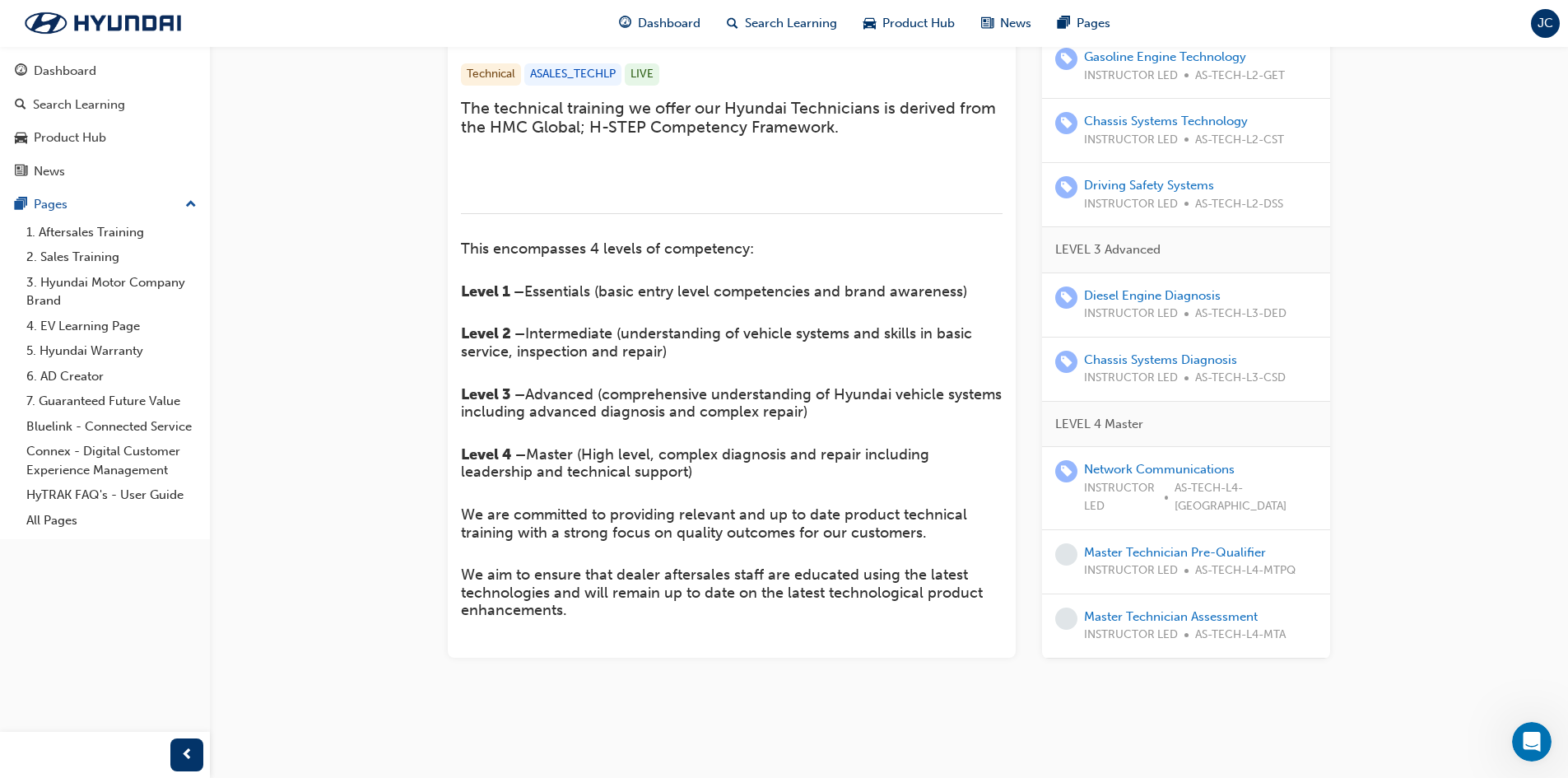
scroll to position [552, 0]
click at [1190, 477] on link "Network Communications" at bounding box center [1159, 469] width 151 height 15
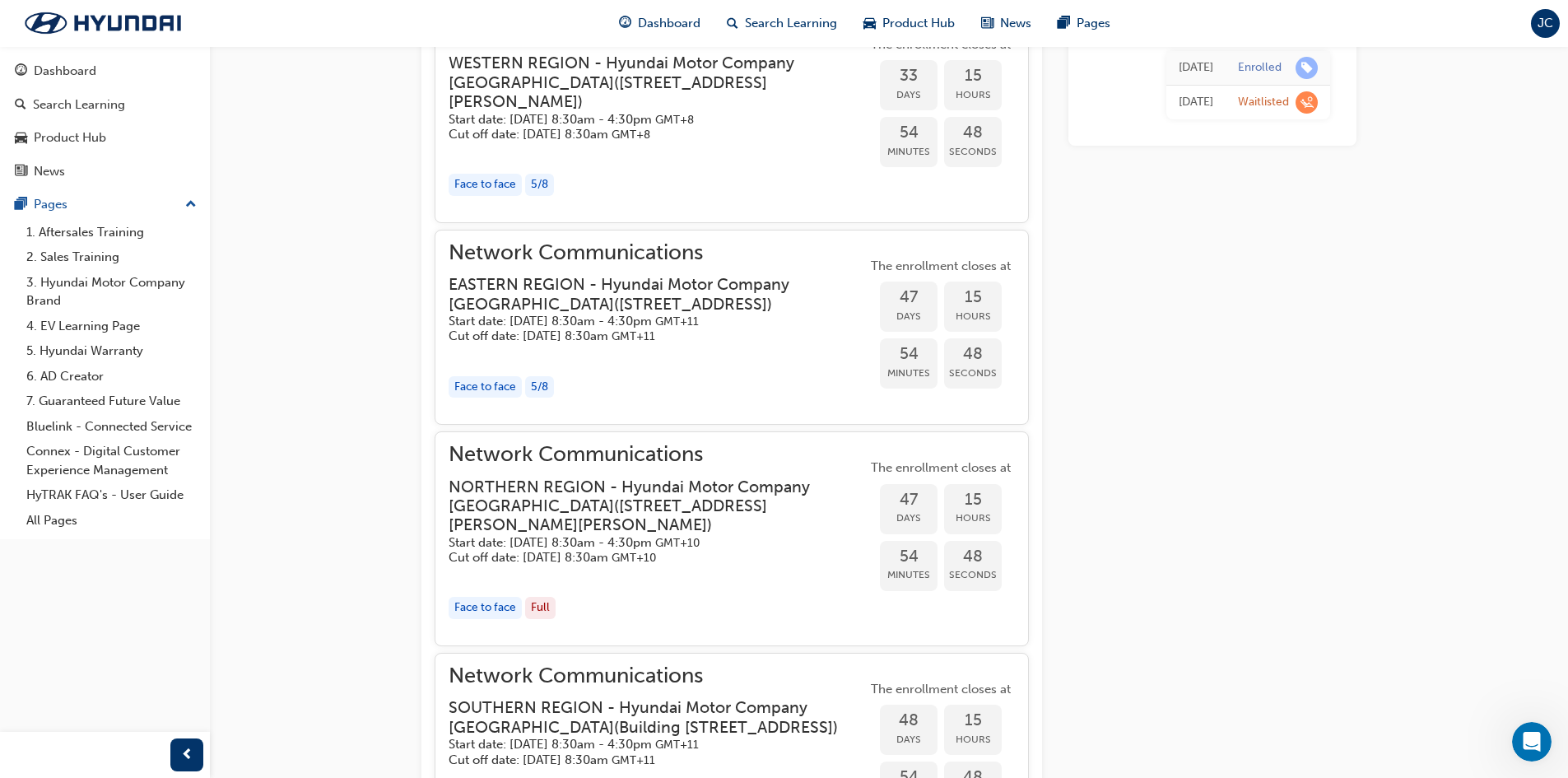
scroll to position [1453, 0]
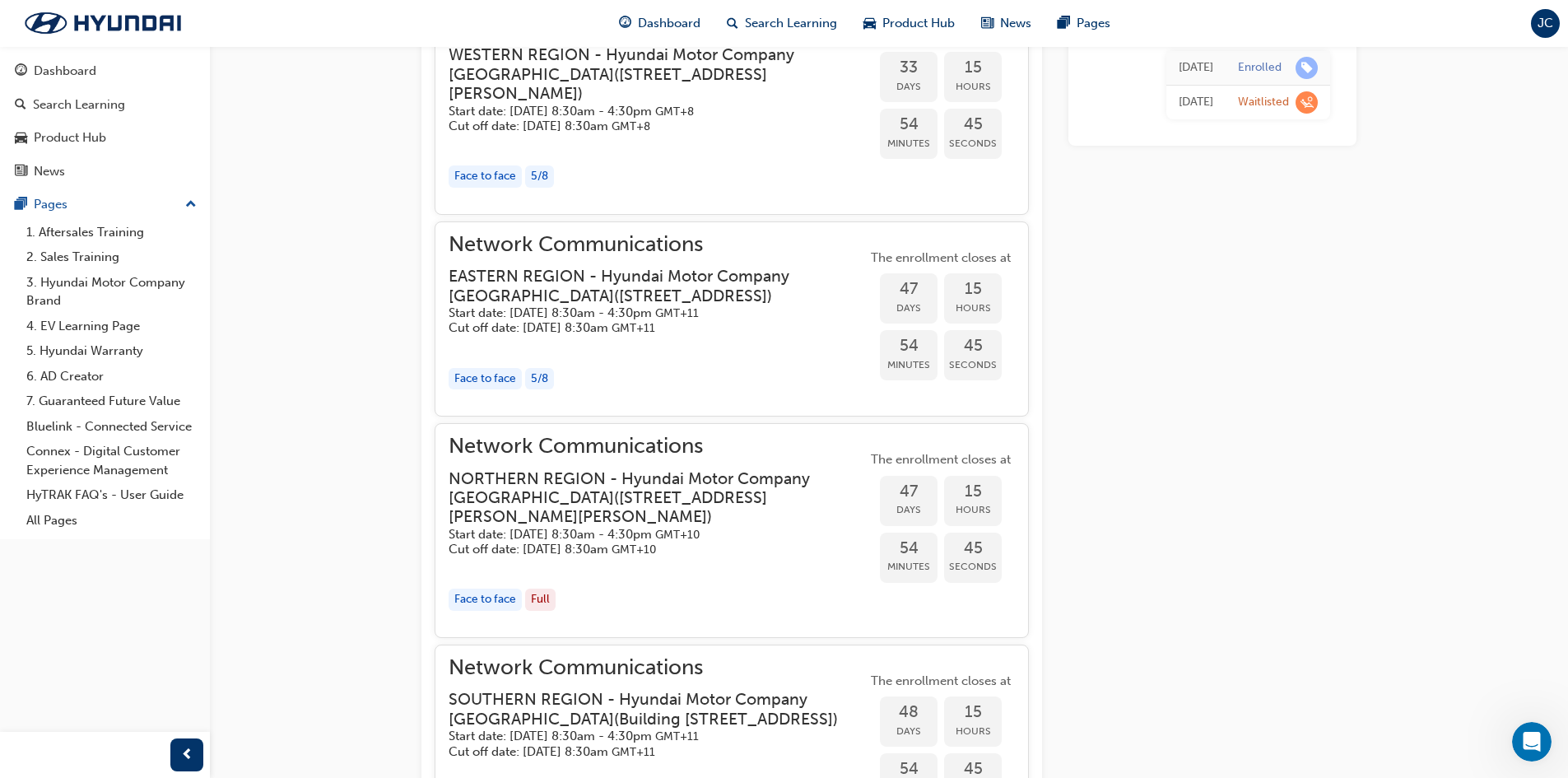
click at [640, 287] on h3 "EASTERN REGION - Hyundai Motor Company [GEOGRAPHIC_DATA] ( [STREET_ADDRESS] )" at bounding box center [645, 286] width 392 height 39
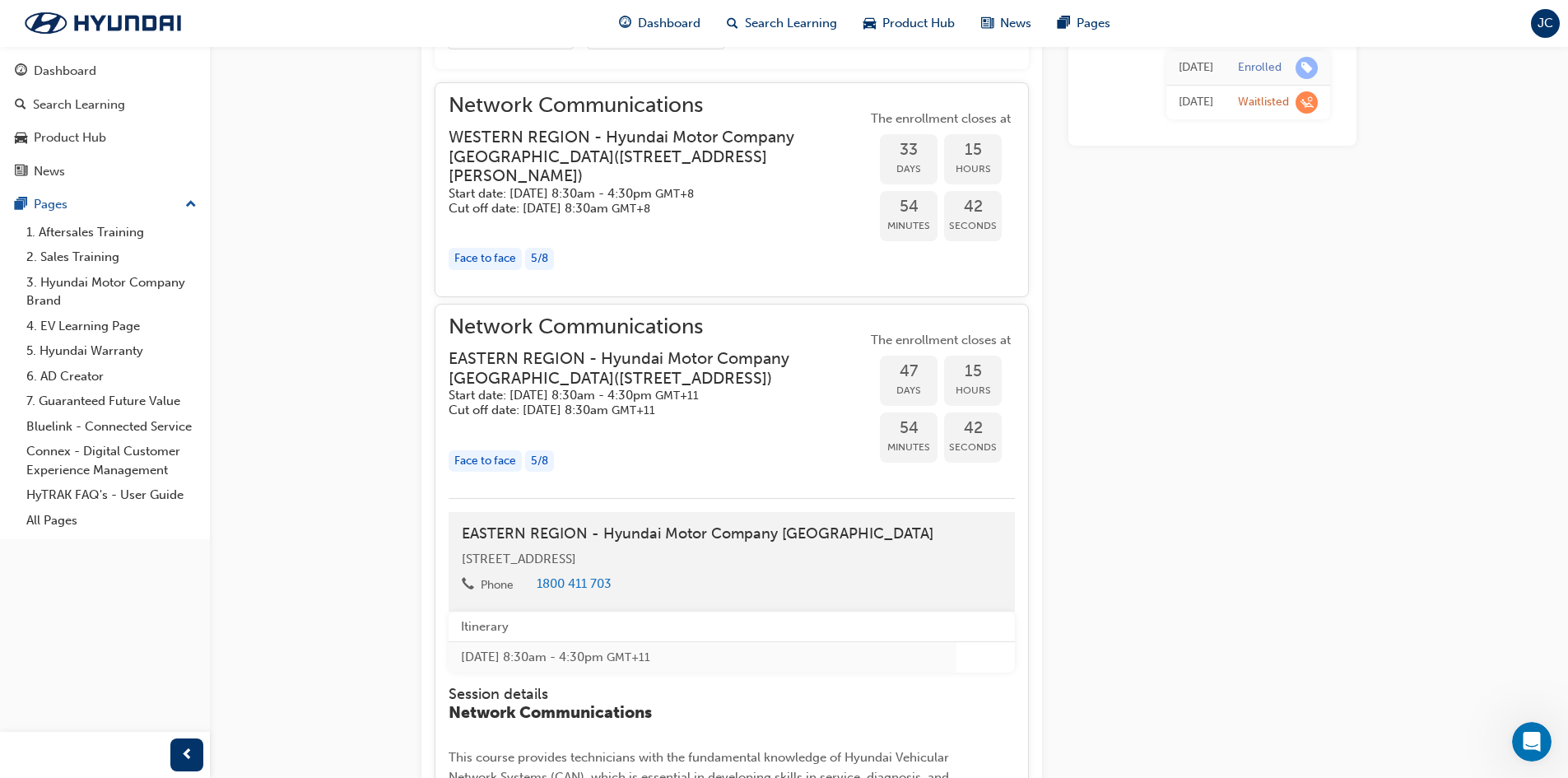
click at [675, 349] on h3 "EASTERN REGION - Hyundai Motor Company [GEOGRAPHIC_DATA] ( [STREET_ADDRESS] )" at bounding box center [645, 369] width 392 height 39
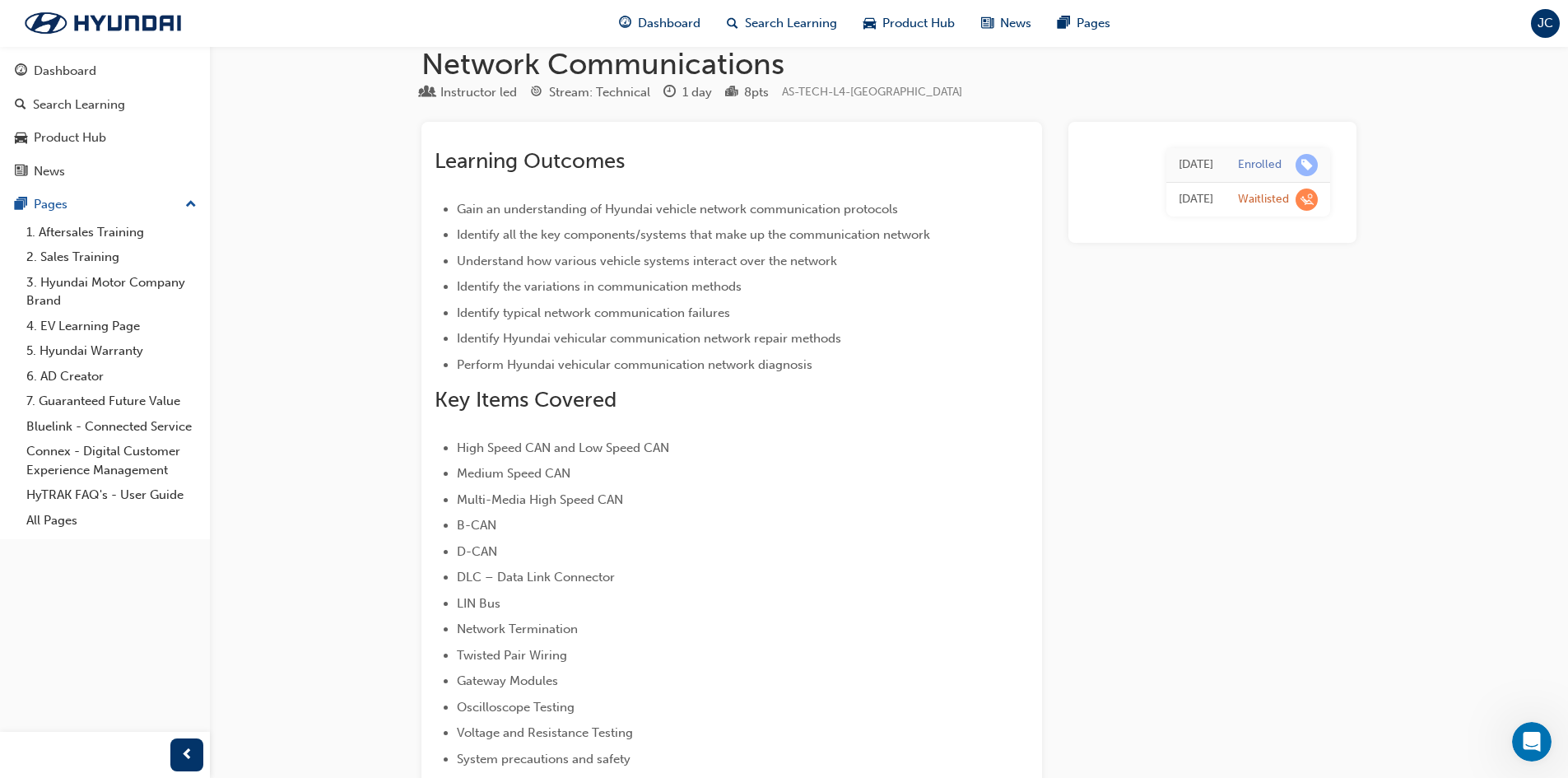
scroll to position [0, 0]
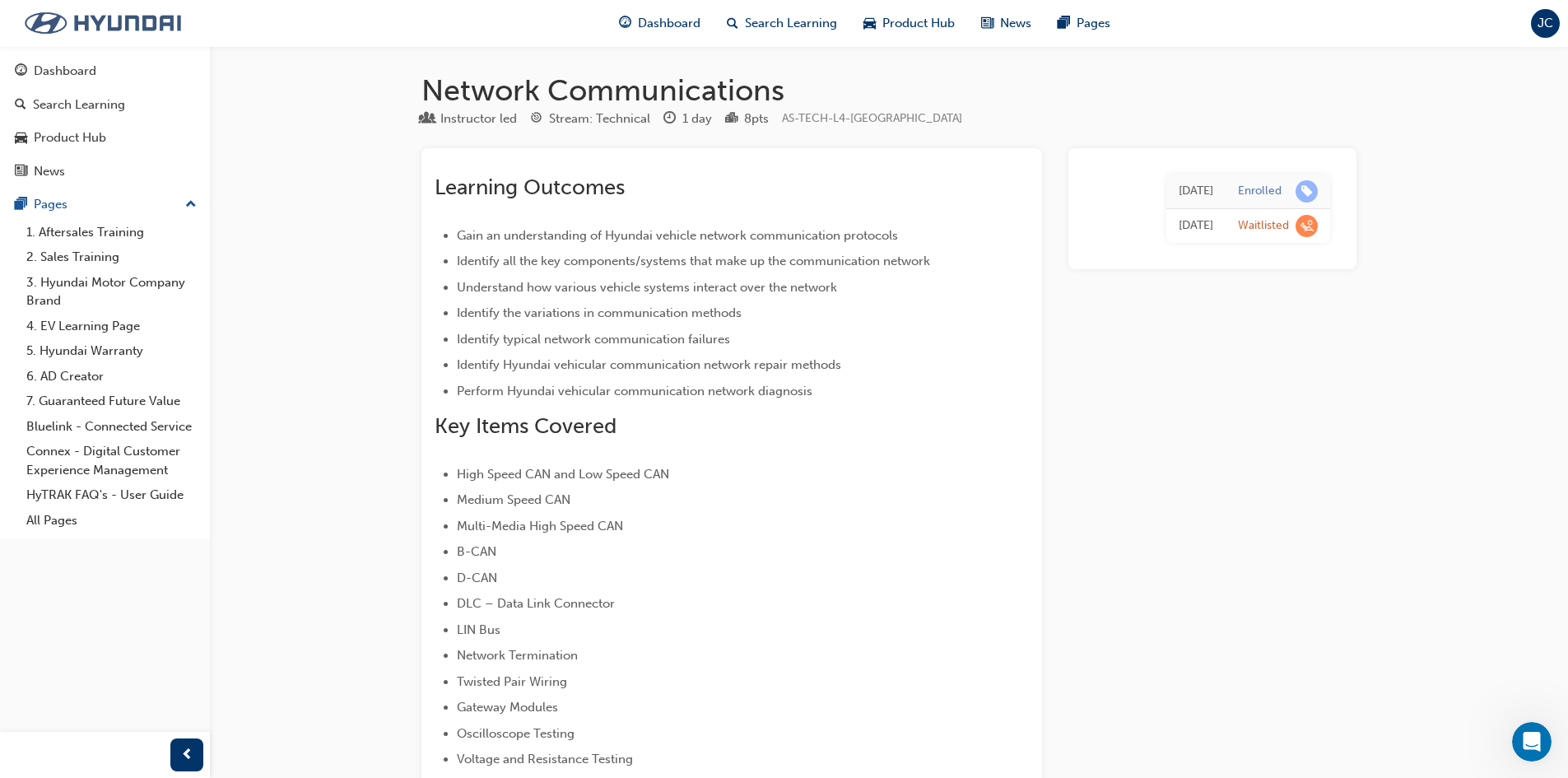
click at [177, 18] on img at bounding box center [103, 22] width 189 height 34
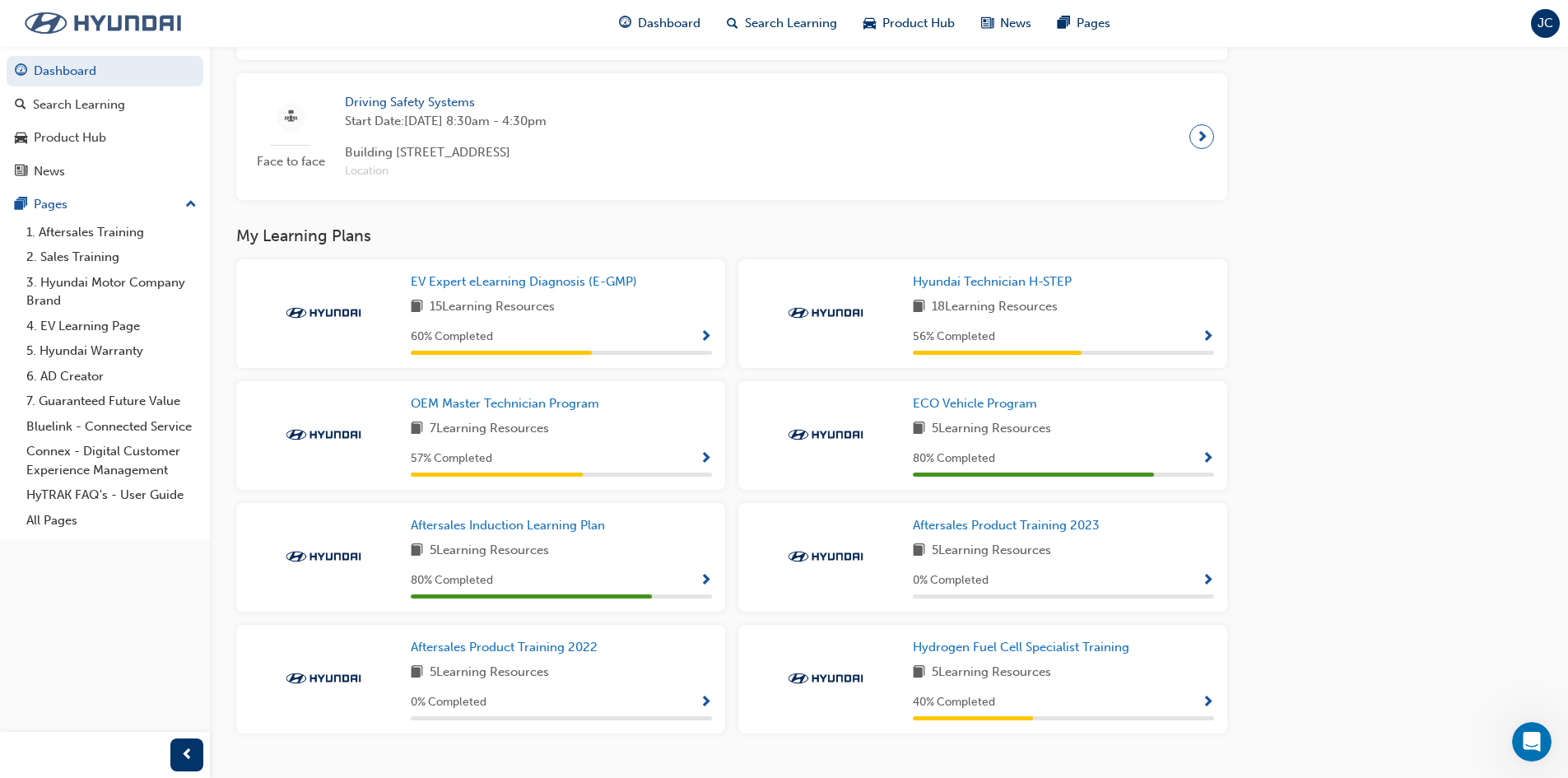
scroll to position [1071, 0]
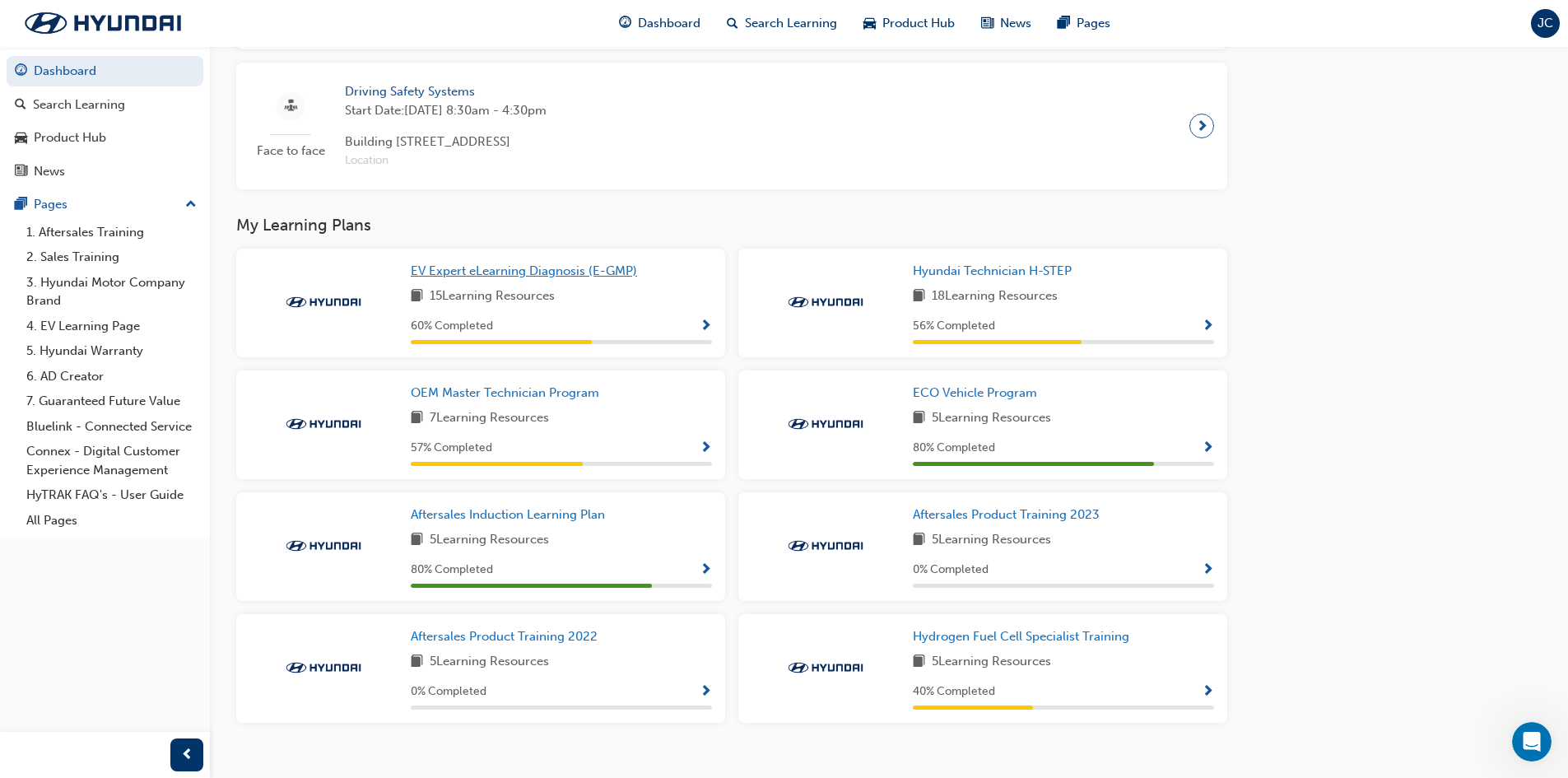
click at [533, 278] on span "EV Expert eLearning Diagnosis (E-GMP)" at bounding box center [524, 271] width 226 height 15
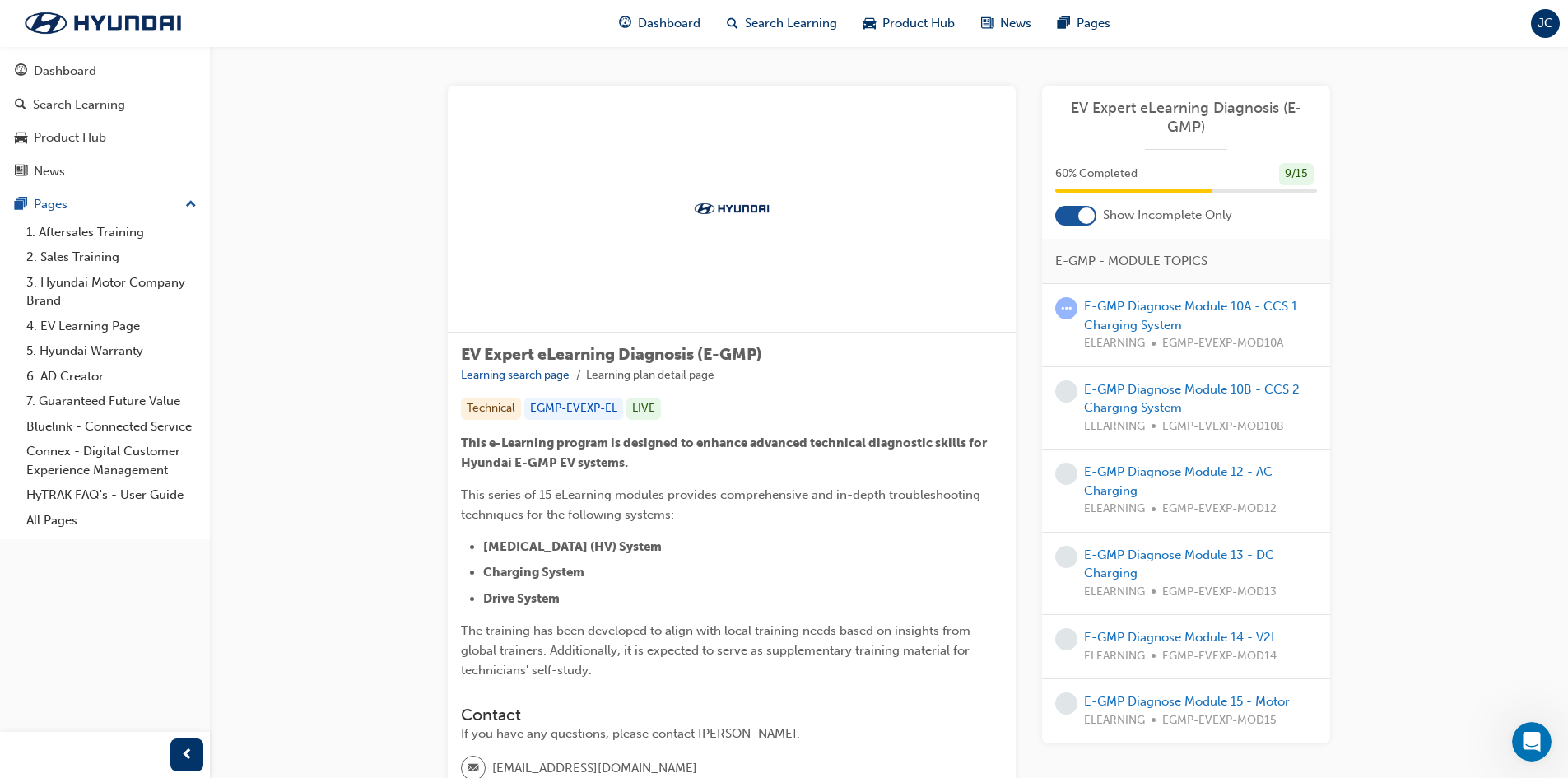
click at [1092, 221] on div at bounding box center [1087, 216] width 17 height 17
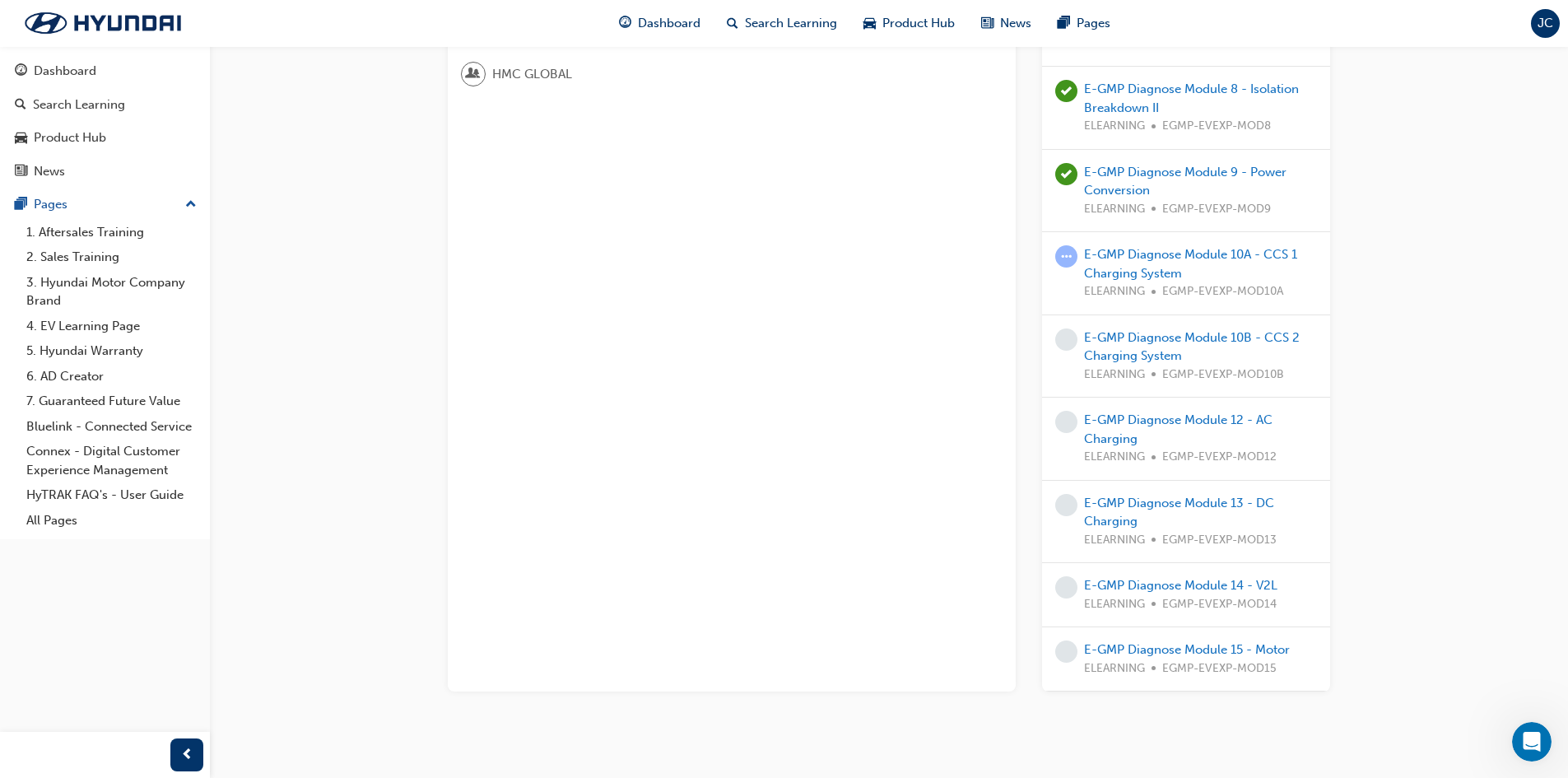
scroll to position [812, 0]
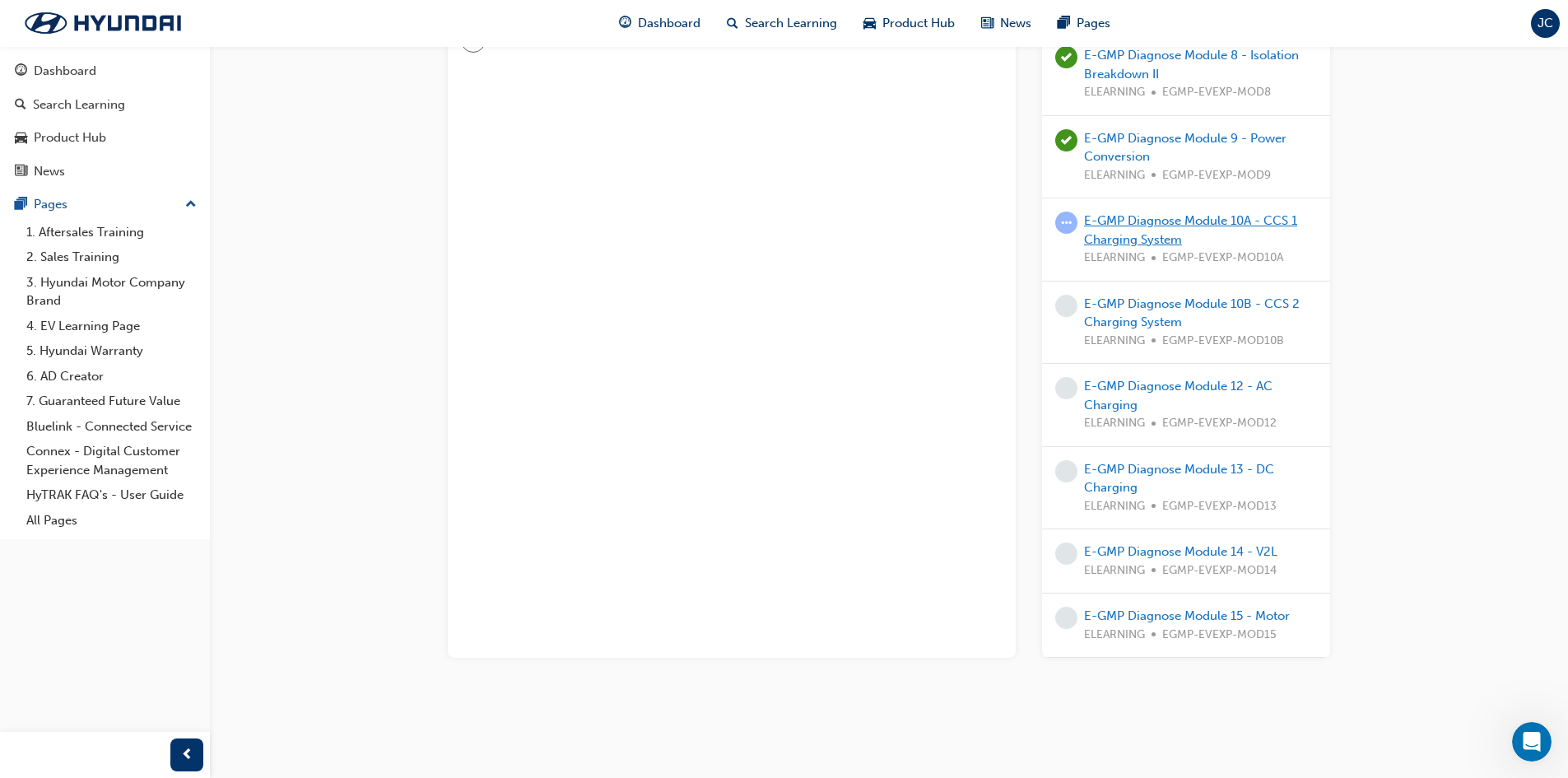
click at [1166, 238] on link "E-GMP Diagnose Module 10A - CCS 1 Charging System" at bounding box center [1190, 230] width 213 height 34
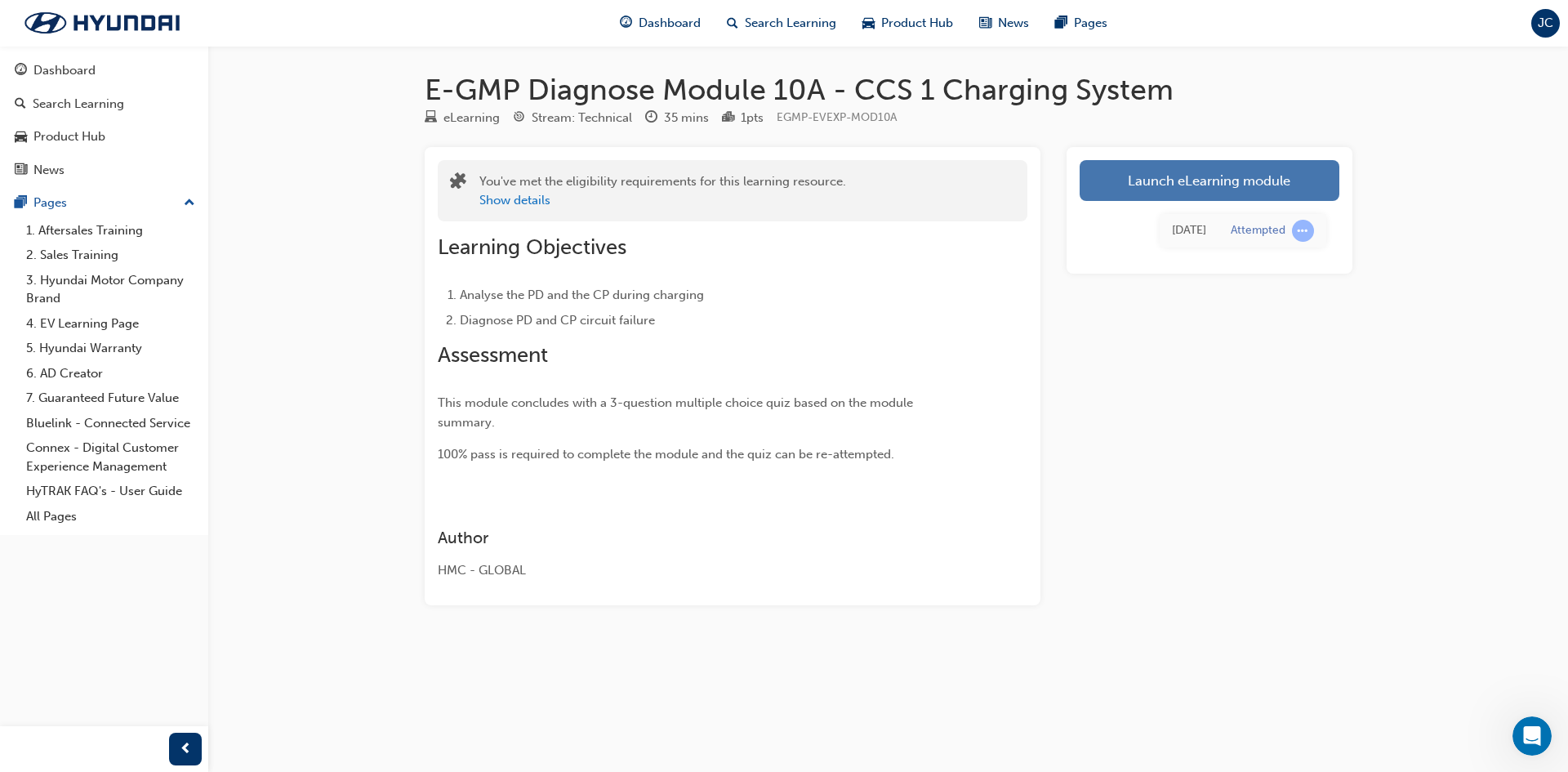
click at [1131, 180] on link "Launch eLearning module" at bounding box center [1209, 181] width 259 height 41
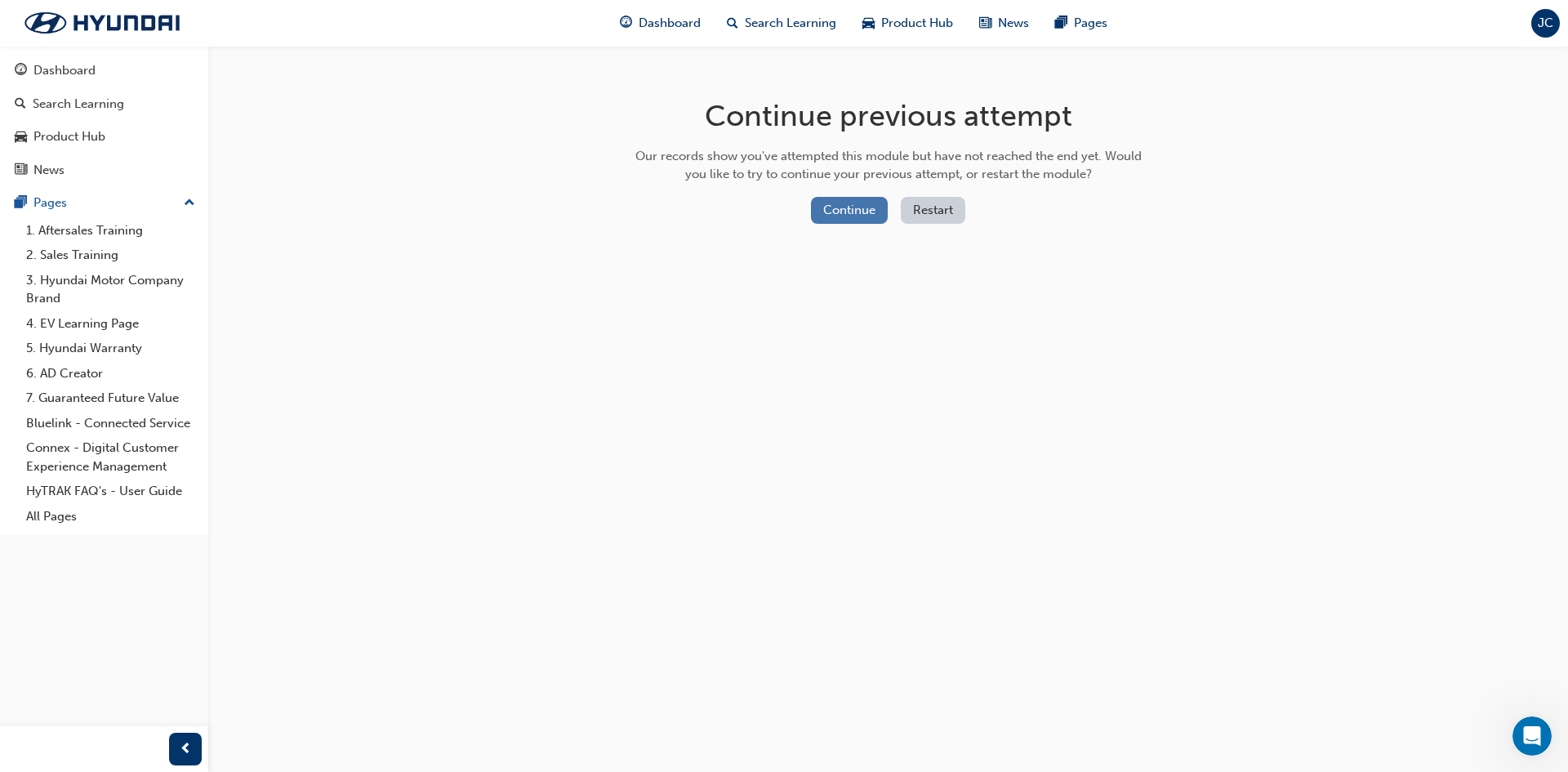
click at [849, 204] on button "Continue" at bounding box center [850, 210] width 77 height 27
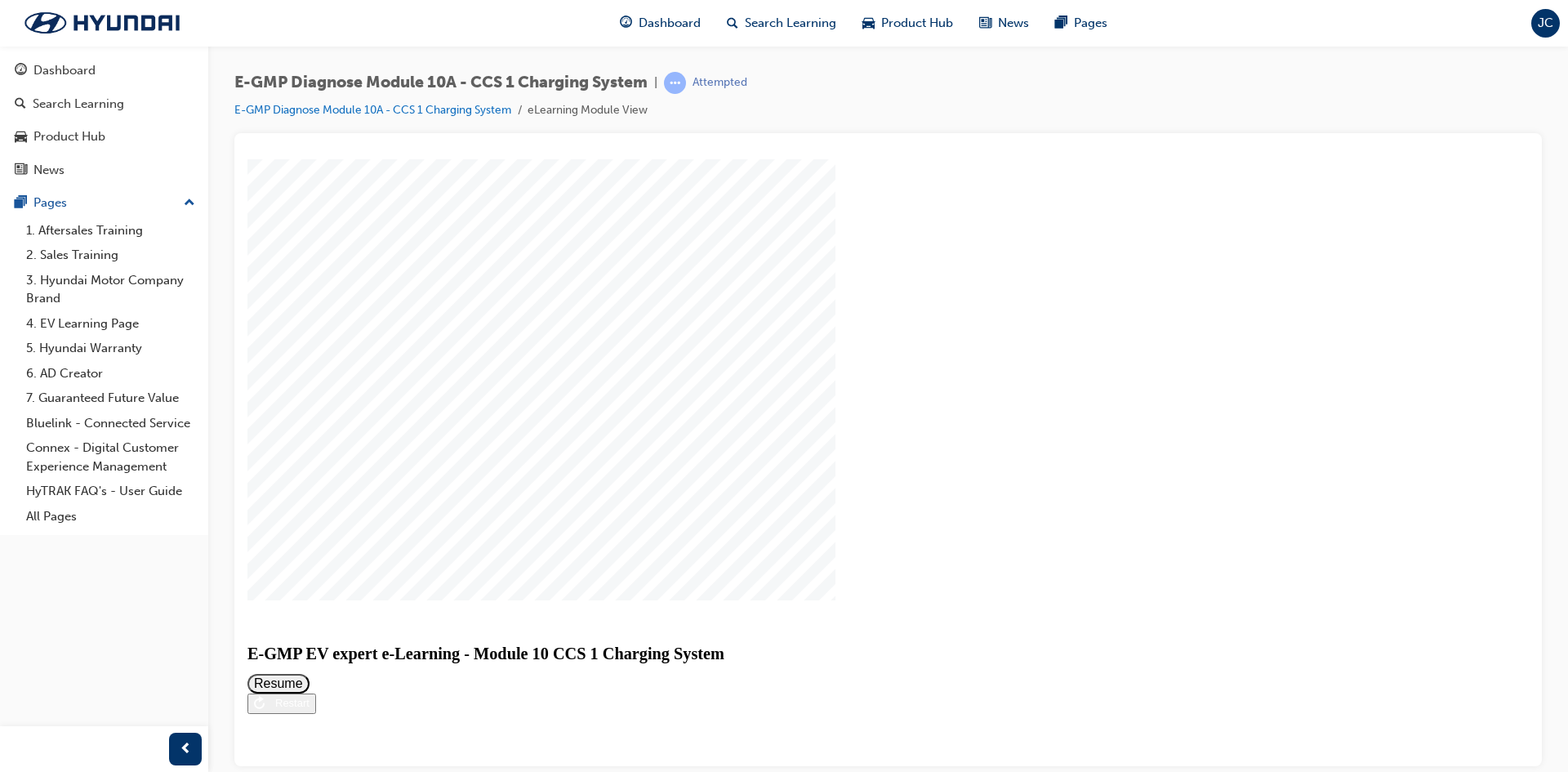
click at [310, 674] on button "Resume" at bounding box center [279, 683] width 62 height 19
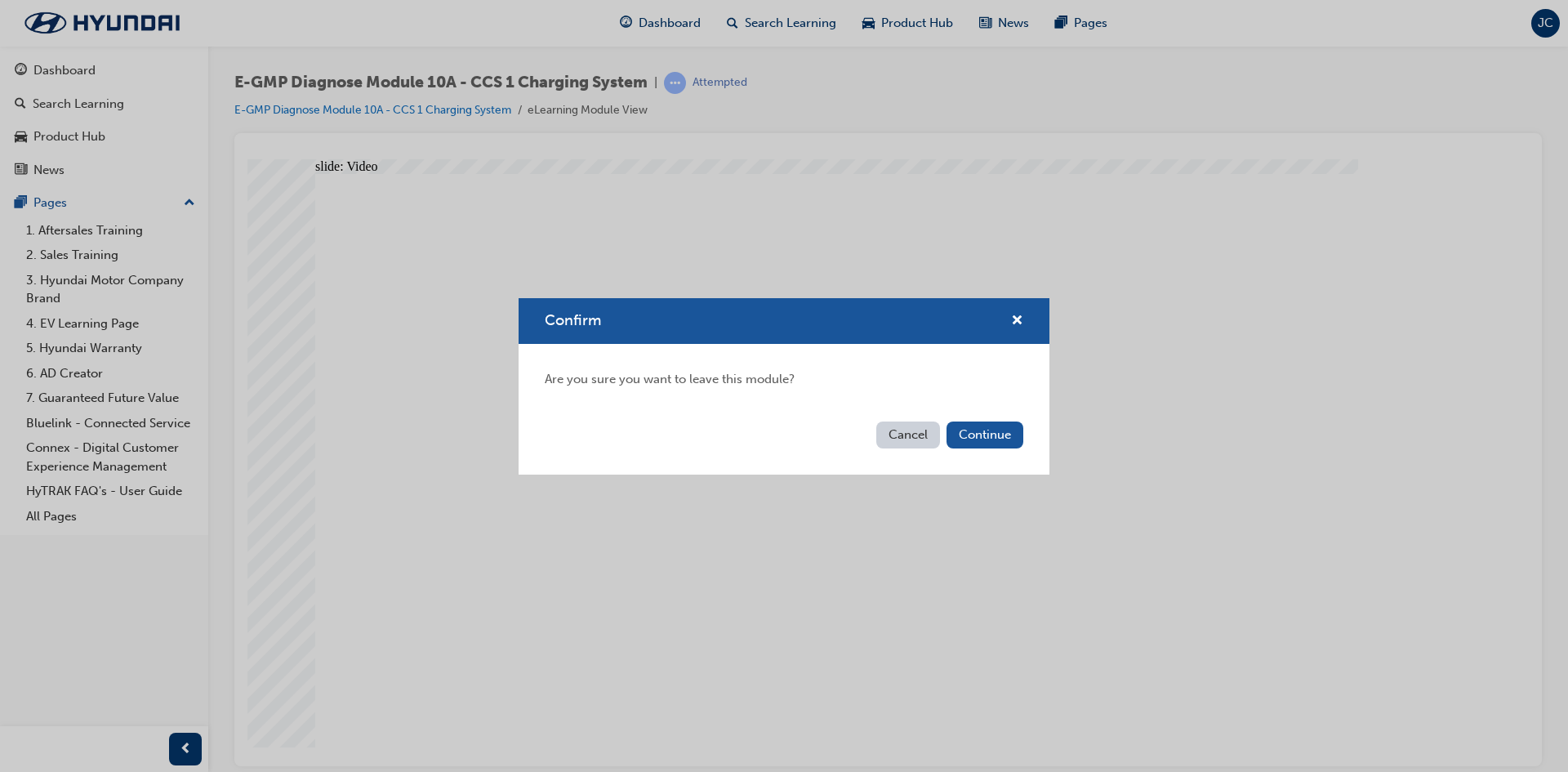
click at [991, 450] on div "Cancel Continue" at bounding box center [784, 445] width 531 height 60
click at [995, 433] on button "Continue" at bounding box center [985, 435] width 77 height 27
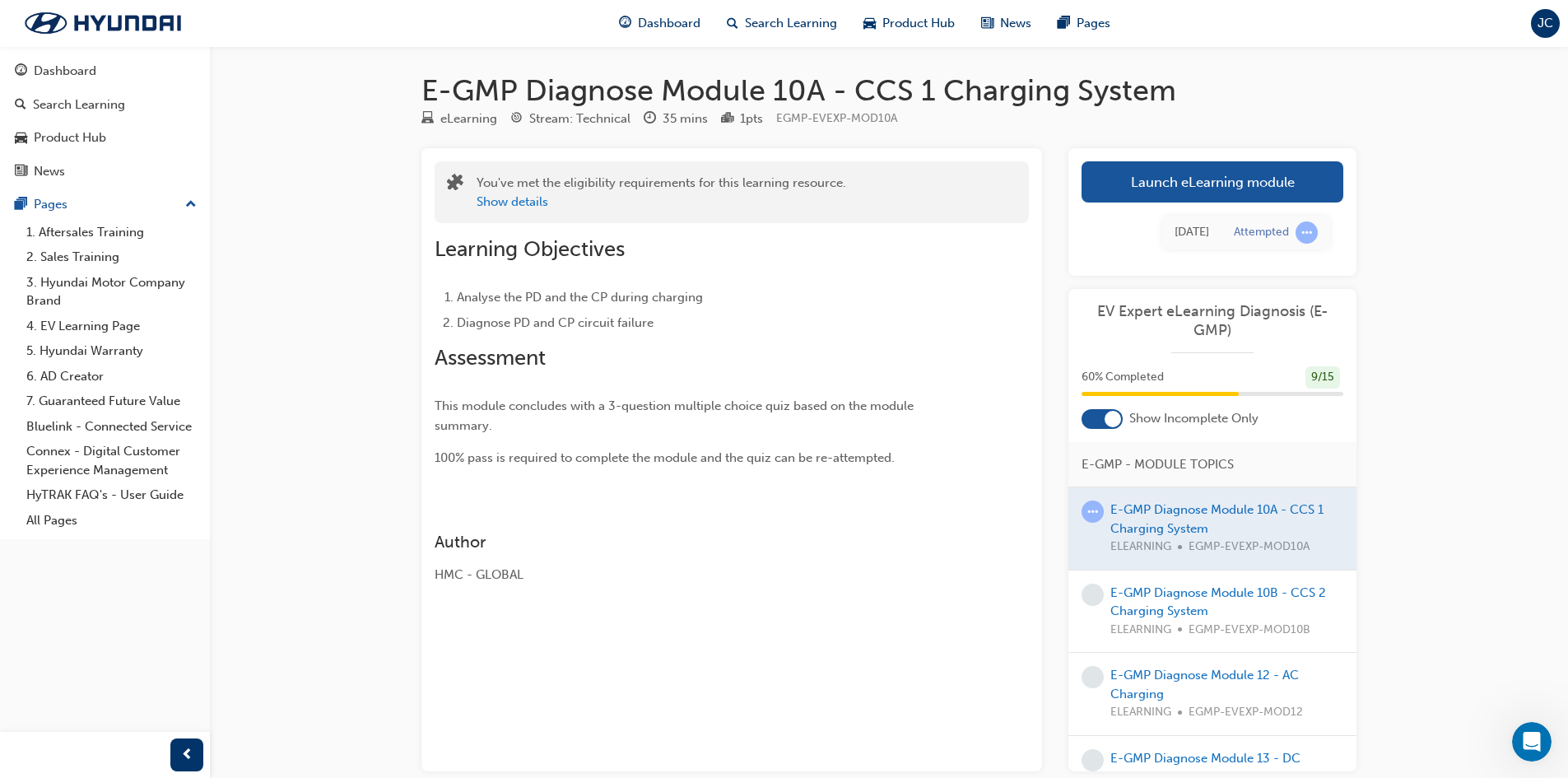
click at [1099, 429] on div at bounding box center [1102, 419] width 42 height 19
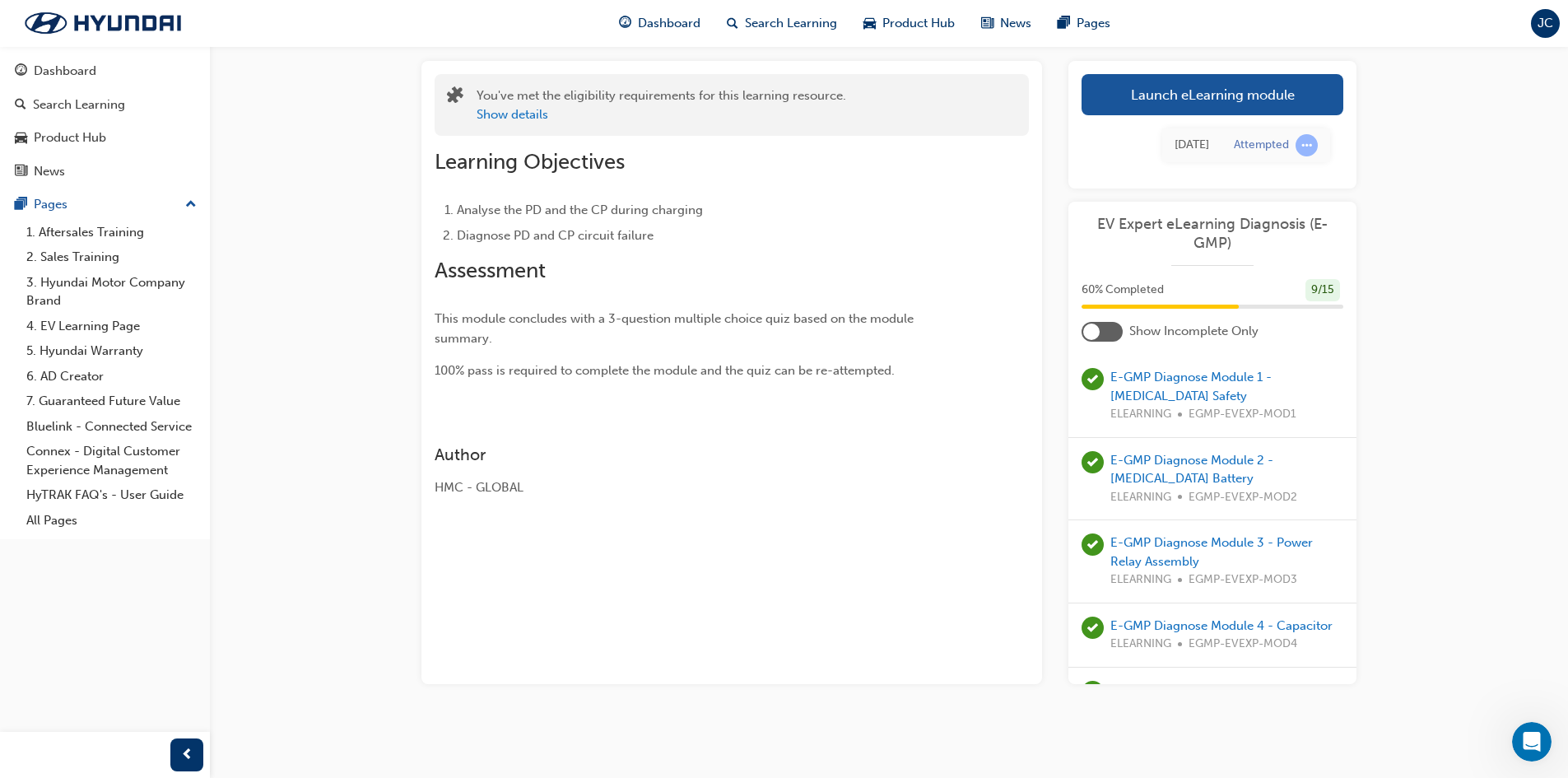
scroll to position [15, 0]
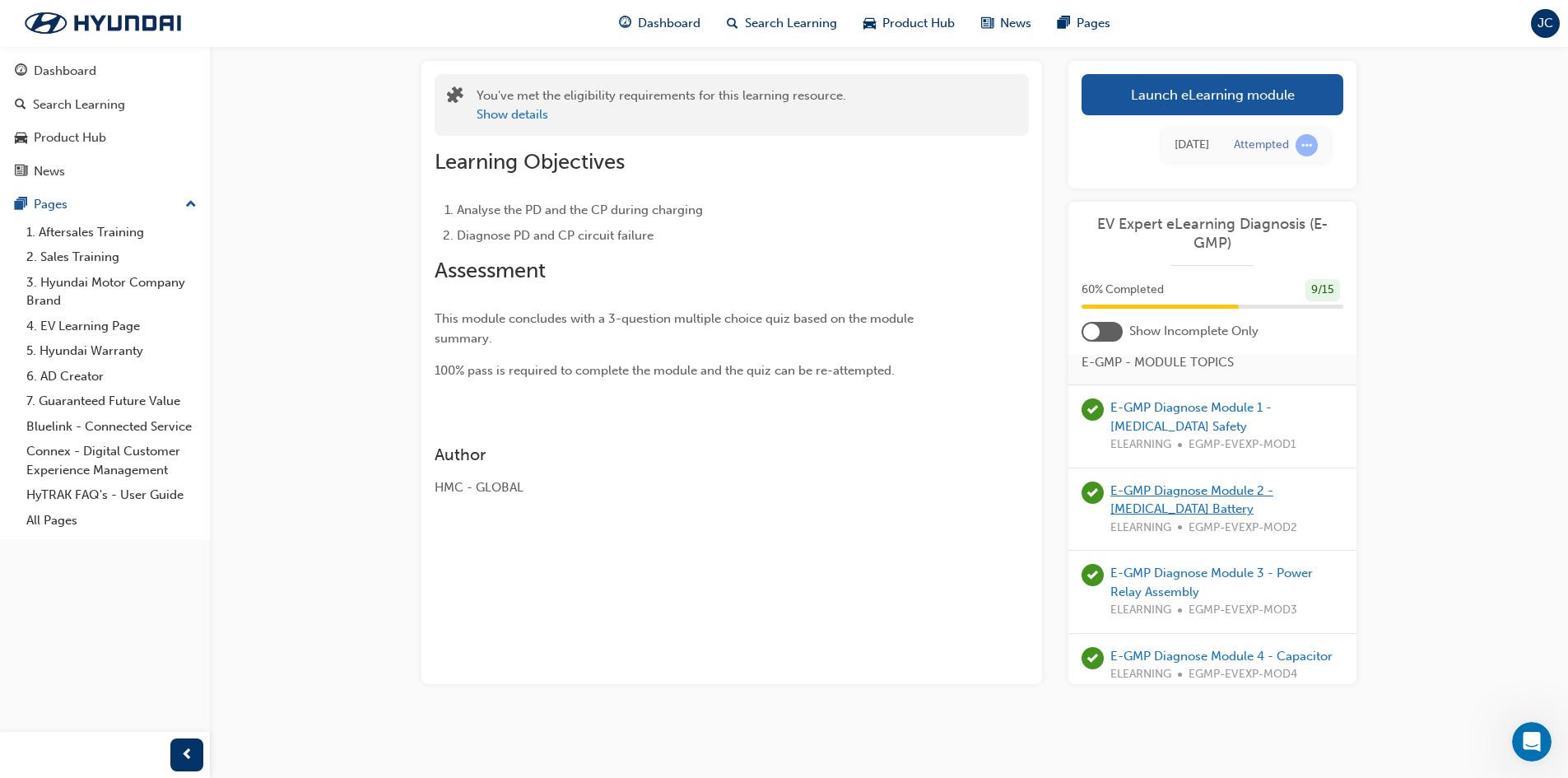
click at [1254, 491] on link "E-GMP Diagnose Module 2 - [MEDICAL_DATA] Battery" at bounding box center [1192, 500] width 163 height 34
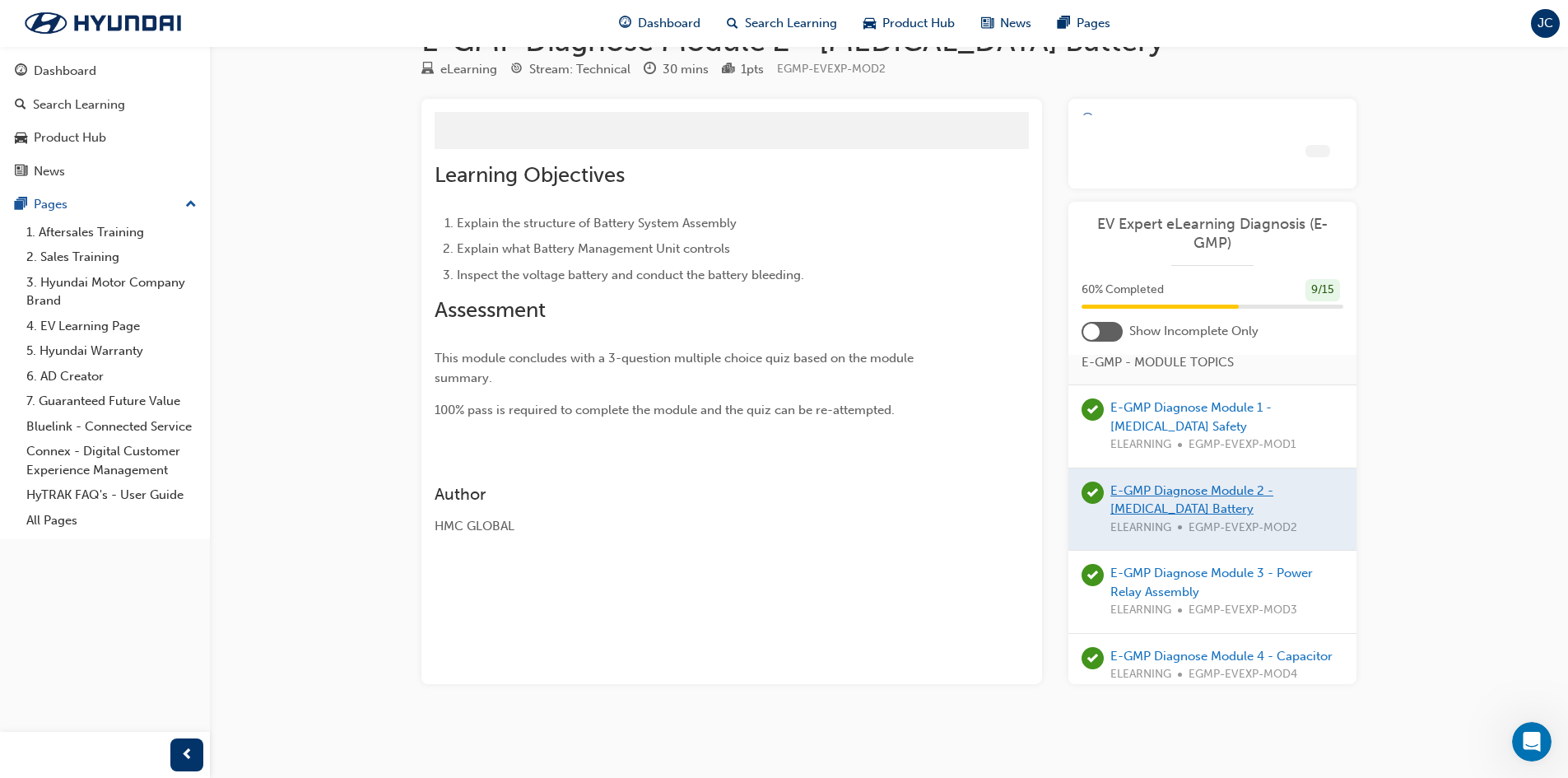
scroll to position [87, 0]
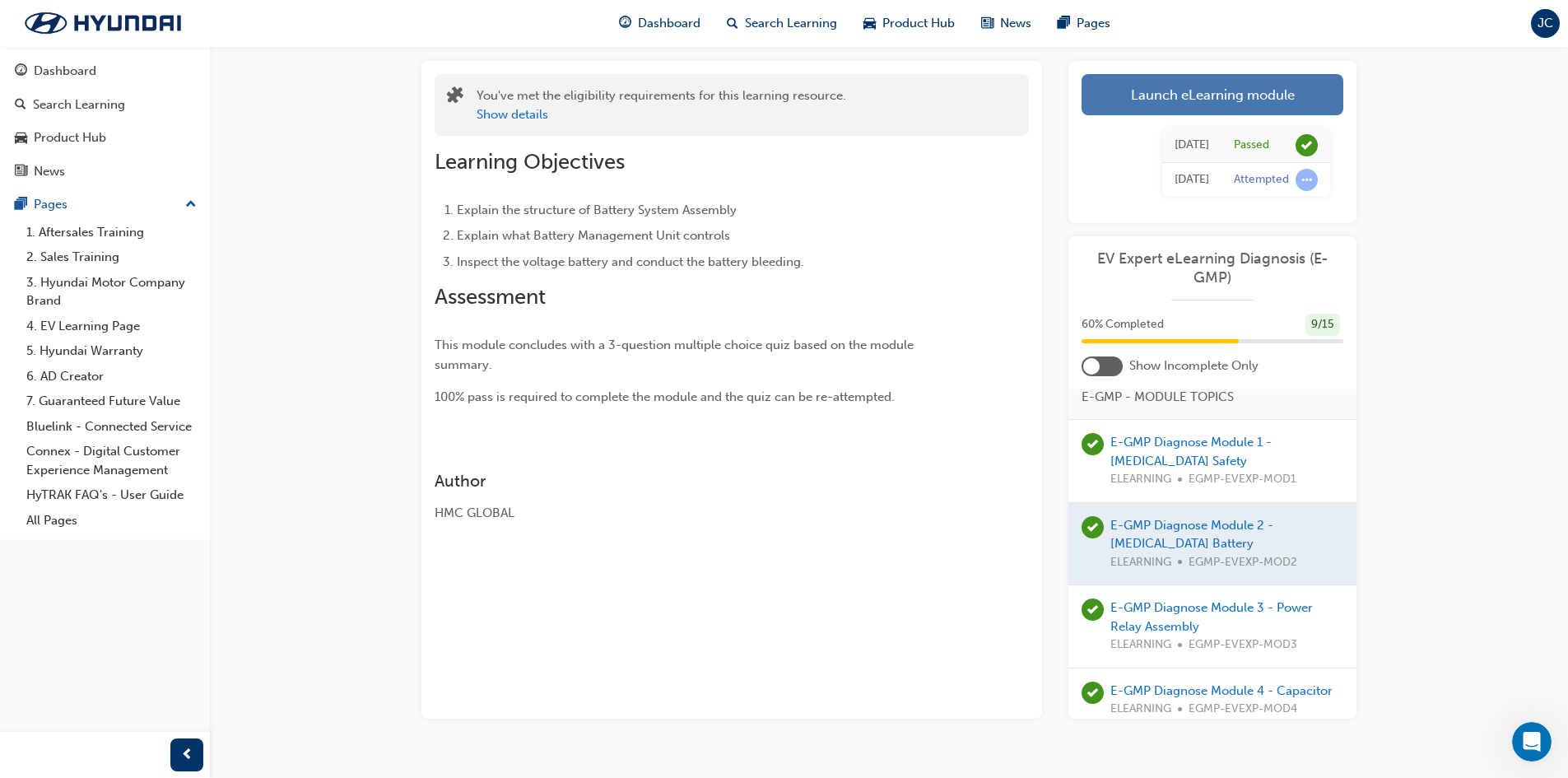
click at [1211, 95] on link "Launch eLearning module" at bounding box center [1212, 94] width 261 height 42
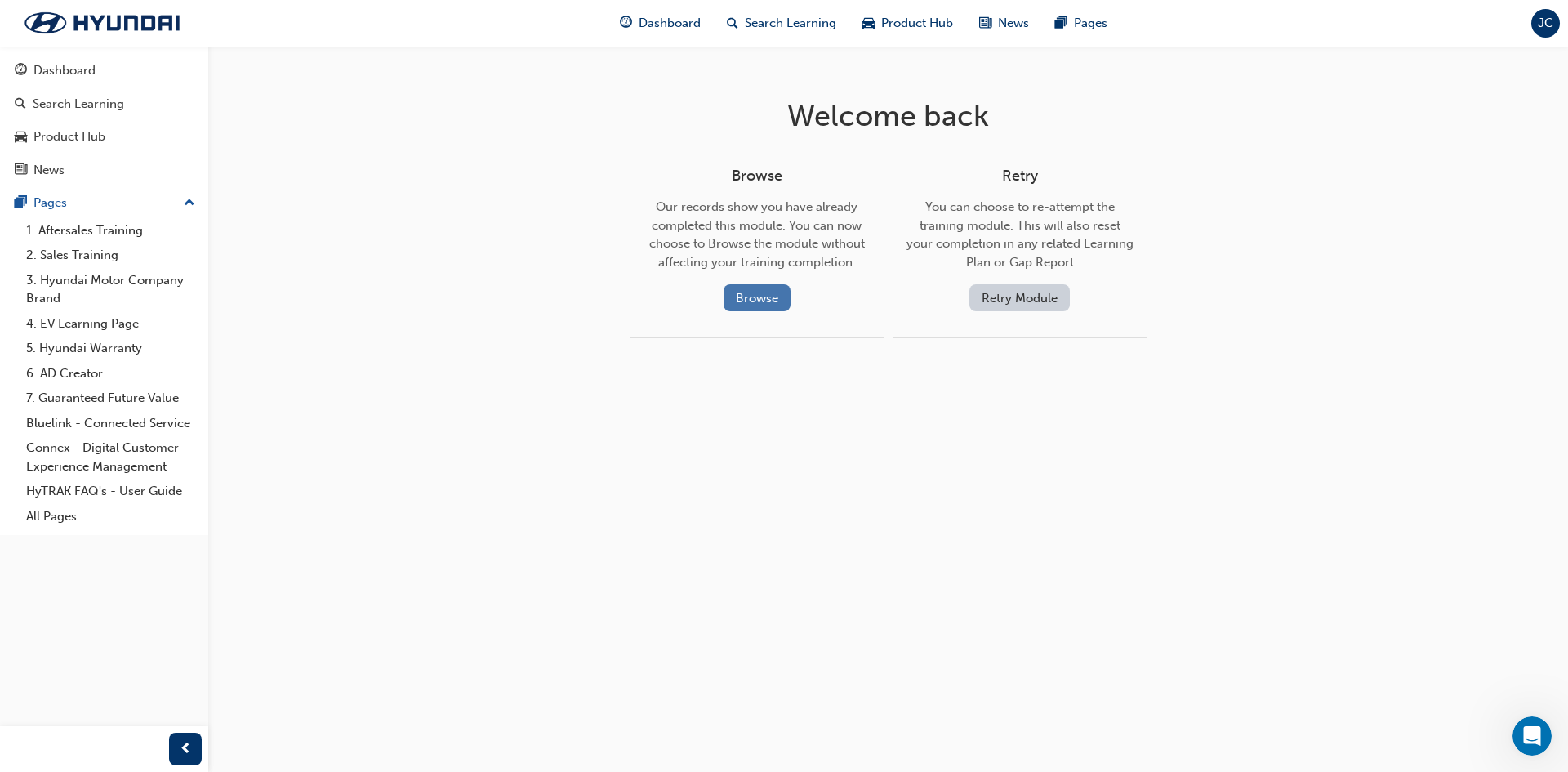
click at [745, 300] on button "Browse" at bounding box center [757, 297] width 67 height 27
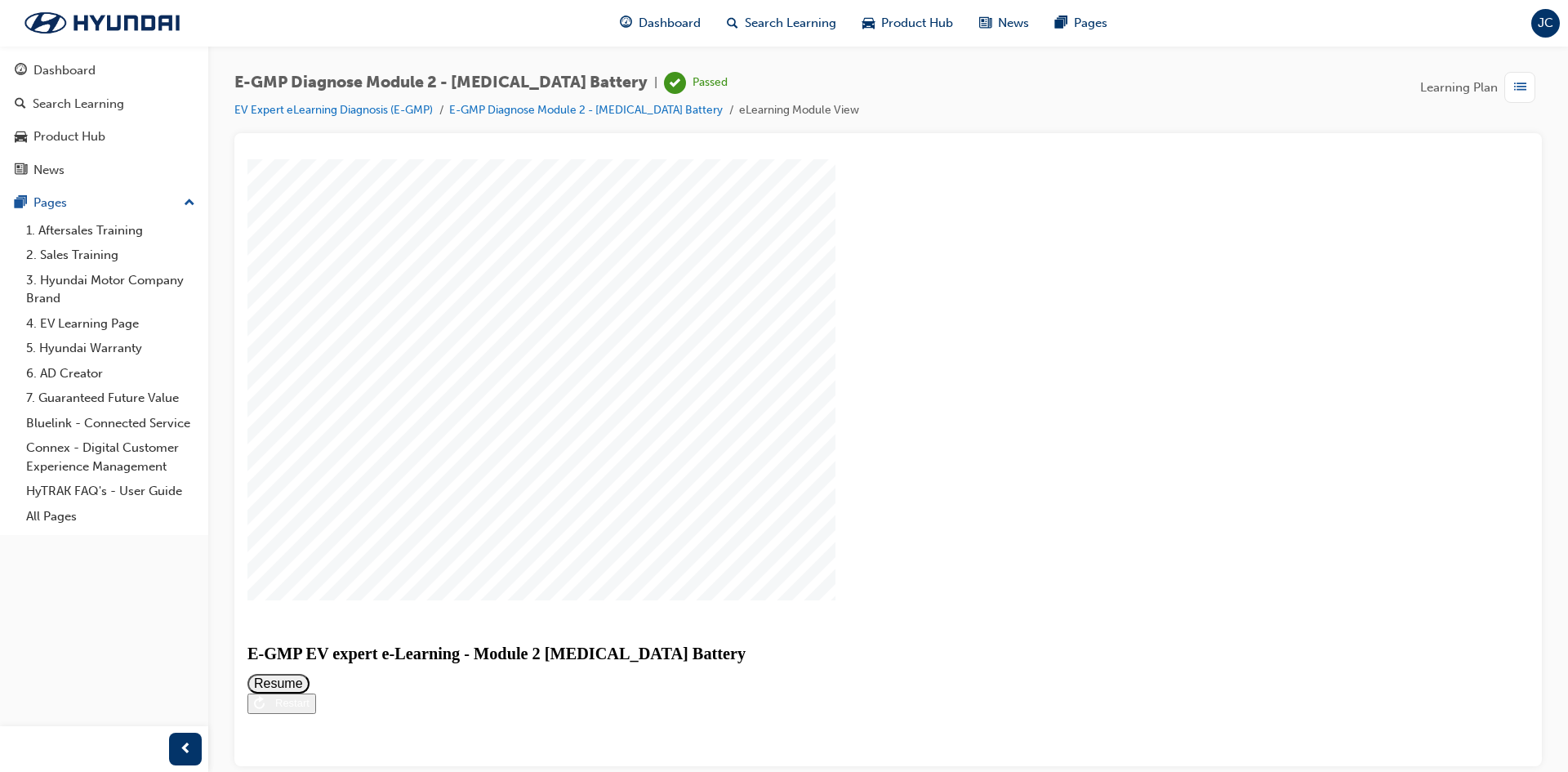
click at [310, 674] on button "Resume" at bounding box center [279, 683] width 62 height 19
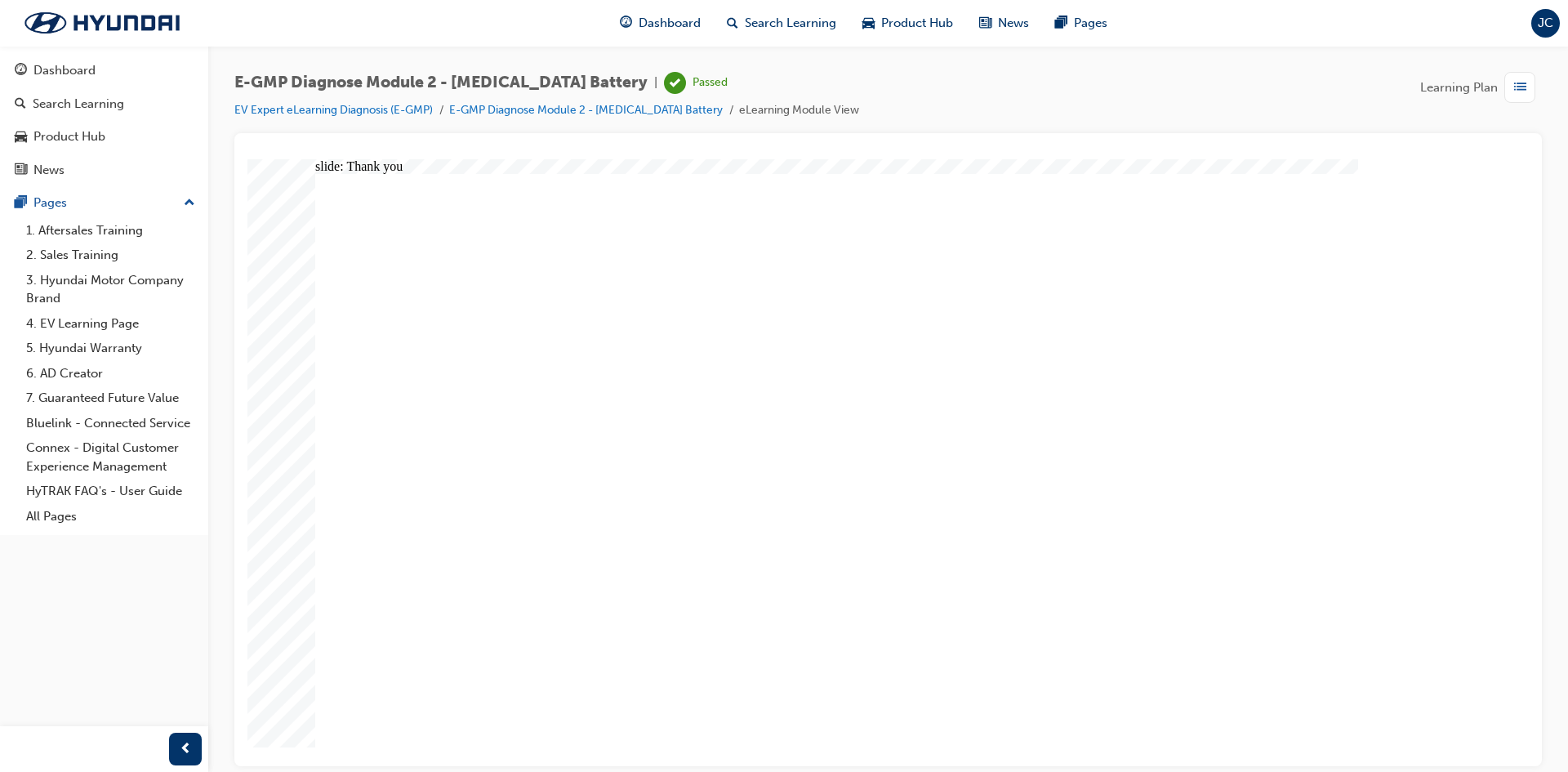
click at [1508, 274] on div "slide: Video Video Group Rectangle Menu Resources arrow_blue.png arrow_blue.png…" at bounding box center [888, 462] width 1282 height 607
click at [670, 29] on span "Dashboard" at bounding box center [670, 23] width 62 height 19
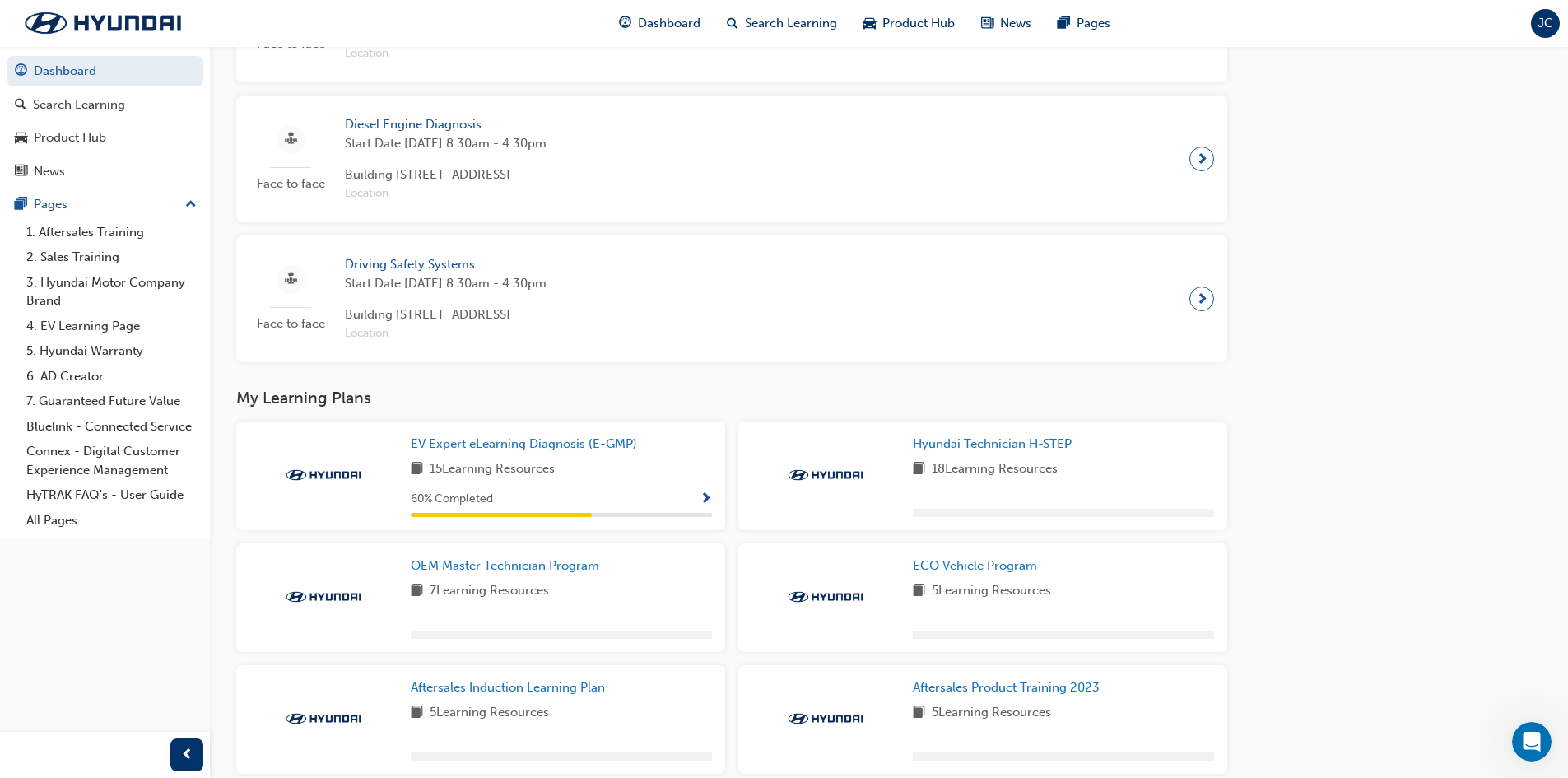
scroll to position [1103, 0]
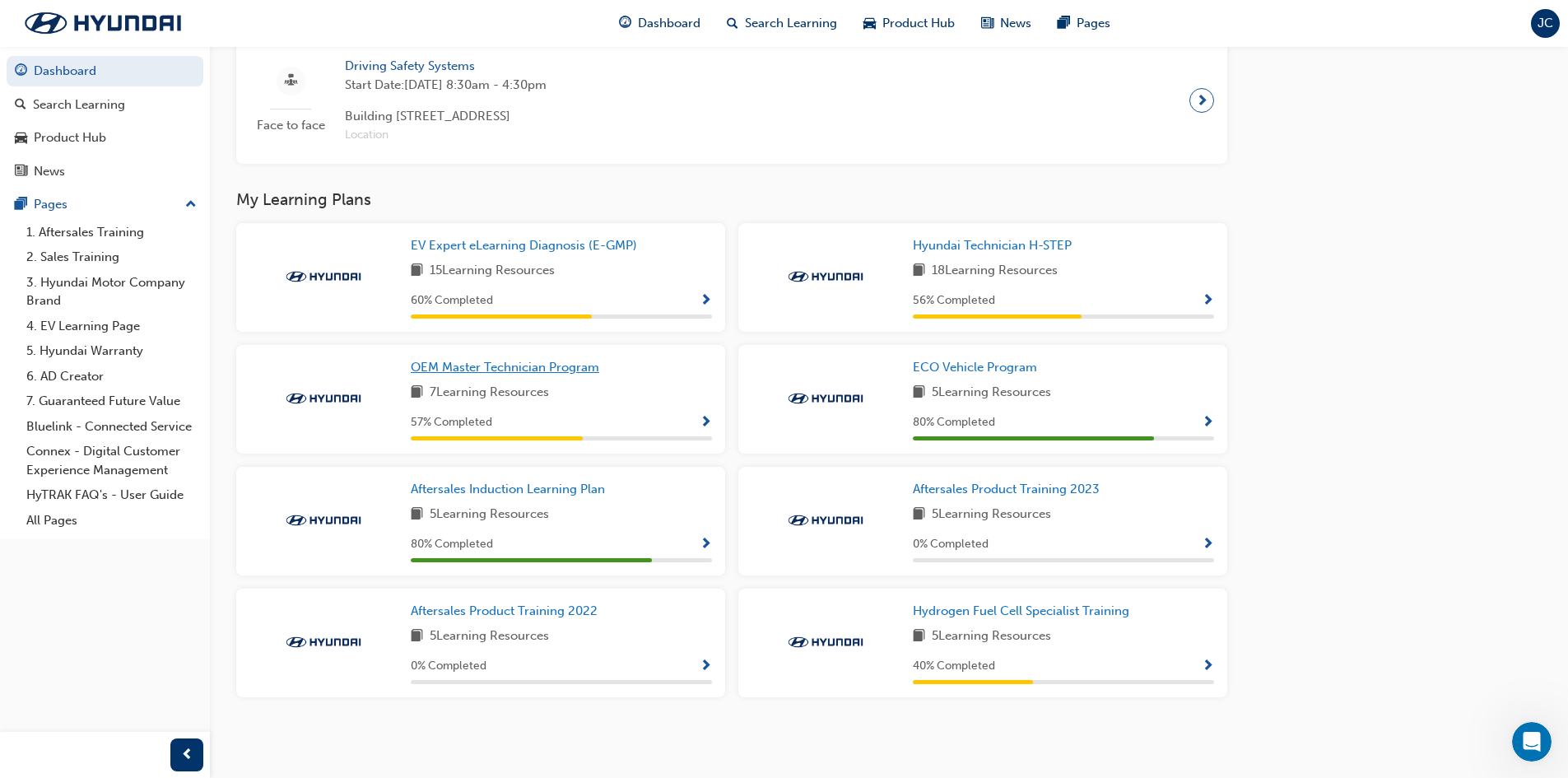
click at [495, 370] on span "OEM Master Technician Program" at bounding box center [505, 368] width 188 height 15
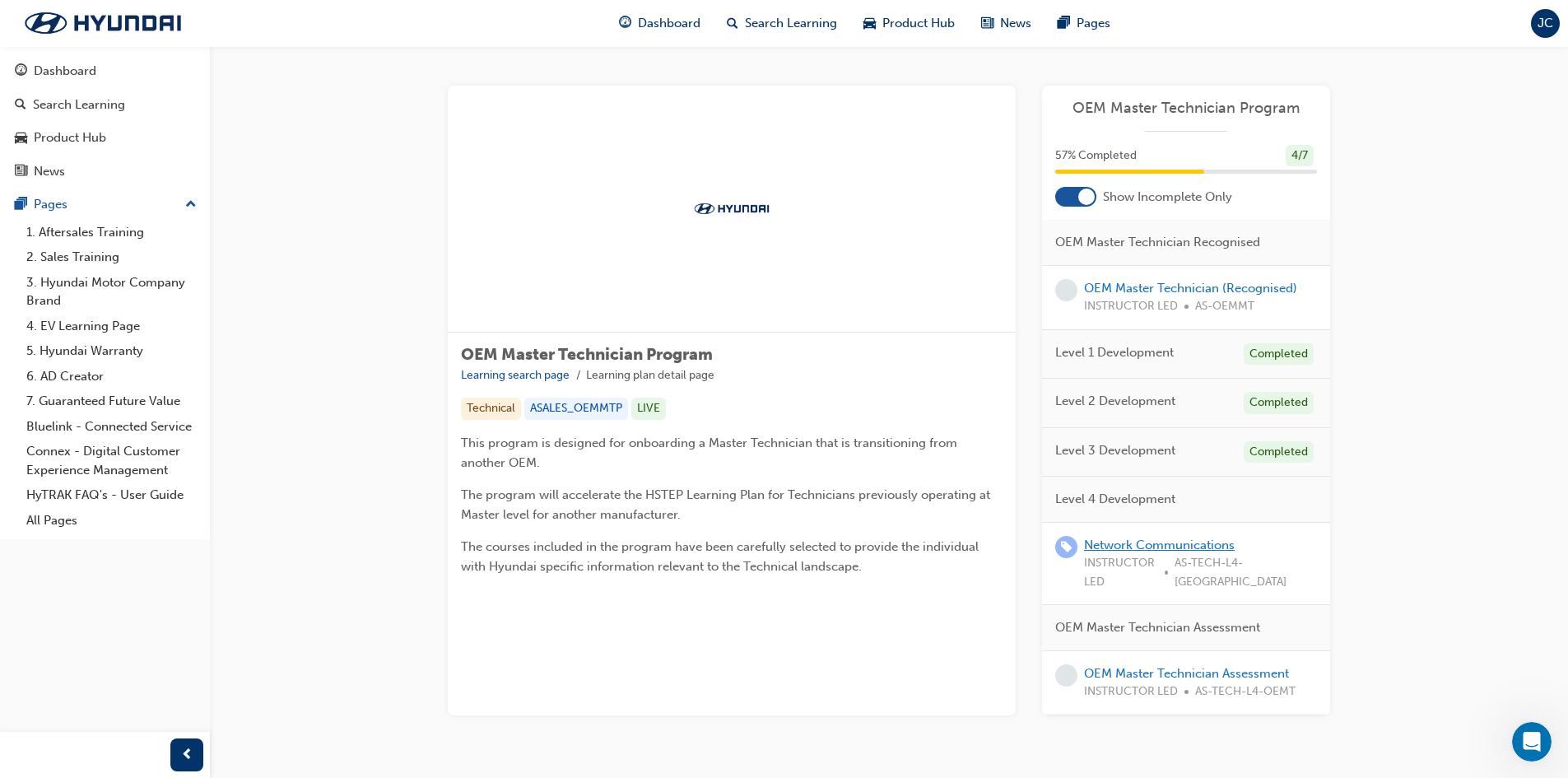
click at [1152, 545] on link "Network Communications" at bounding box center [1159, 545] width 151 height 15
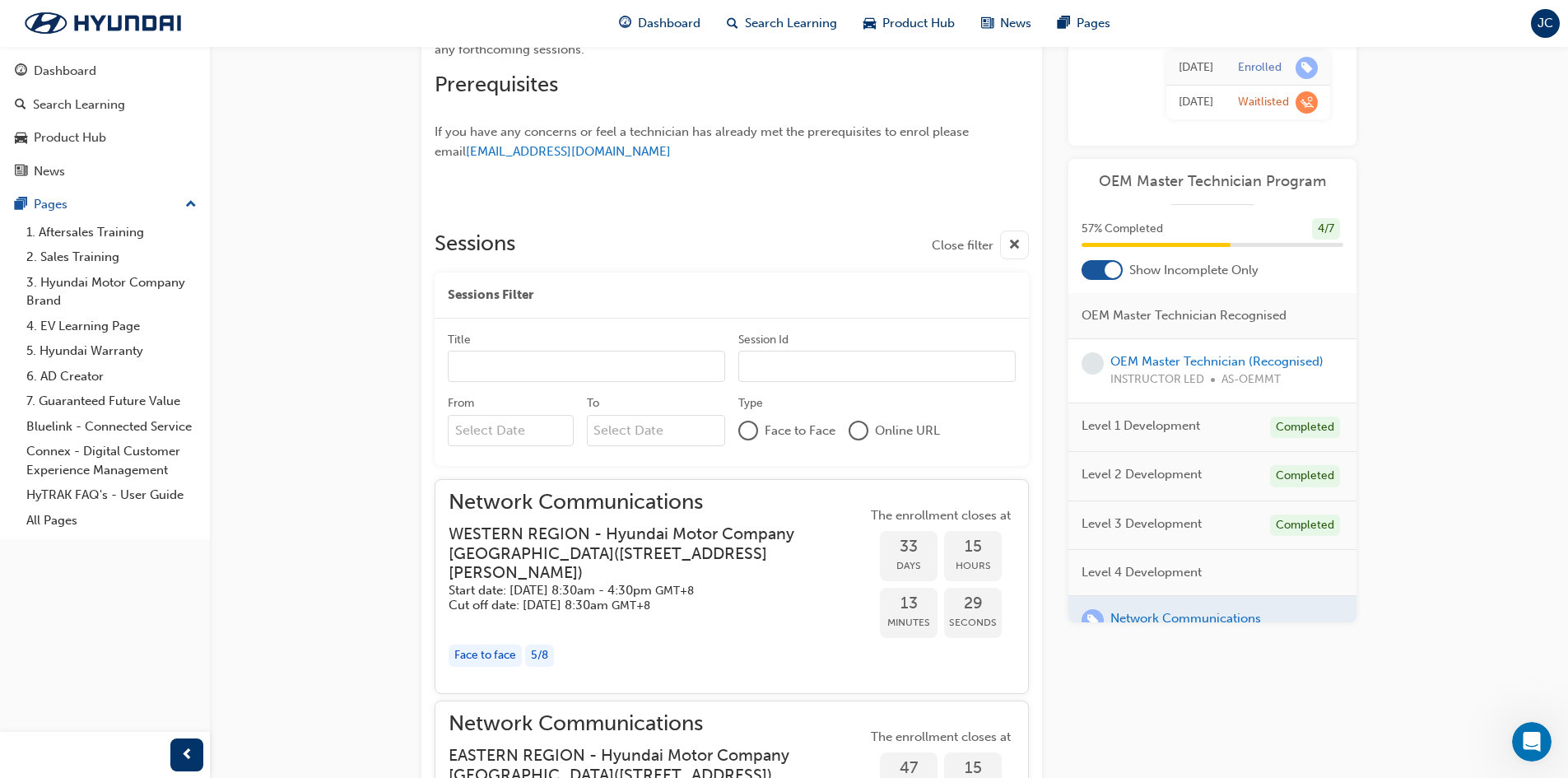
scroll to position [768, 0]
